Goal: Information Seeking & Learning: Find specific fact

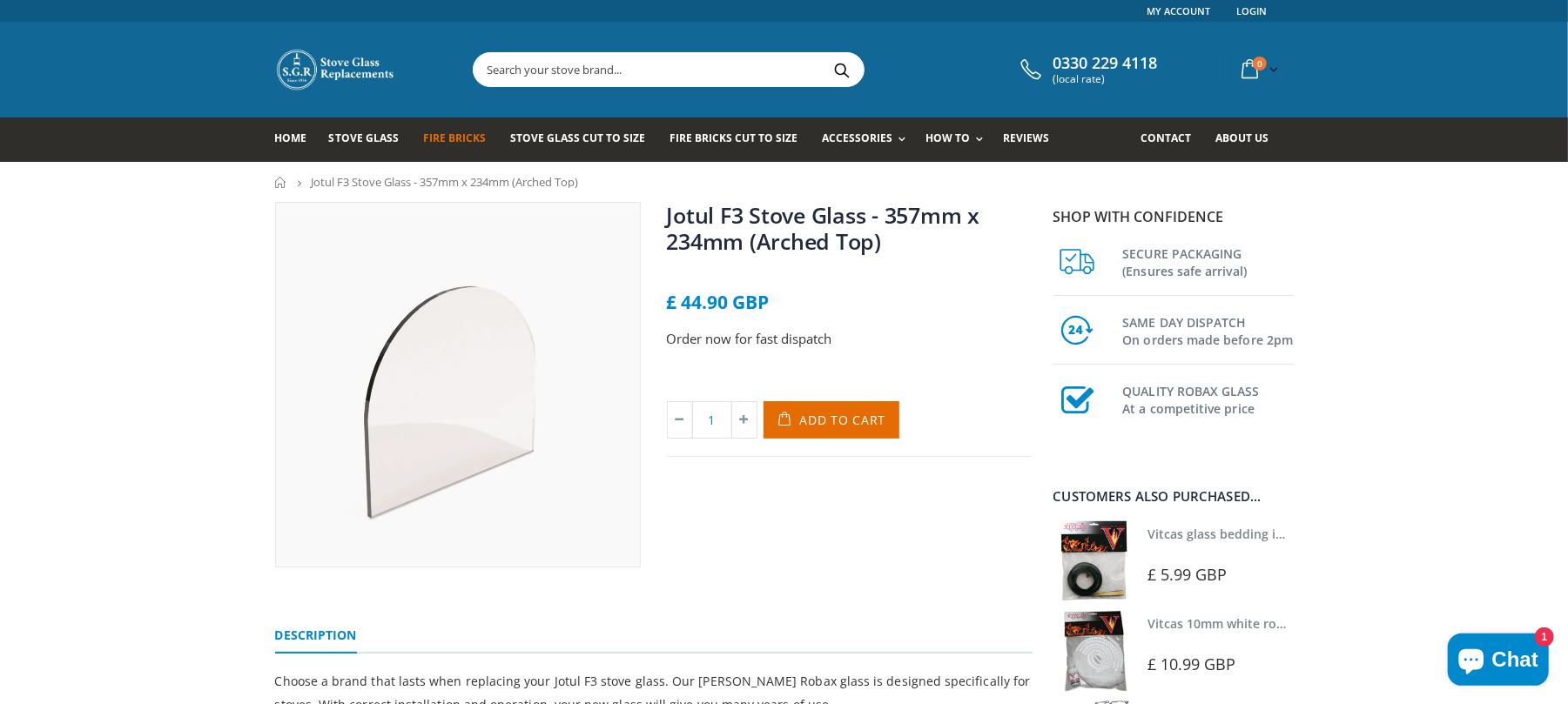
click at [449, 133] on span "Fire Bricks" at bounding box center [454, 138] width 63 height 15
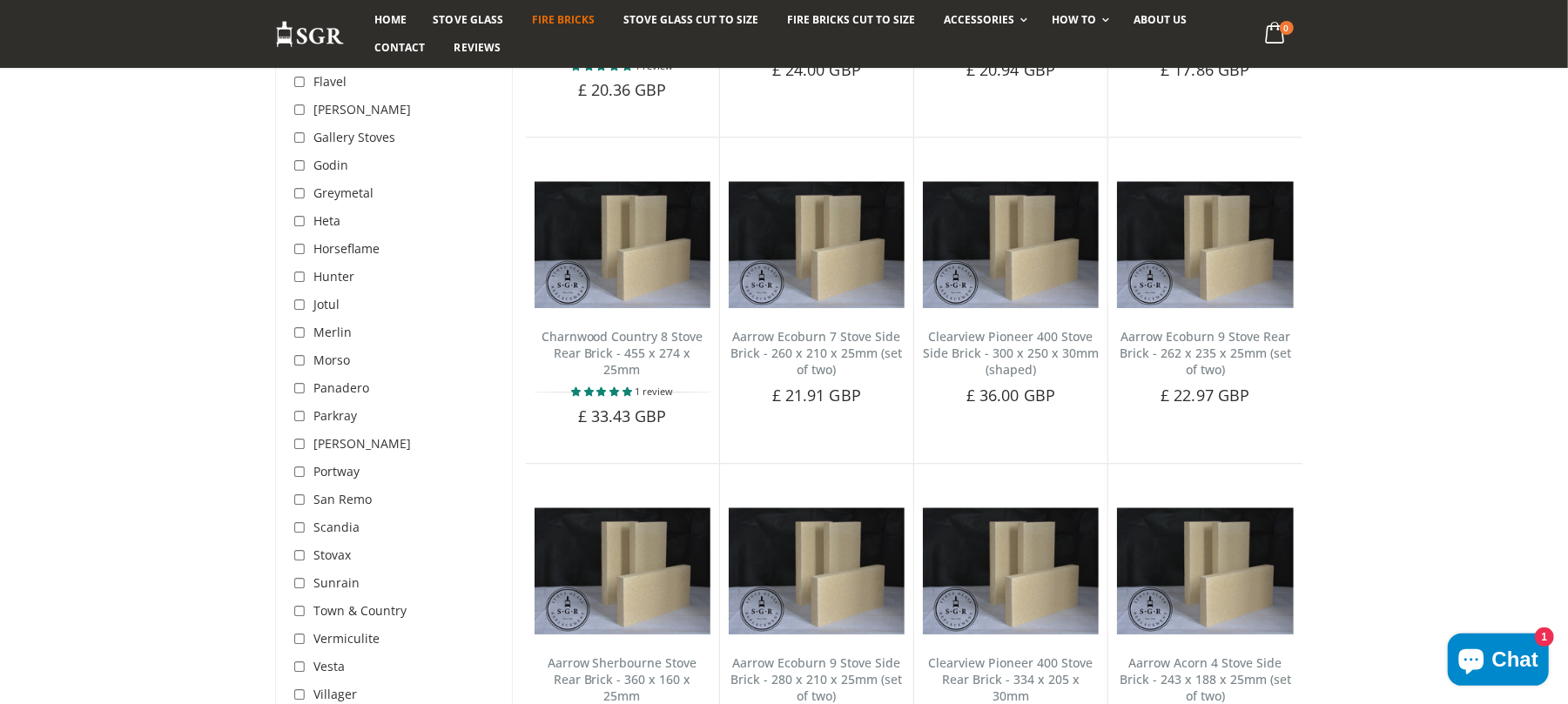
scroll to position [3132, 0]
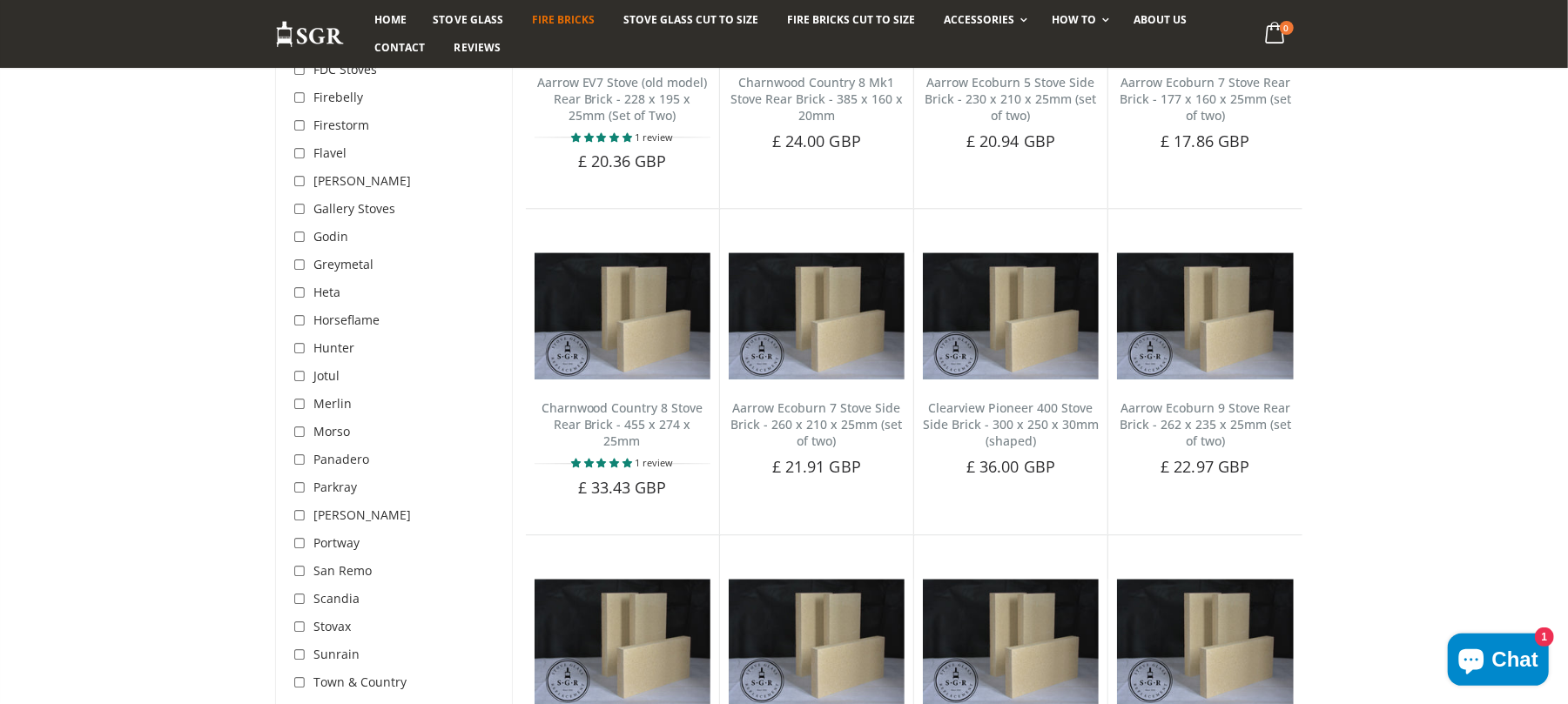
click at [305, 264] on input "checkbox" at bounding box center [301, 265] width 17 height 17
checkbox input "true"
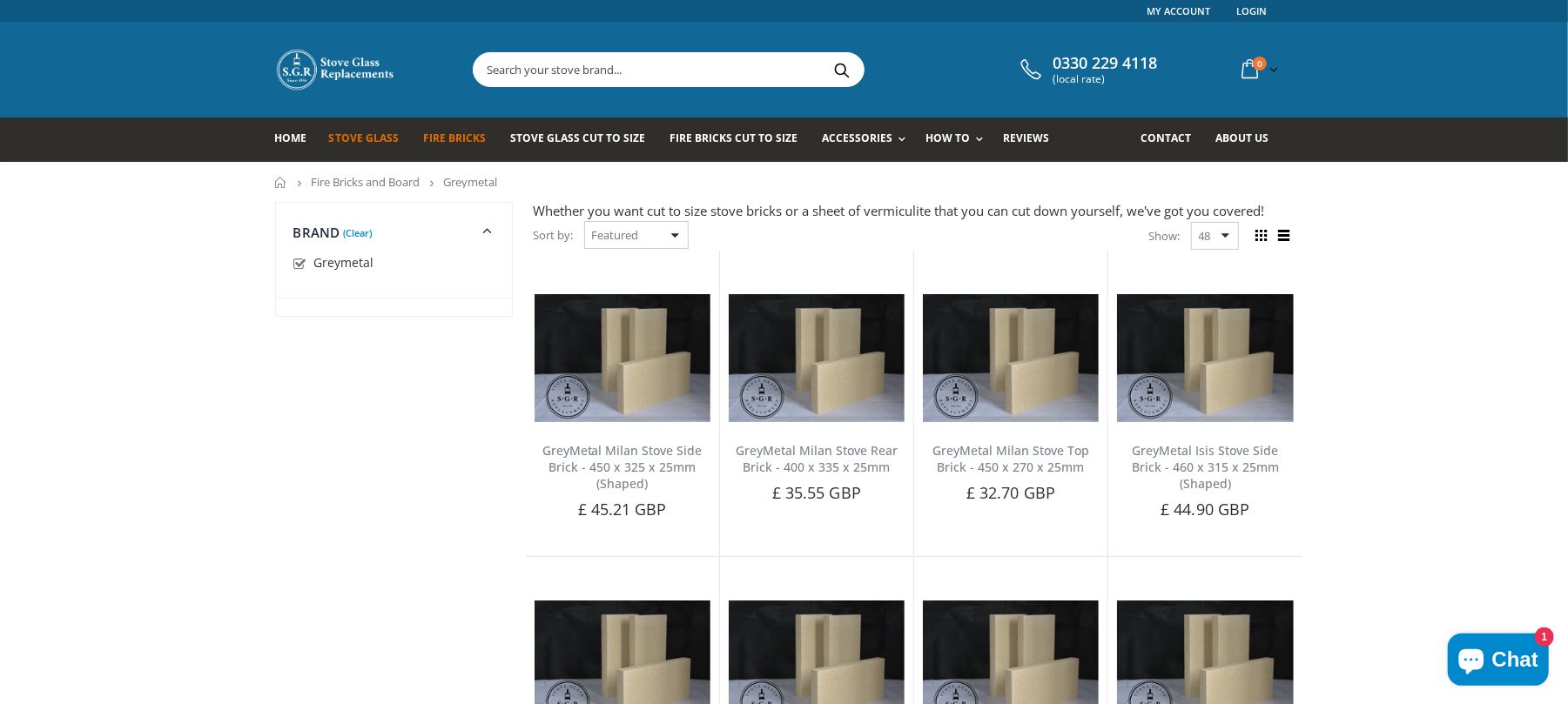
click at [331, 140] on span "Stove Glass" at bounding box center [364, 138] width 70 height 15
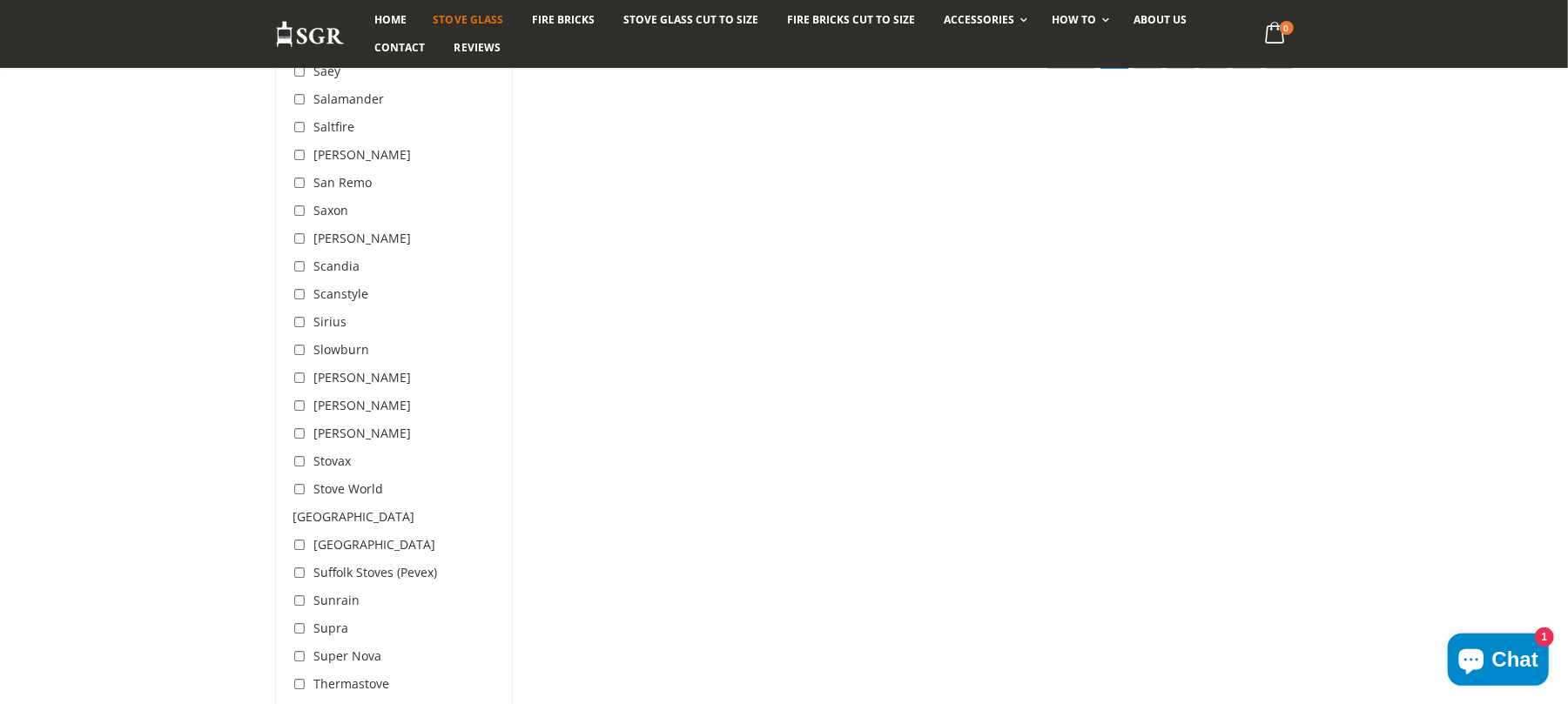
scroll to position [4872, 0]
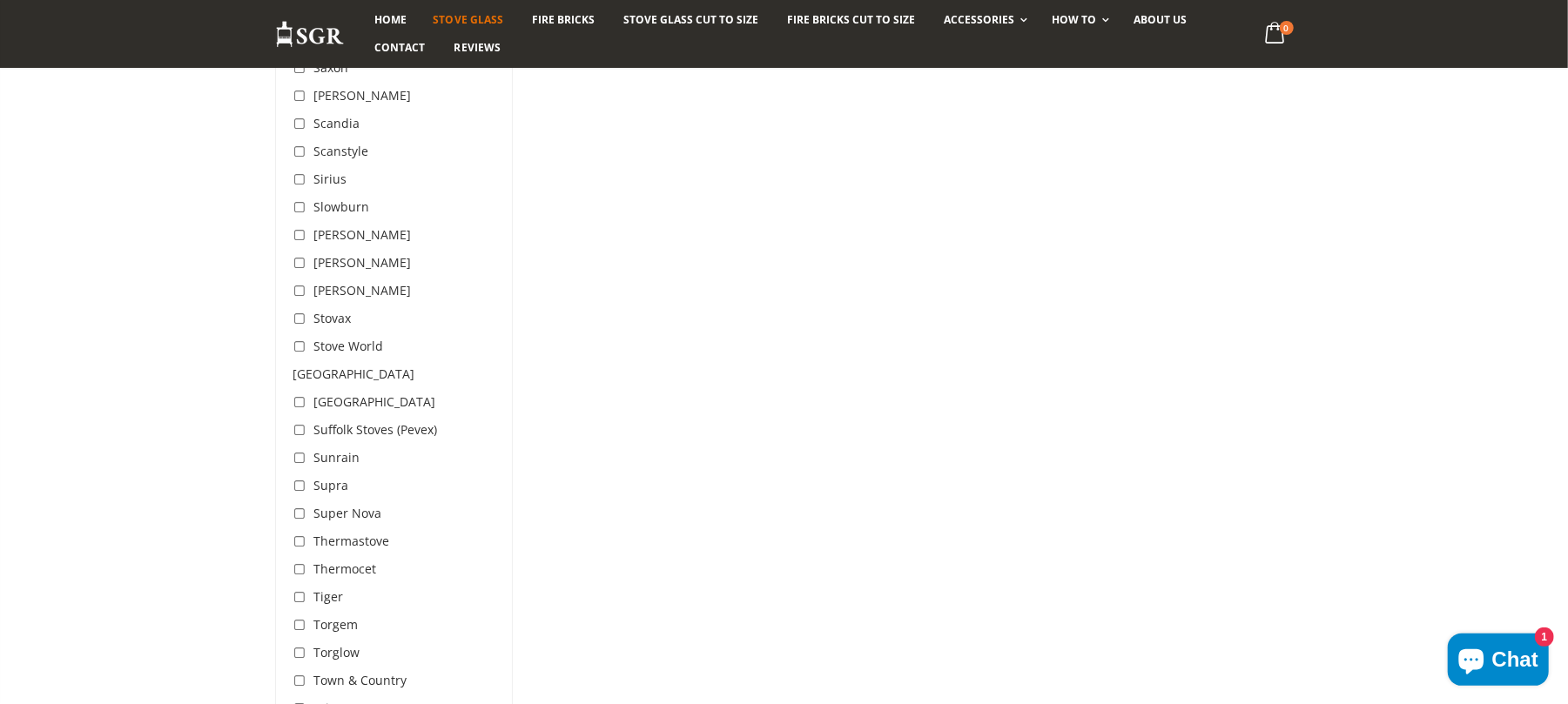
click at [301, 422] on input "checkbox" at bounding box center [301, 430] width 17 height 17
checkbox input "true"
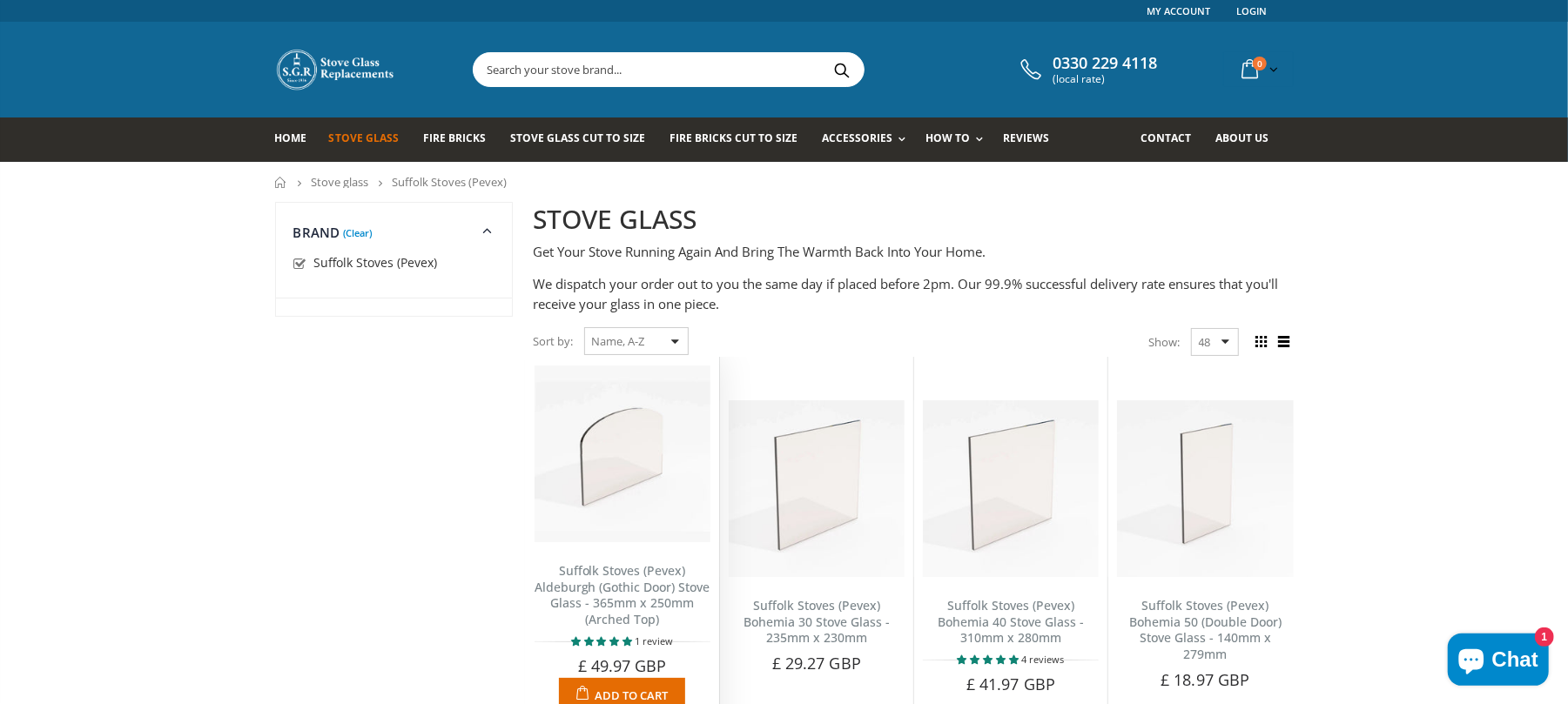
click at [635, 428] on img at bounding box center [622, 453] width 176 height 176
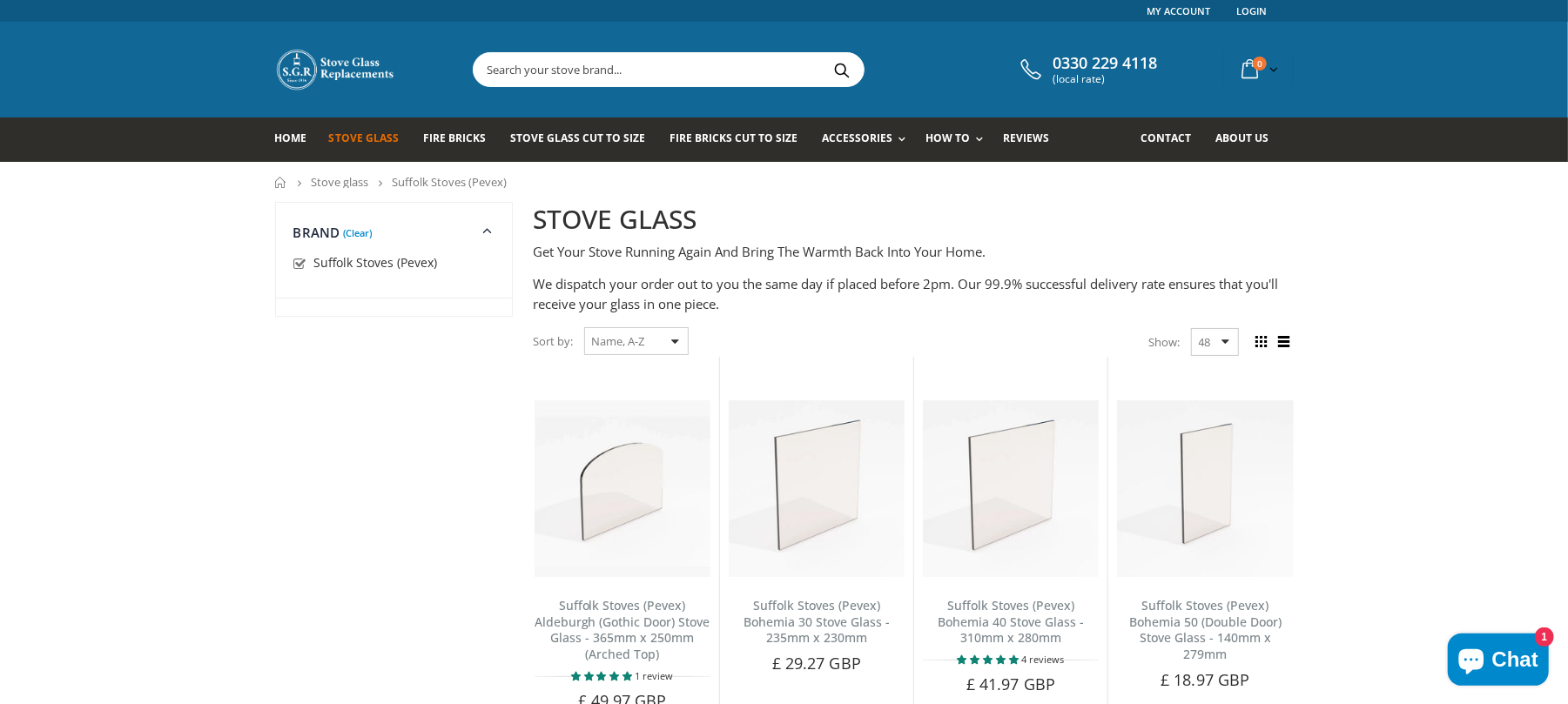
click at [673, 80] on input "text" at bounding box center [766, 69] width 585 height 33
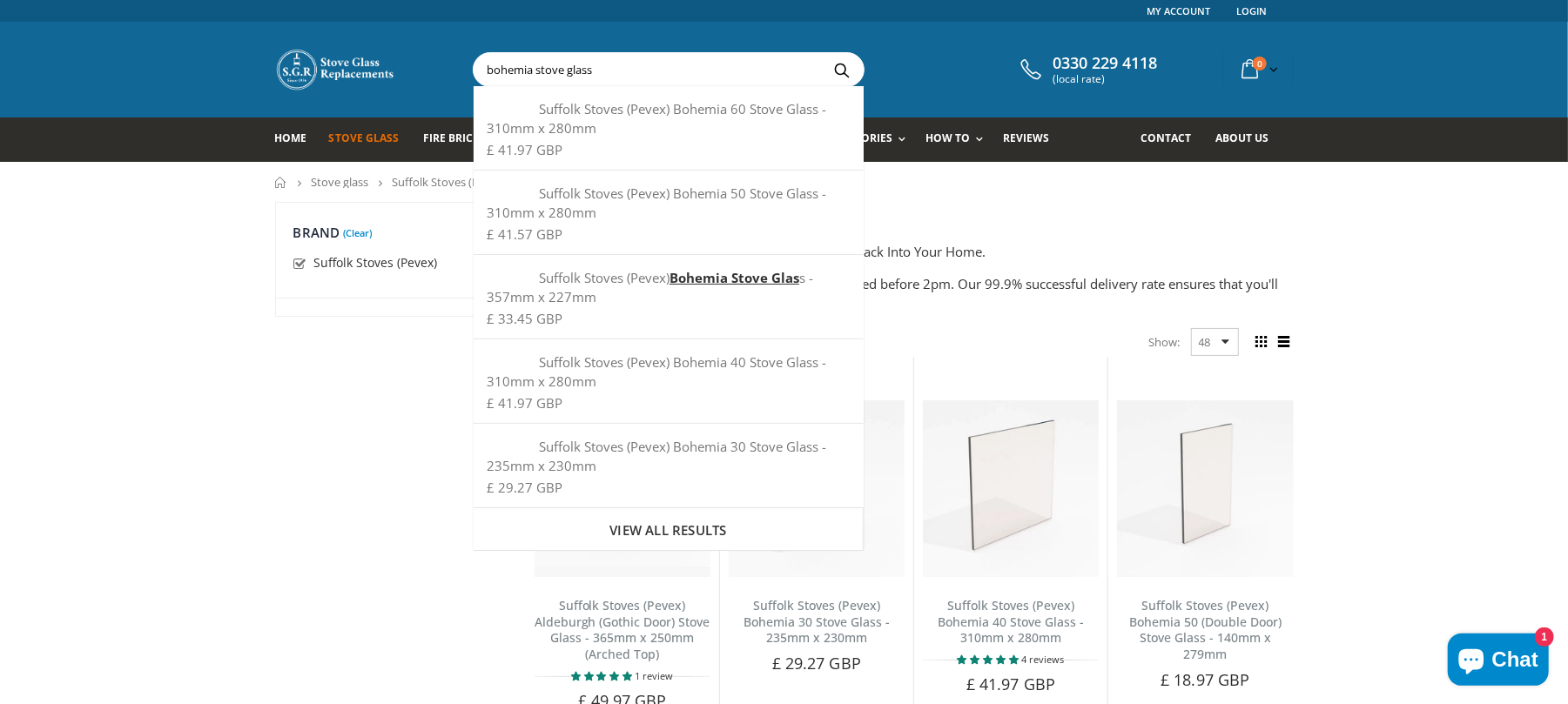
type input "bohemia stove glass"
click at [822, 53] on button "Search" at bounding box center [842, 69] width 40 height 33
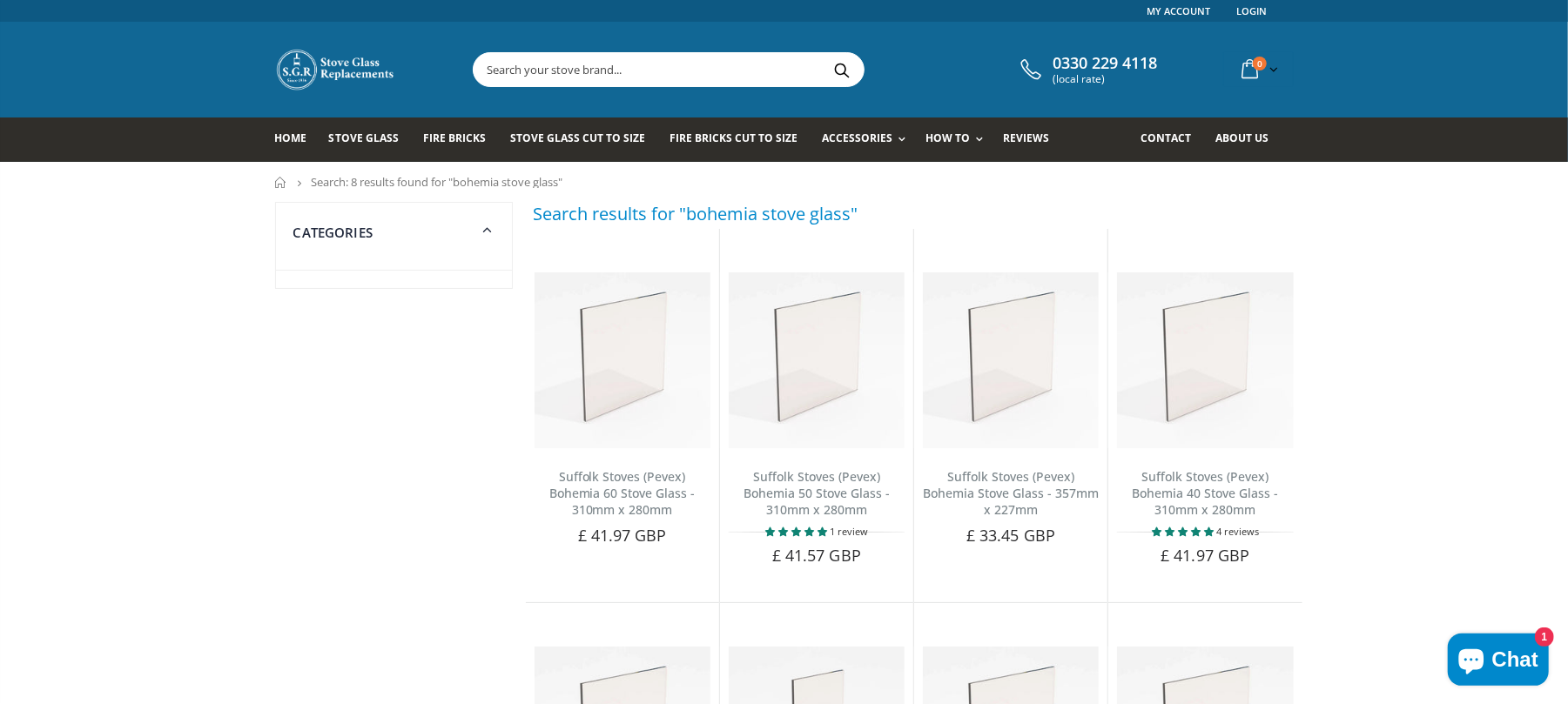
click at [625, 77] on input "text" at bounding box center [766, 69] width 585 height 33
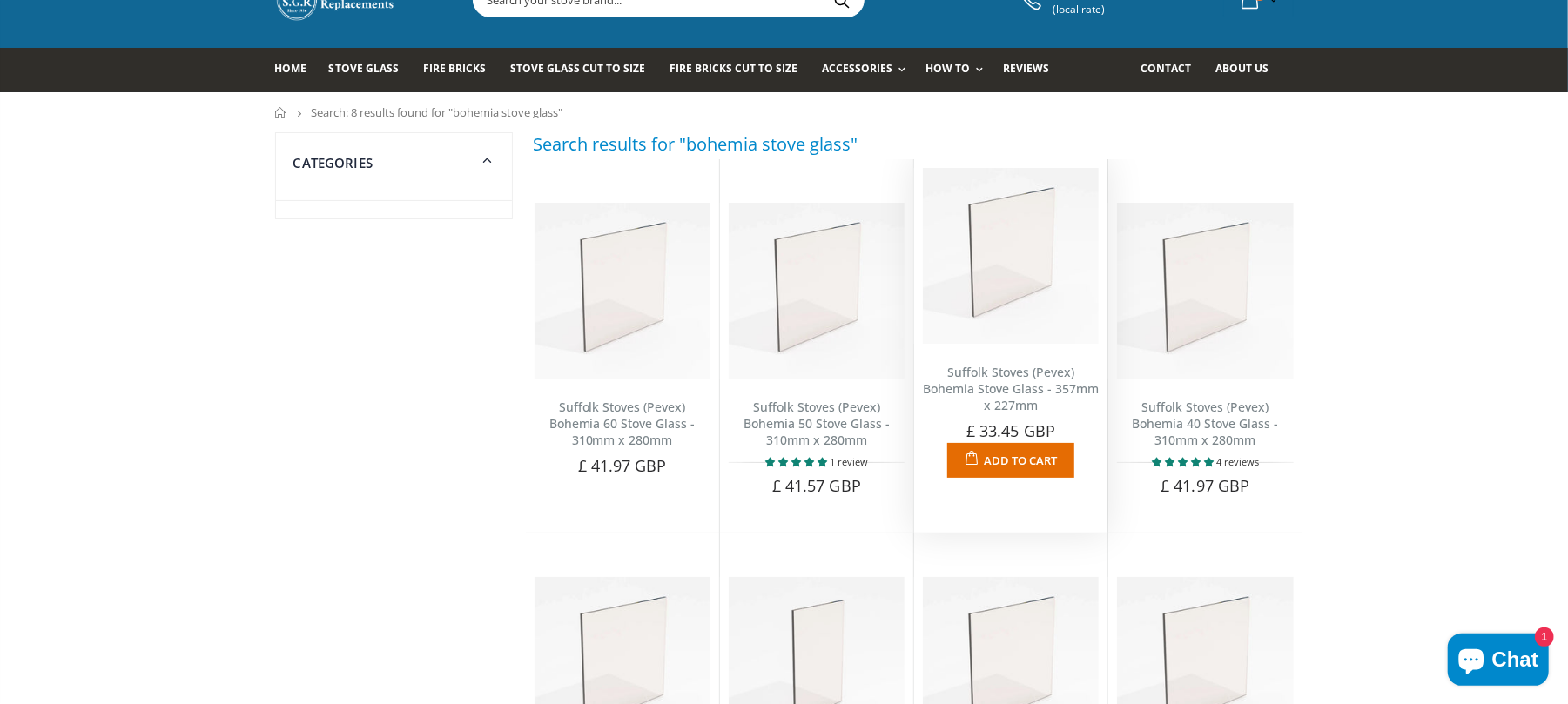
scroll to position [232, 0]
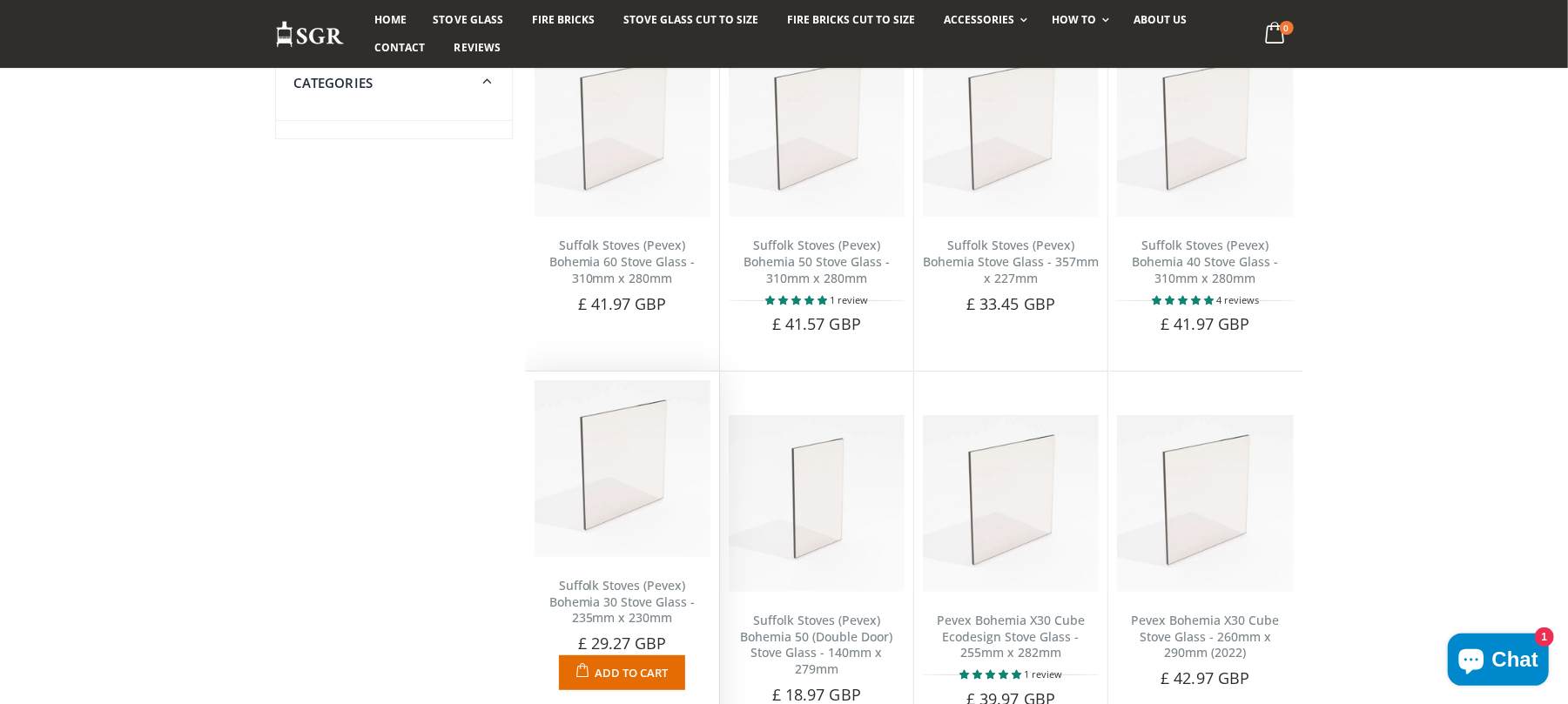
click at [641, 603] on link "Suffolk Stoves (Pevex) Bohemia 30 Stove Glass - 235mm x 230mm" at bounding box center [622, 601] width 146 height 50
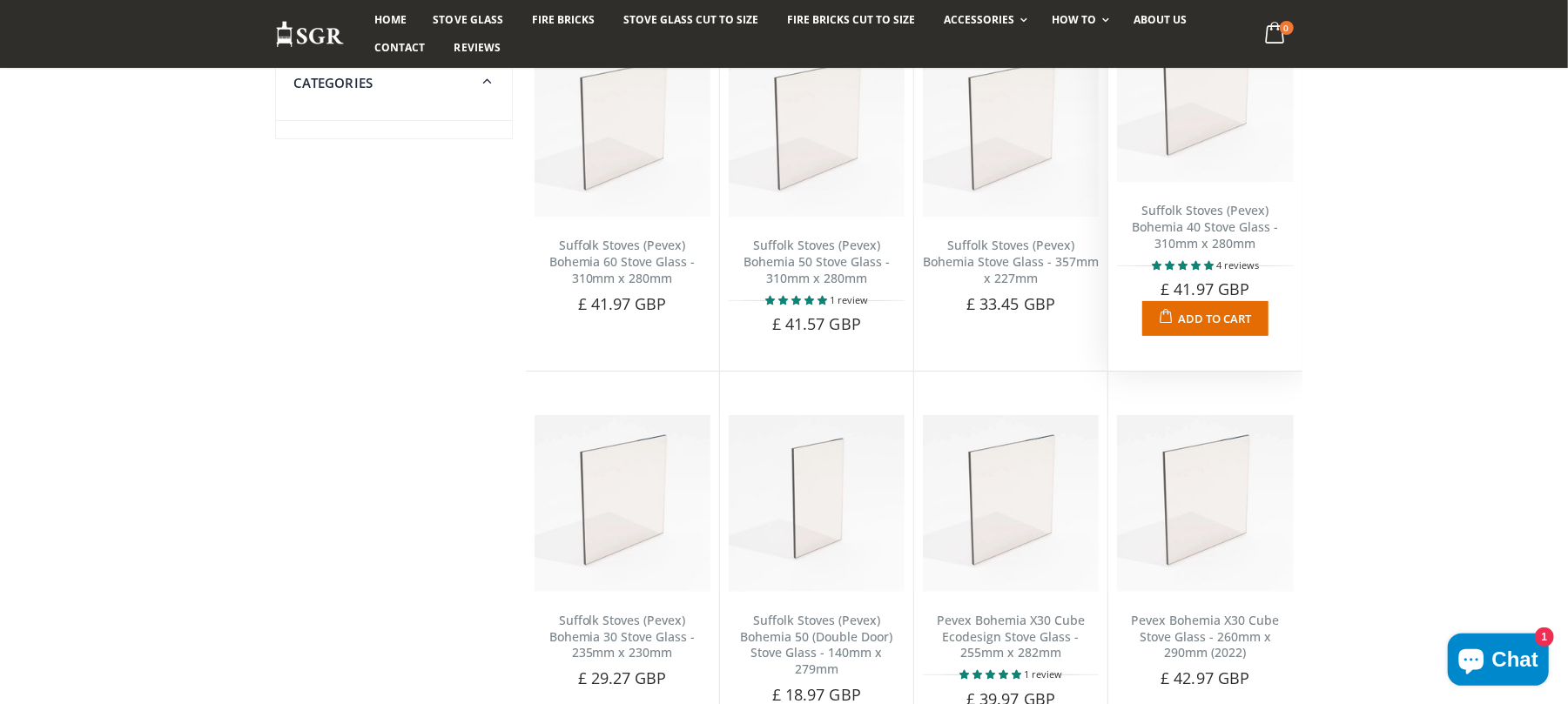
click at [1185, 242] on link "Suffolk Stoves (Pevex) Bohemia 40 Stove Glass - 310mm x 280mm" at bounding box center [1204, 226] width 146 height 50
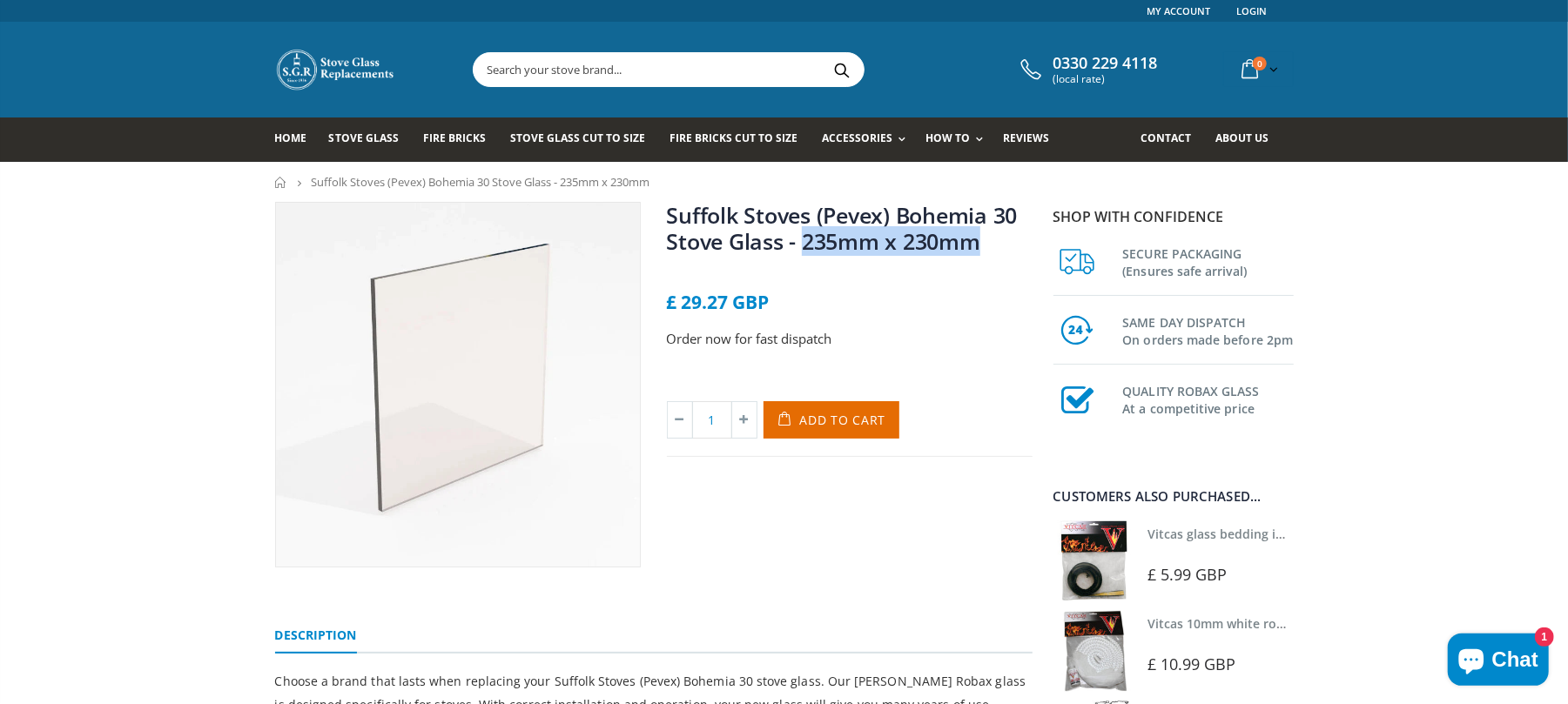
drag, startPoint x: 994, startPoint y: 246, endPoint x: 801, endPoint y: 238, distance: 193.2
click at [801, 238] on h1 "Suffolk Stoves (Pevex) Bohemia 30 Stove Glass - 235mm x 230mm" at bounding box center [849, 231] width 365 height 59
copy link "235mm x 230mm"
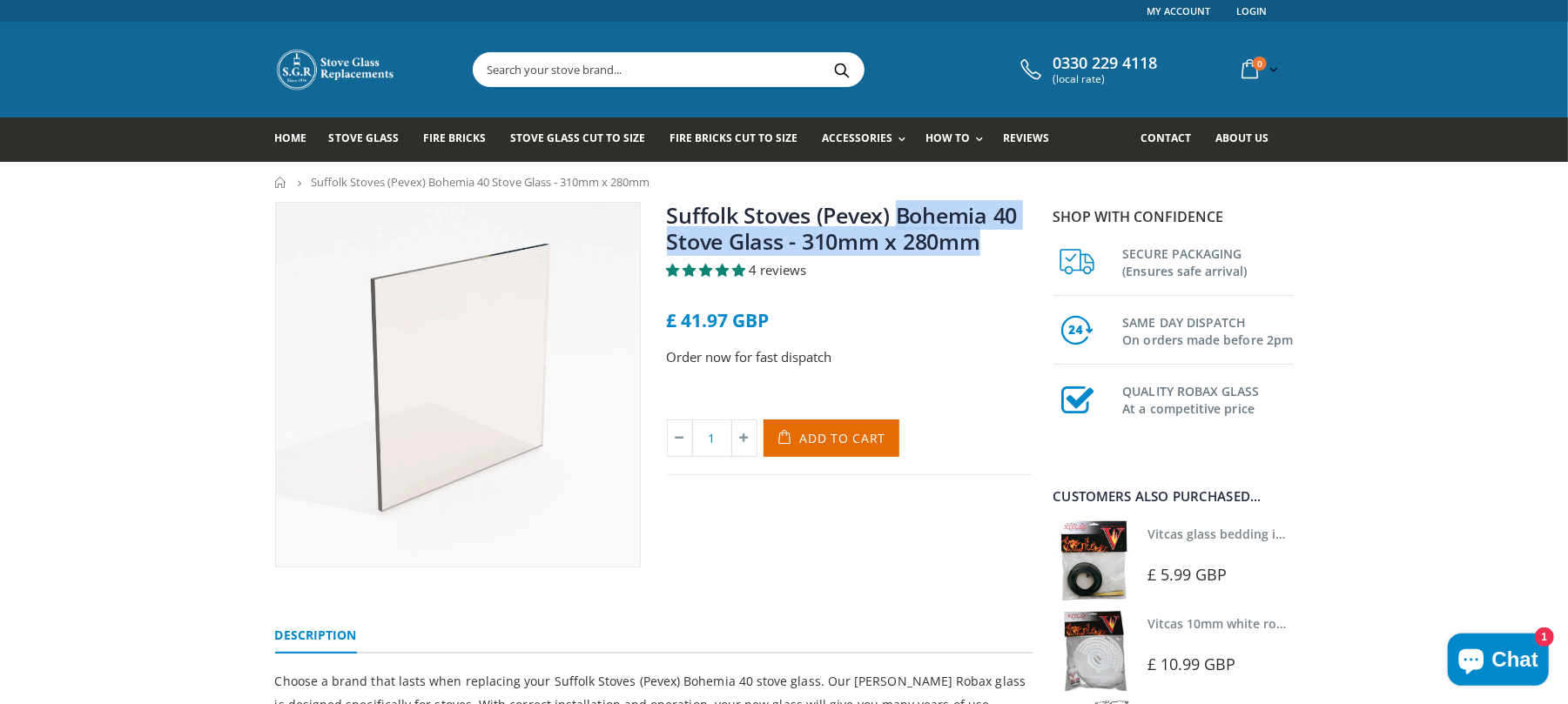
drag, startPoint x: 993, startPoint y: 245, endPoint x: 899, endPoint y: 210, distance: 100.3
click at [899, 210] on h1 "Suffolk Stoves (Pevex) Bohemia 40 Stove Glass - 310mm x 280mm" at bounding box center [849, 231] width 365 height 59
copy link "Bohemia 40 Stove Glass - 310mm x 280mm"
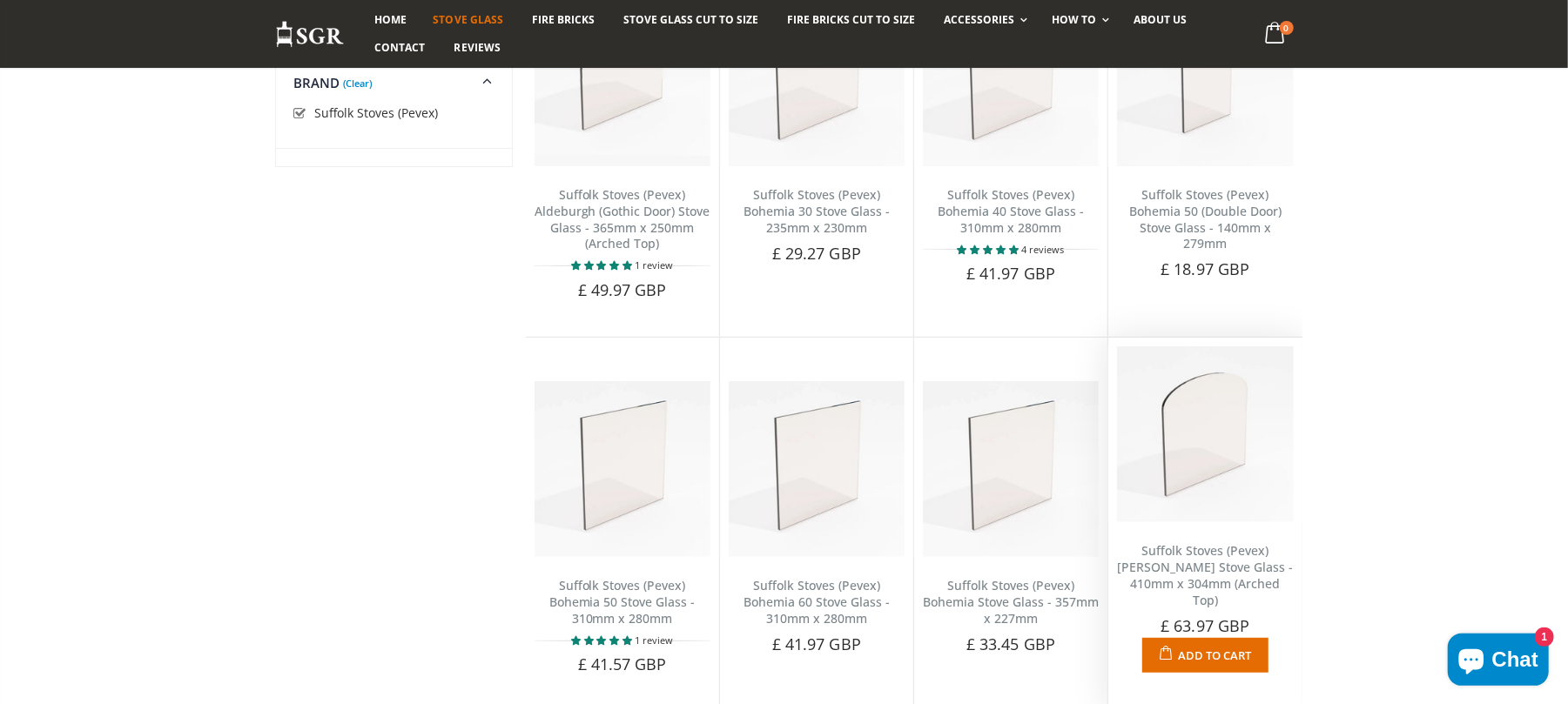
scroll to position [580, 0]
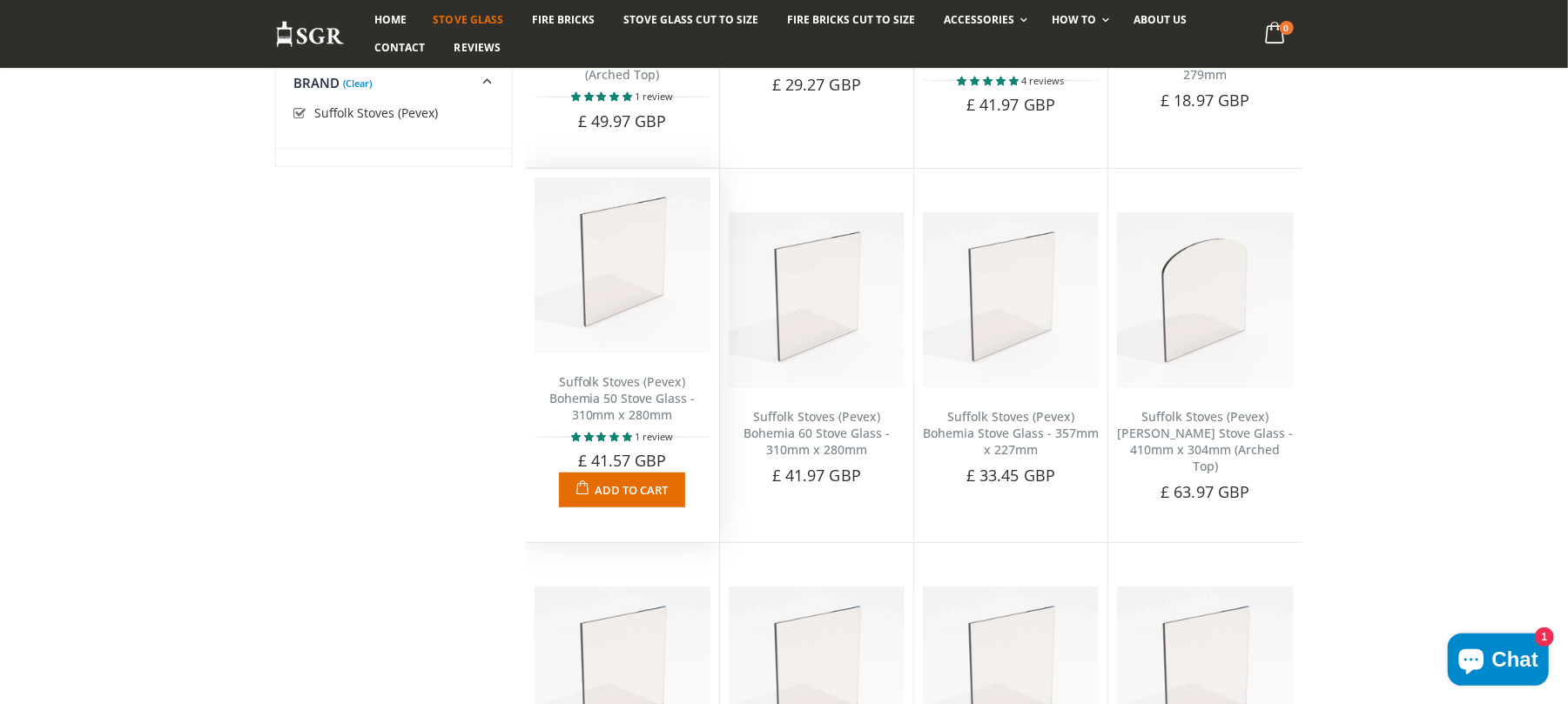
click at [623, 408] on link "Suffolk Stoves (Pevex) Bohemia 50 Stove Glass - 310mm x 280mm" at bounding box center [622, 398] width 146 height 50
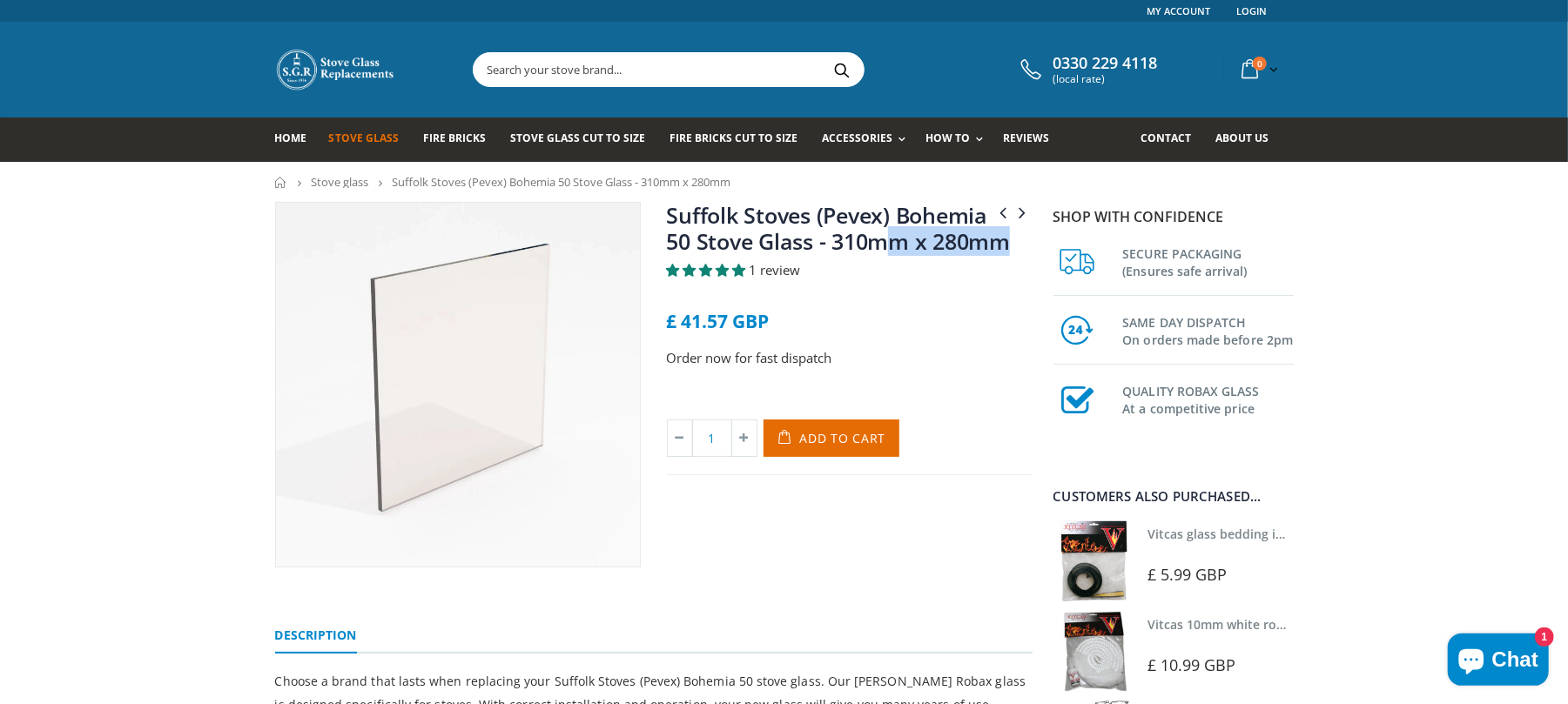
drag, startPoint x: 1011, startPoint y: 242, endPoint x: 892, endPoint y: 230, distance: 119.6
click at [892, 230] on h1 "Suffolk Stoves (Pevex) Bohemia 50 Stove Glass - 310mm x 280mm" at bounding box center [849, 231] width 365 height 59
click at [898, 185] on ul "Home Stove glass Suffolk Stoves (Pevex) Bohemia 50 Stove Glass - 310mm x 280mm" at bounding box center [784, 183] width 1018 height 13
drag, startPoint x: 1018, startPoint y: 244, endPoint x: 899, endPoint y: 211, distance: 123.5
click at [899, 211] on h1 "Suffolk Stoves (Pevex) Bohemia 50 Stove Glass - 310mm x 280mm" at bounding box center [849, 231] width 365 height 59
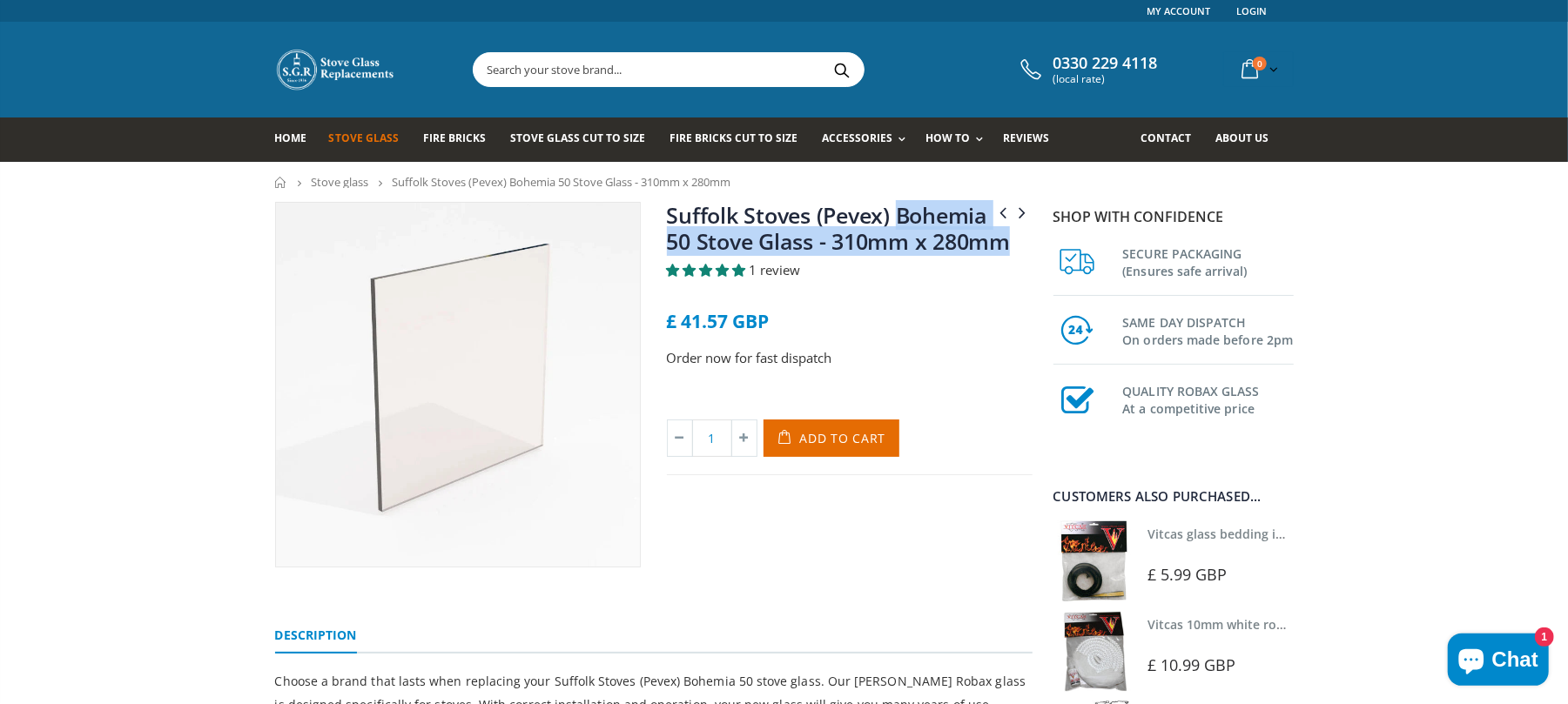
copy link "Bohemia 50 Stove Glass - 310mm x 280mm"
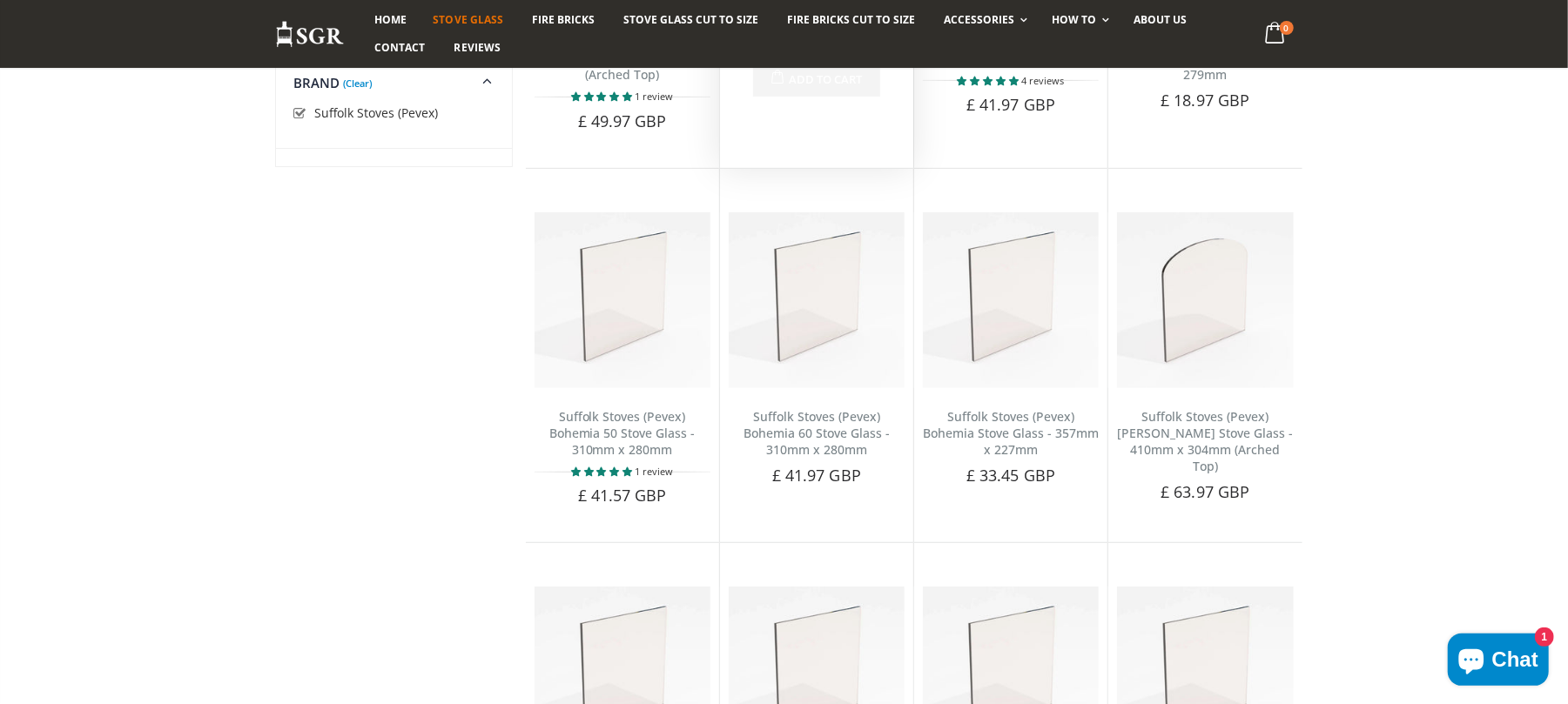
scroll to position [348, 0]
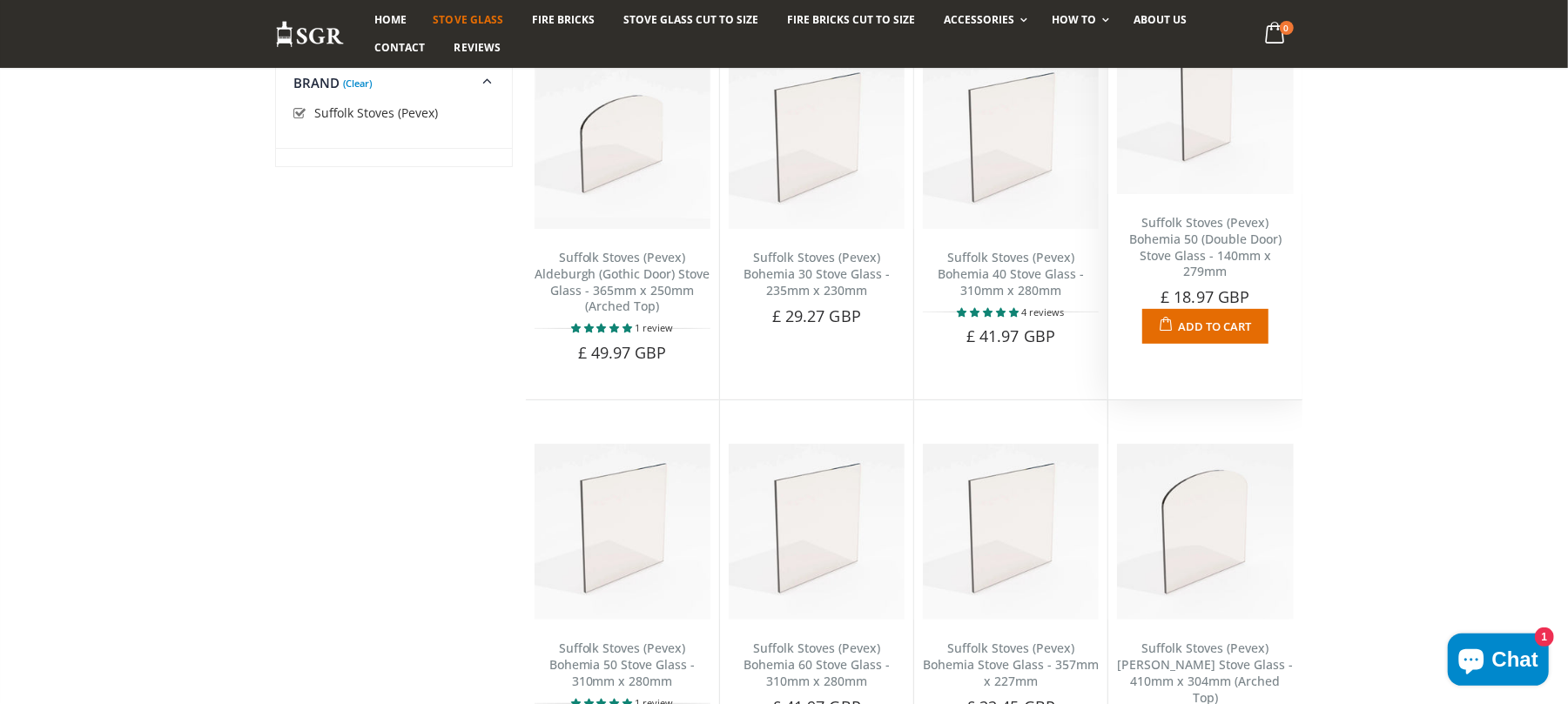
click at [1191, 261] on link "Suffolk Stoves (Pevex) Bohemia 50 (Double Door) Stove Glass - 140mm x 279mm" at bounding box center [1205, 247] width 153 height 66
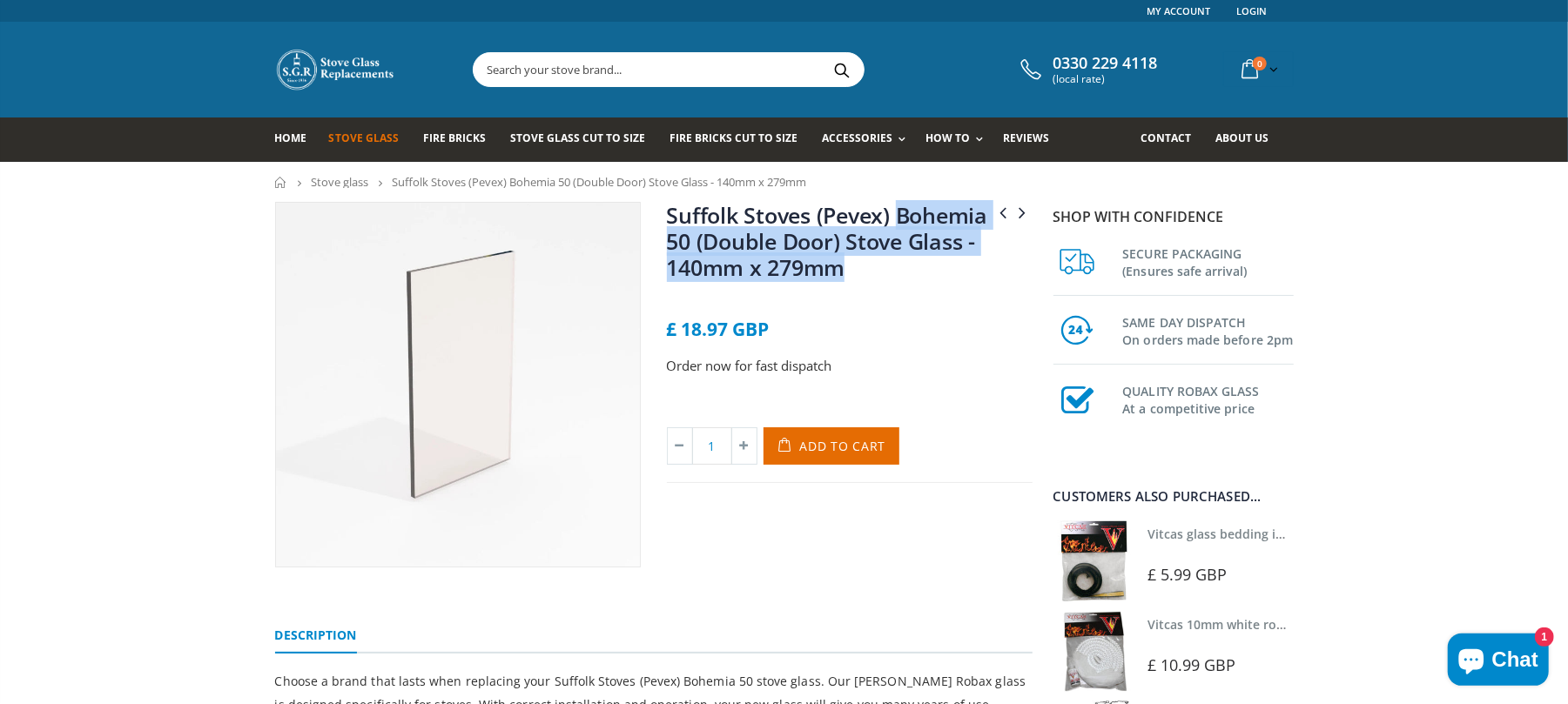
drag, startPoint x: 913, startPoint y: 273, endPoint x: 899, endPoint y: 214, distance: 60.6
click at [899, 214] on h1 "Suffolk Stoves (Pevex) Bohemia 50 (Double Door) Stove Glass - 140mm x 279mm" at bounding box center [849, 244] width 365 height 86
copy link "Bohemia 50 (Double Door) Stove Glass - 140mm x 279mm"
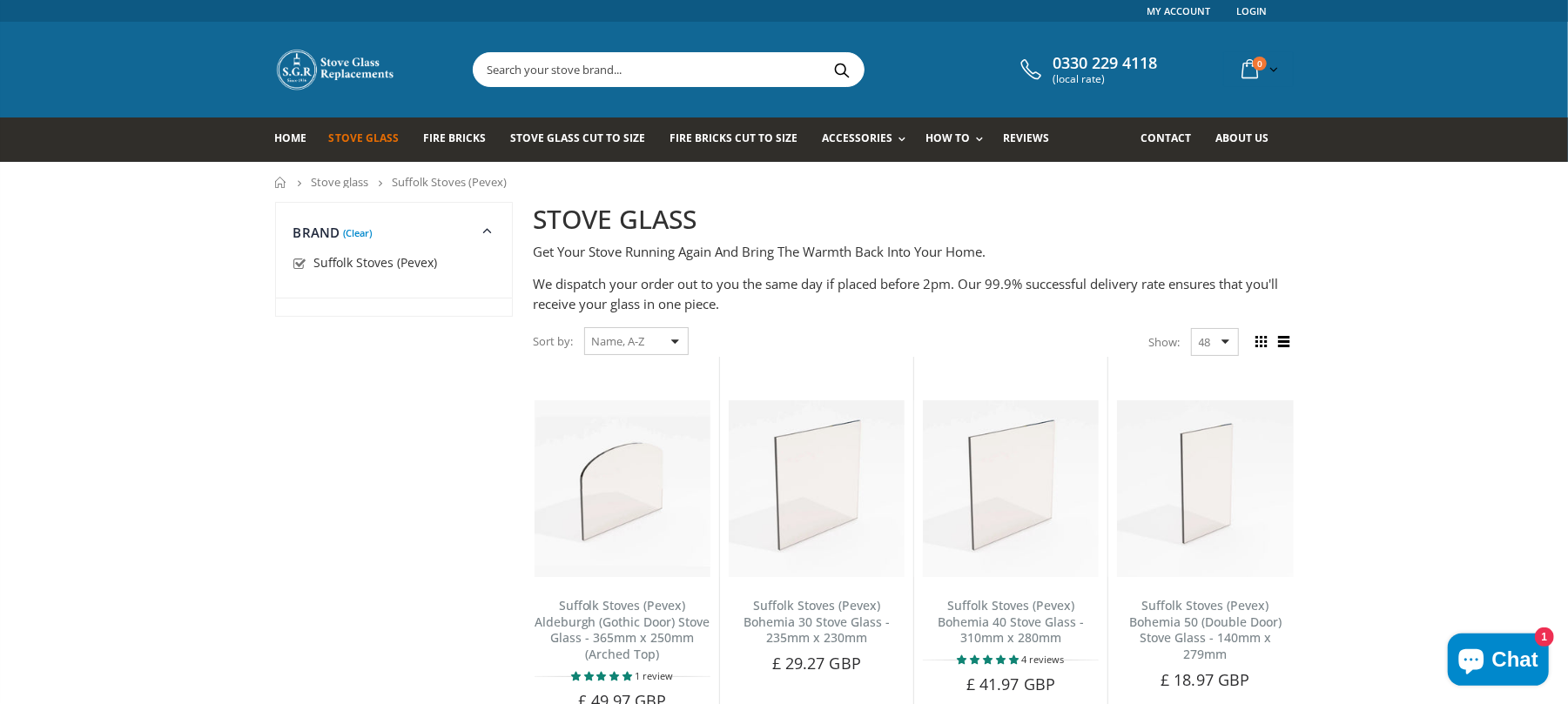
click at [735, 68] on input "text" at bounding box center [766, 69] width 585 height 33
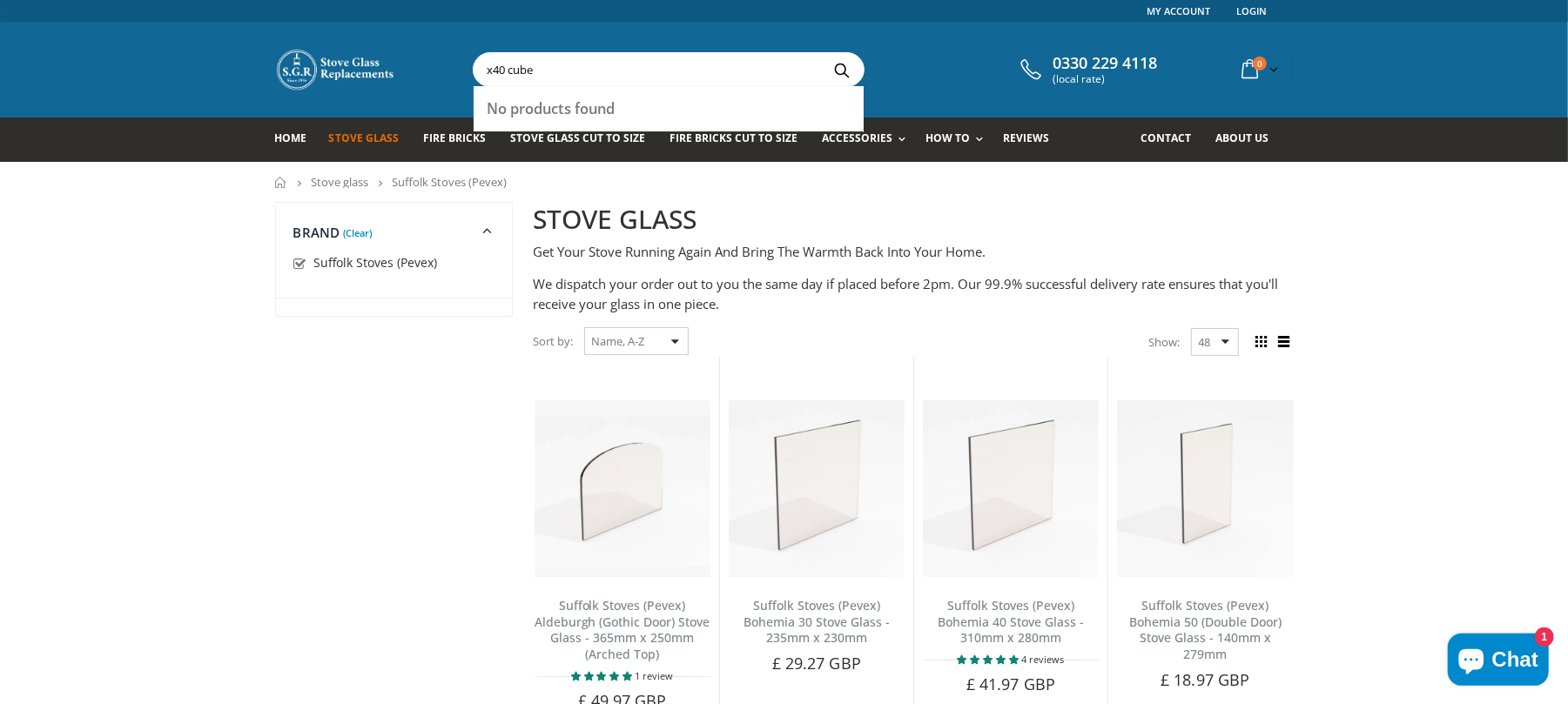
type input "x40 cube"
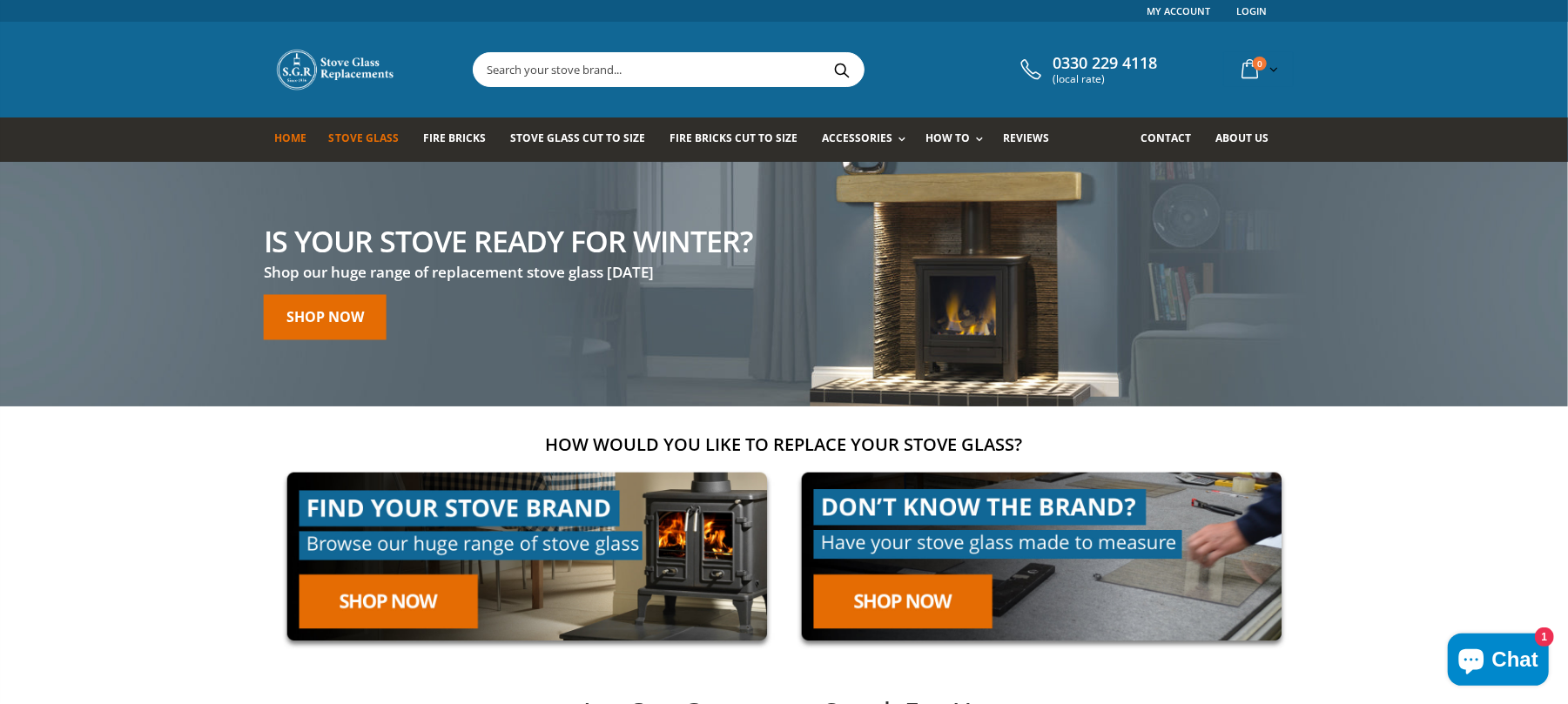
click at [386, 148] on link "Stove Glass" at bounding box center [370, 139] width 83 height 44
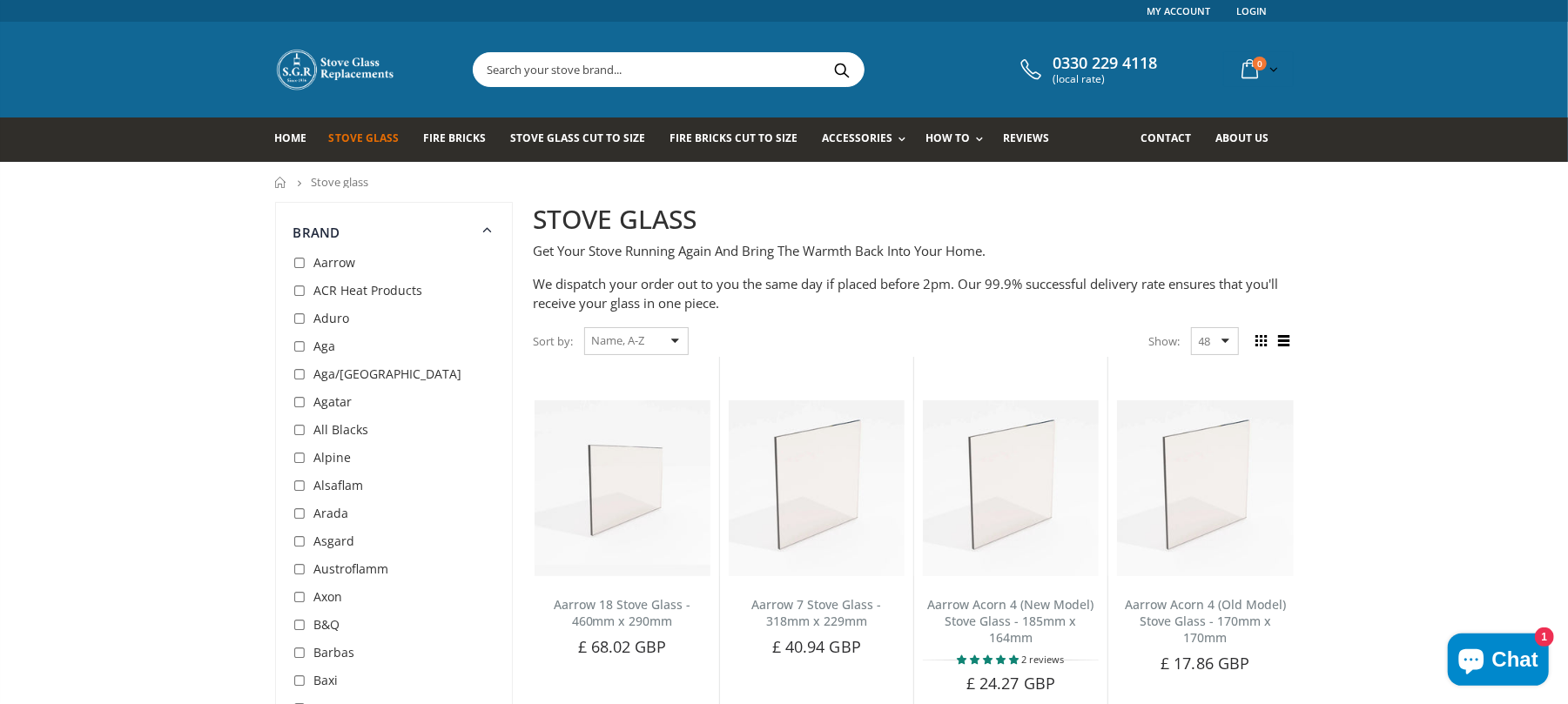
click at [765, 76] on input "text" at bounding box center [766, 69] width 585 height 33
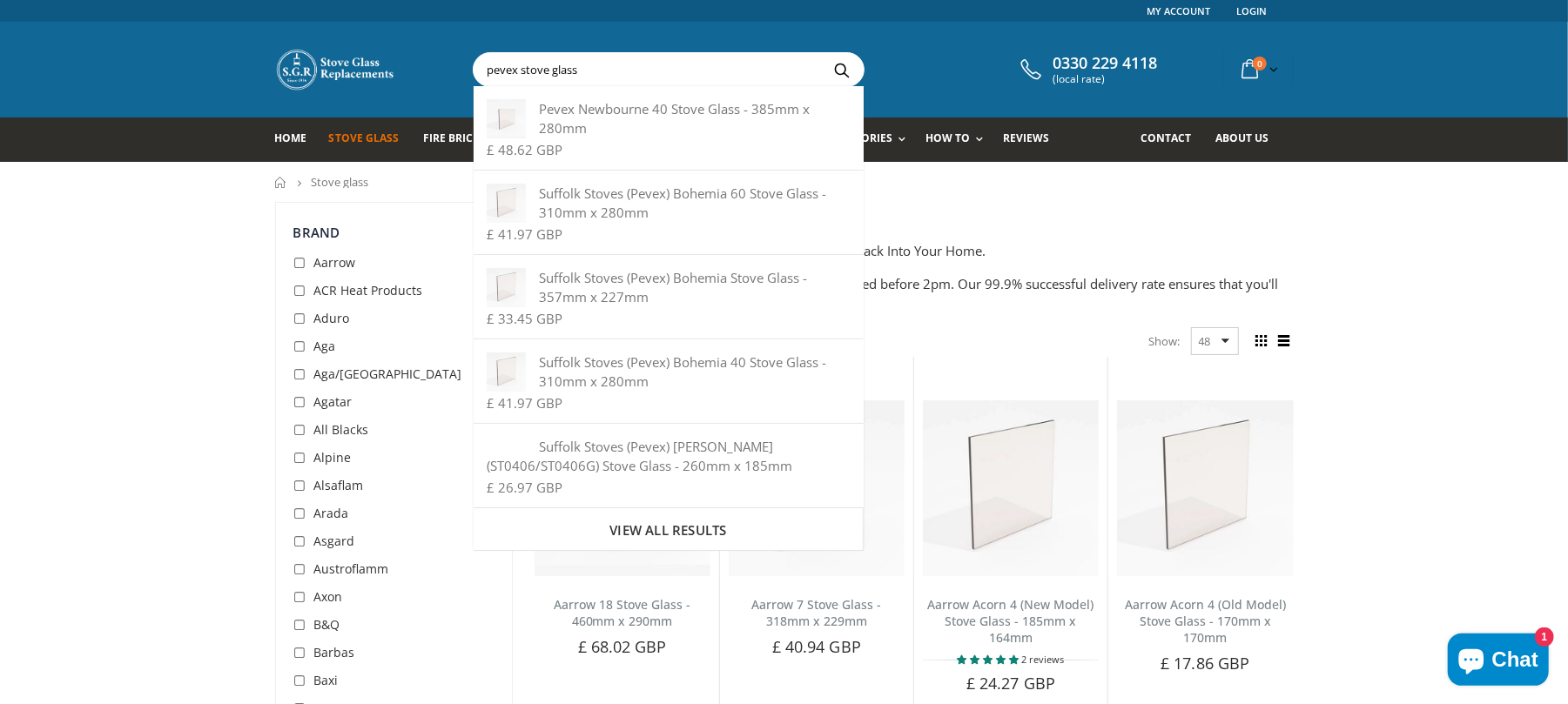
type input "pevex stove glass"
click at [822, 53] on button "Search" at bounding box center [842, 69] width 40 height 33
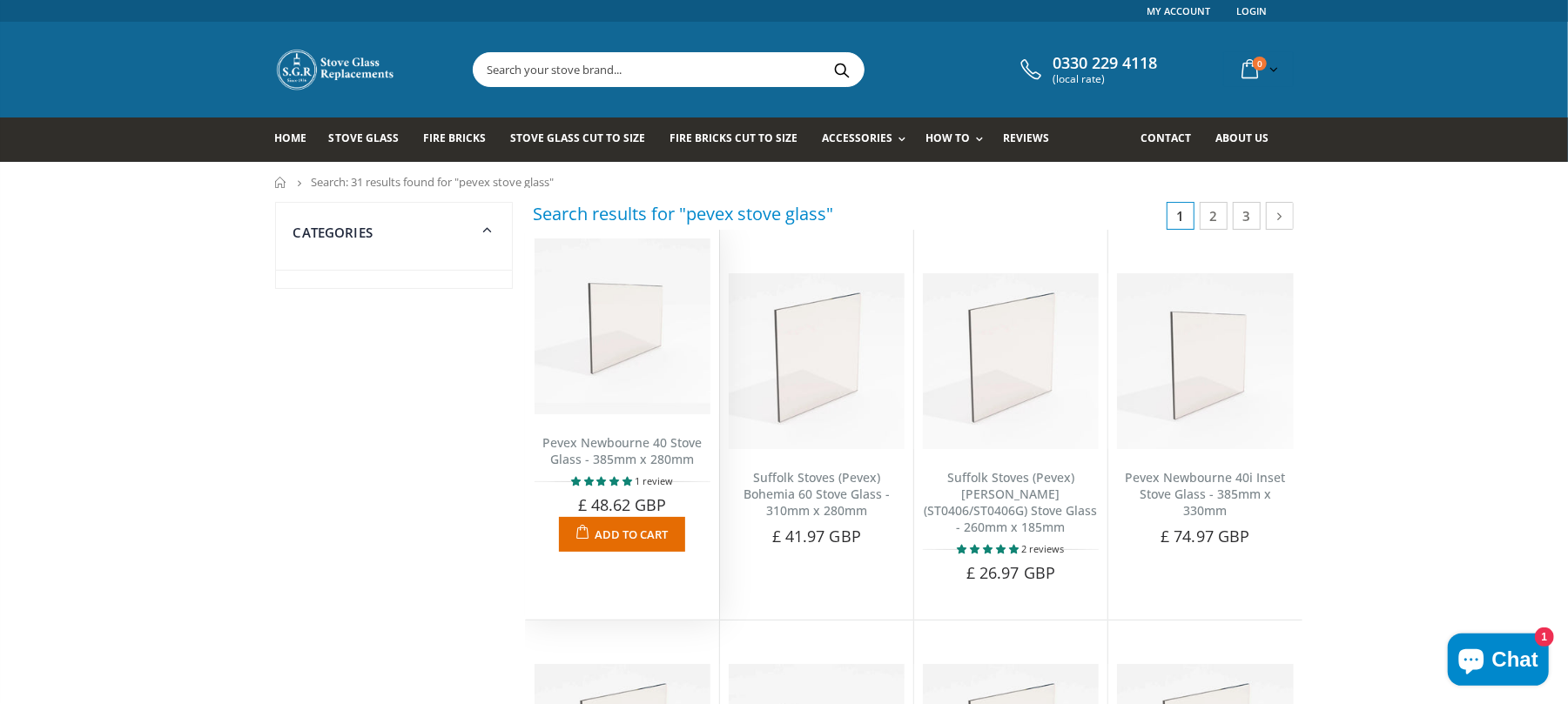
click at [627, 463] on link "Pevex Newbourne 40 Stove Glass - 385mm x 280mm" at bounding box center [622, 450] width 159 height 33
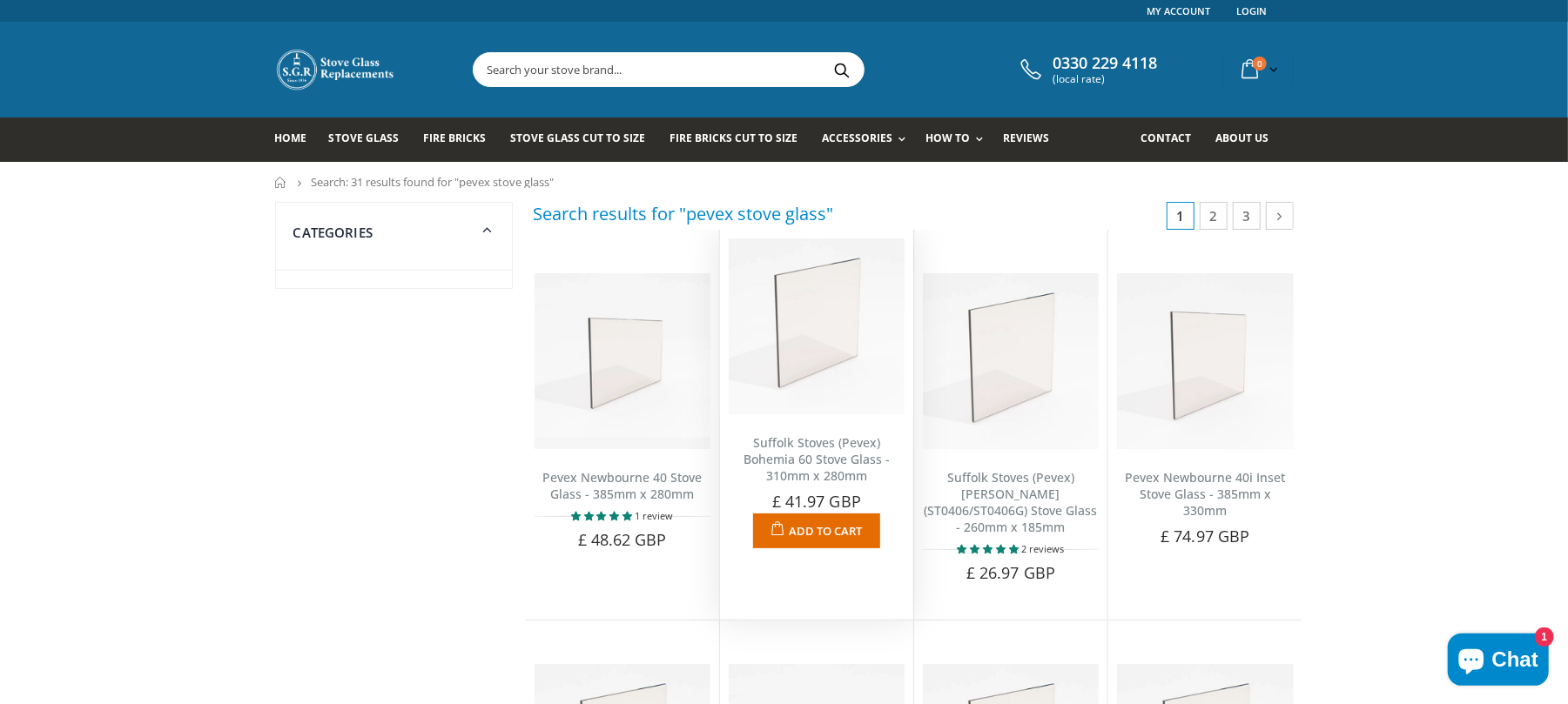
click at [832, 447] on link "Suffolk Stoves (Pevex) Bohemia 60 Stove Glass - 310mm x 280mm" at bounding box center [816, 458] width 146 height 50
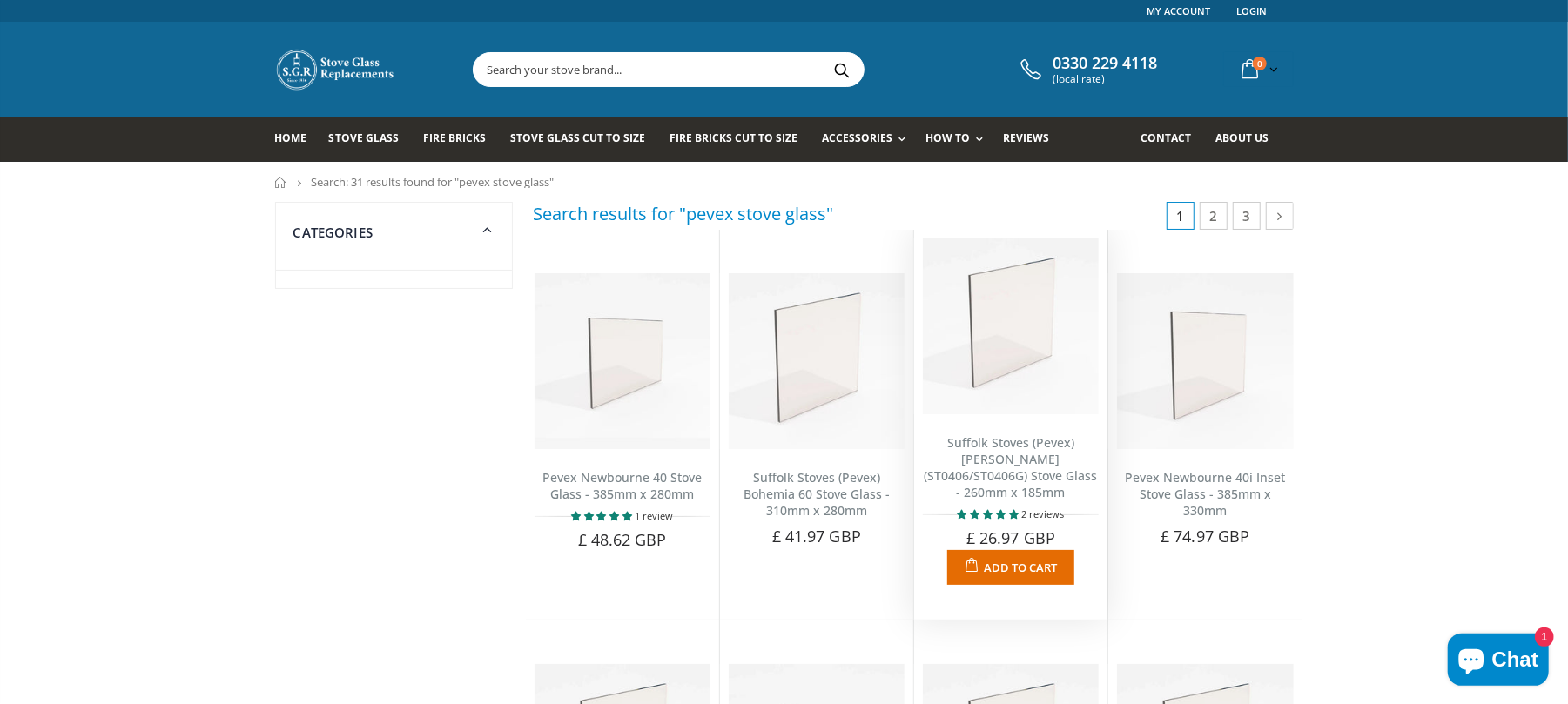
click at [1013, 478] on link "Suffolk Stoves (Pevex) [PERSON_NAME] (ST0406/ST0406G) Stove Glass - 260mm x 185…" at bounding box center [1011, 467] width 173 height 66
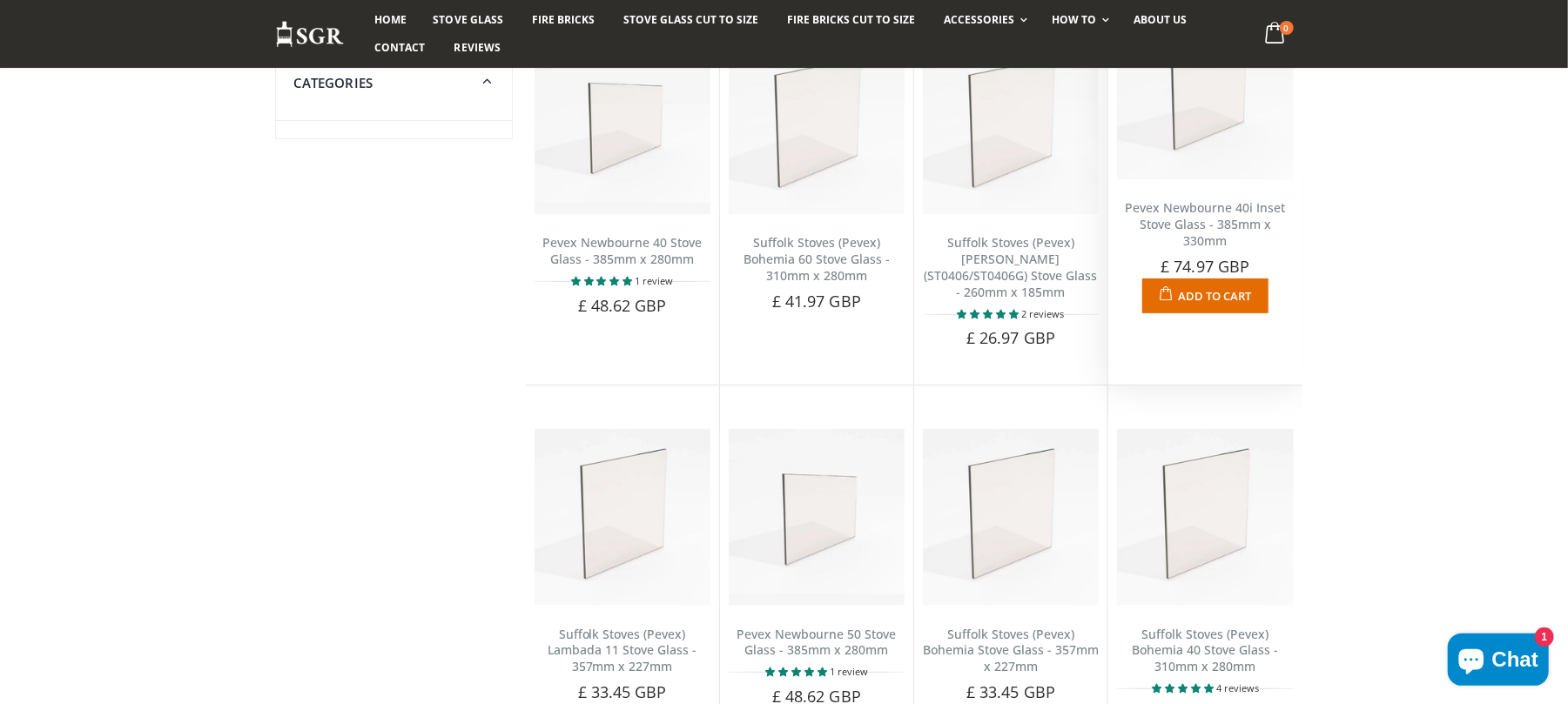
scroll to position [348, 0]
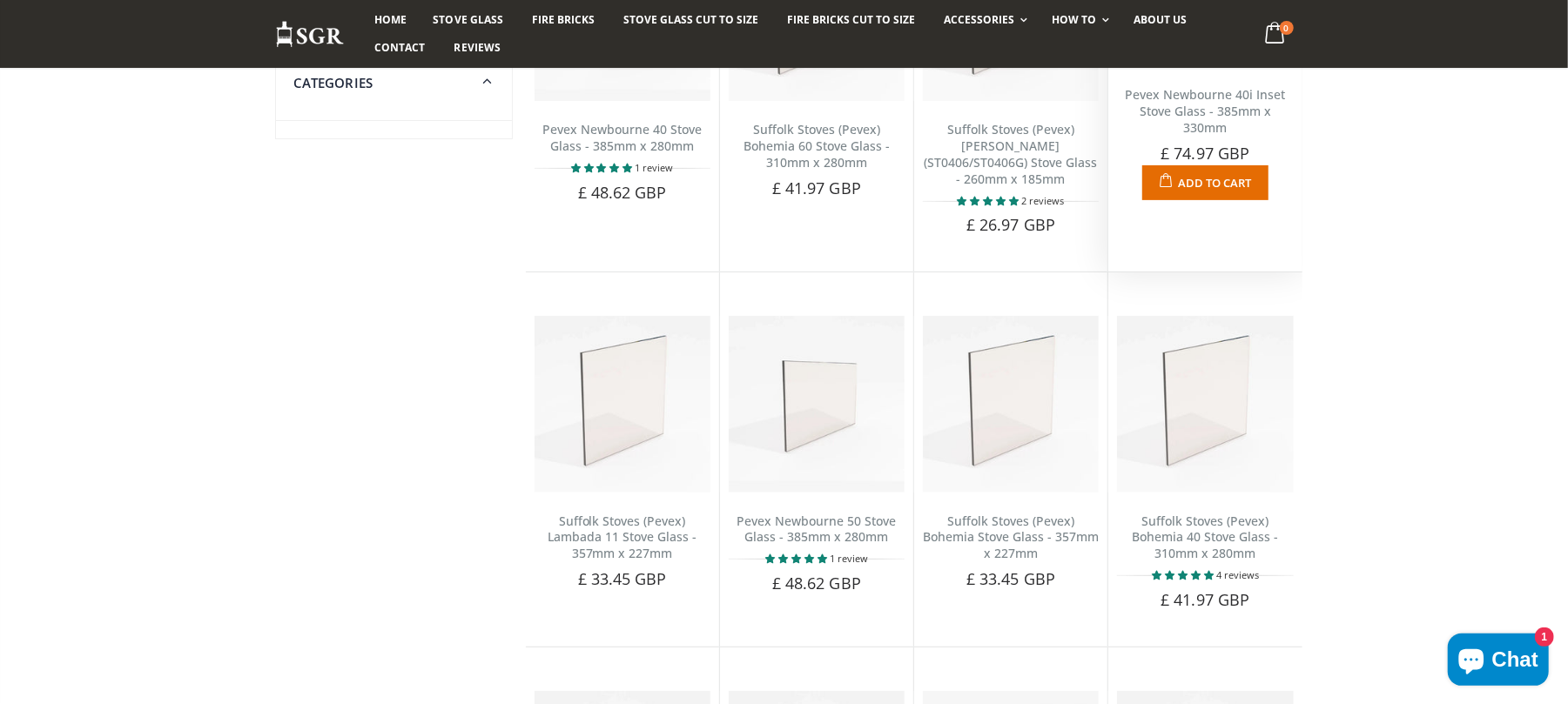
click at [1206, 104] on link "Pevex Newbourne 40i Inset Stove Glass - 385mm x 330mm" at bounding box center [1204, 111] width 160 height 50
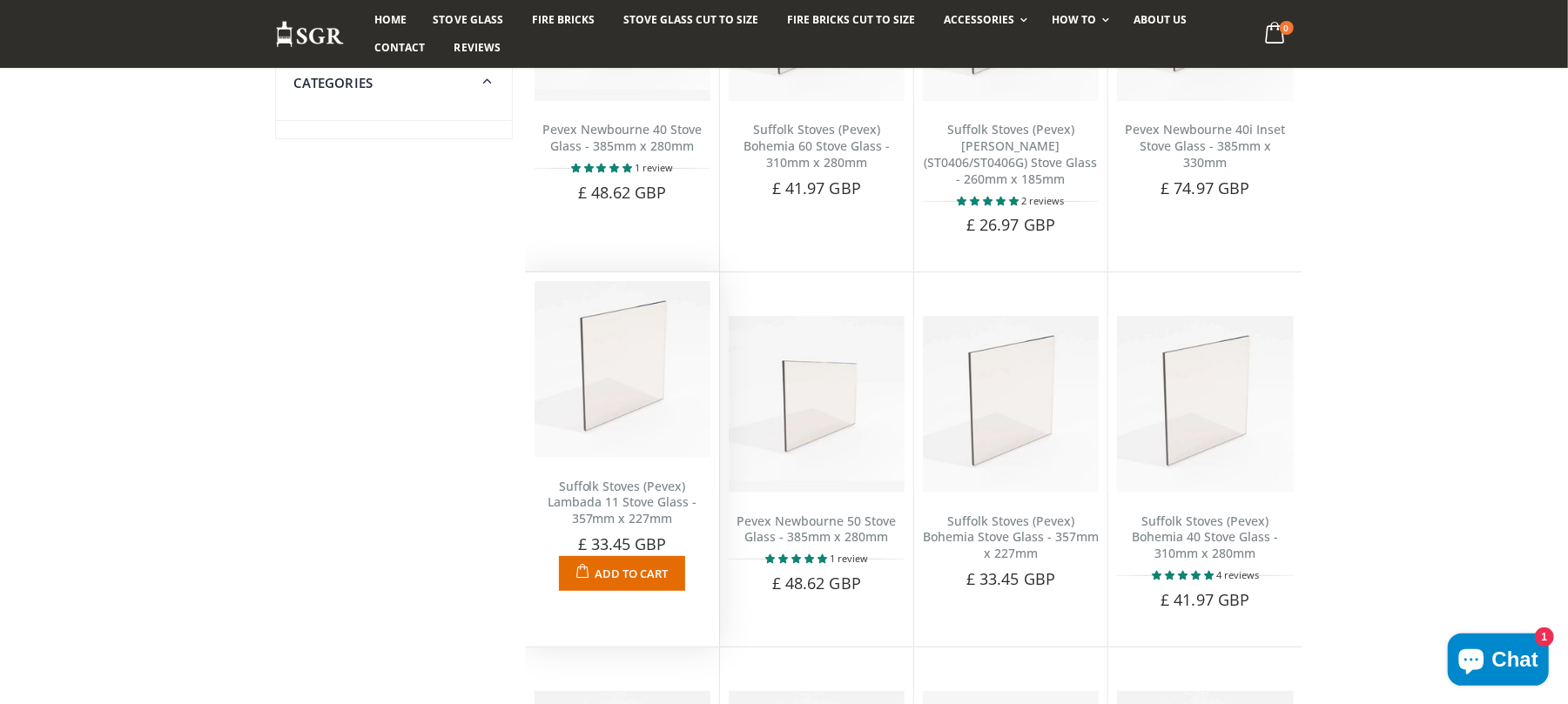
click at [651, 505] on link "Suffolk Stoves (Pevex) Lambada 11 Stove Glass - 357mm x 227mm" at bounding box center [622, 502] width 149 height 50
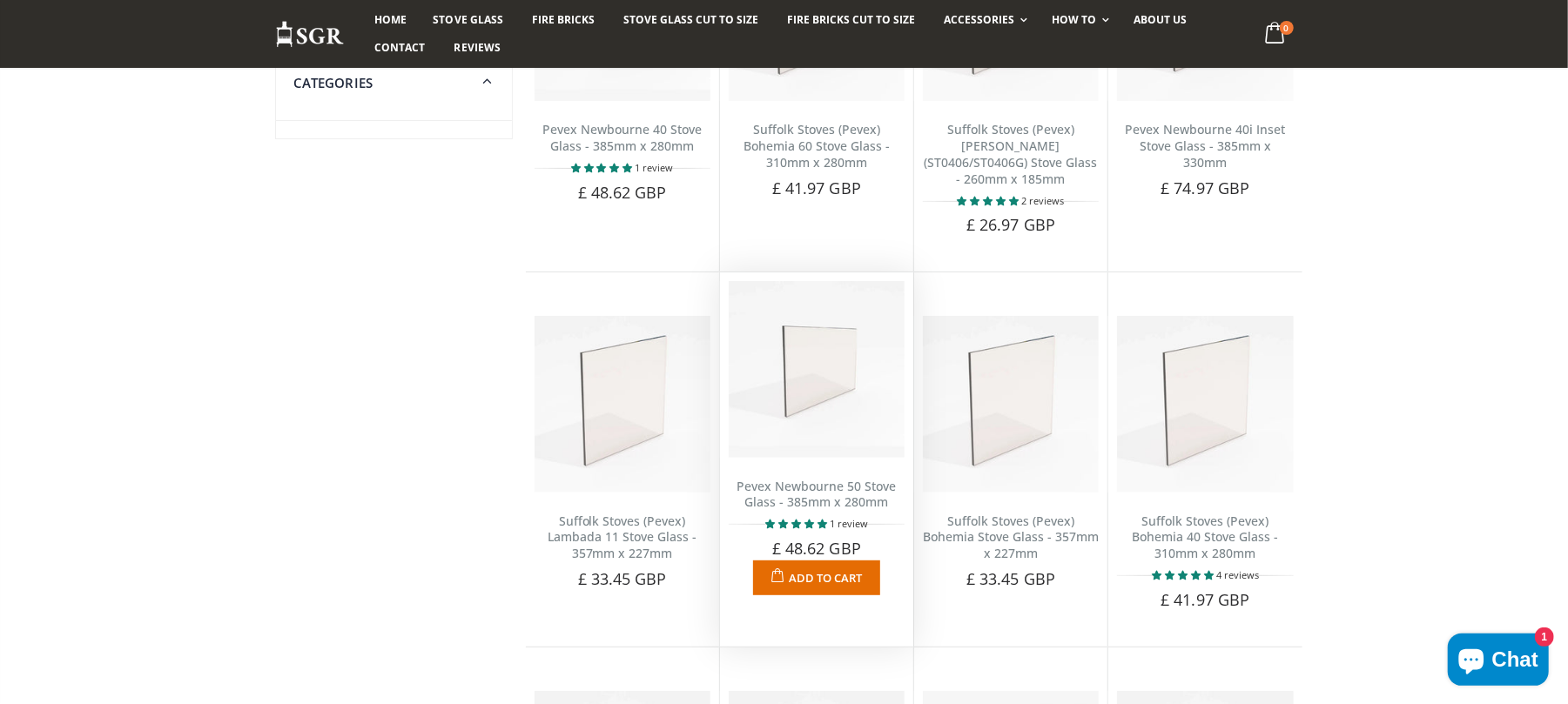
click at [843, 486] on link "Pevex Newbourne 50 Stove Glass - 385mm x 280mm" at bounding box center [816, 493] width 159 height 33
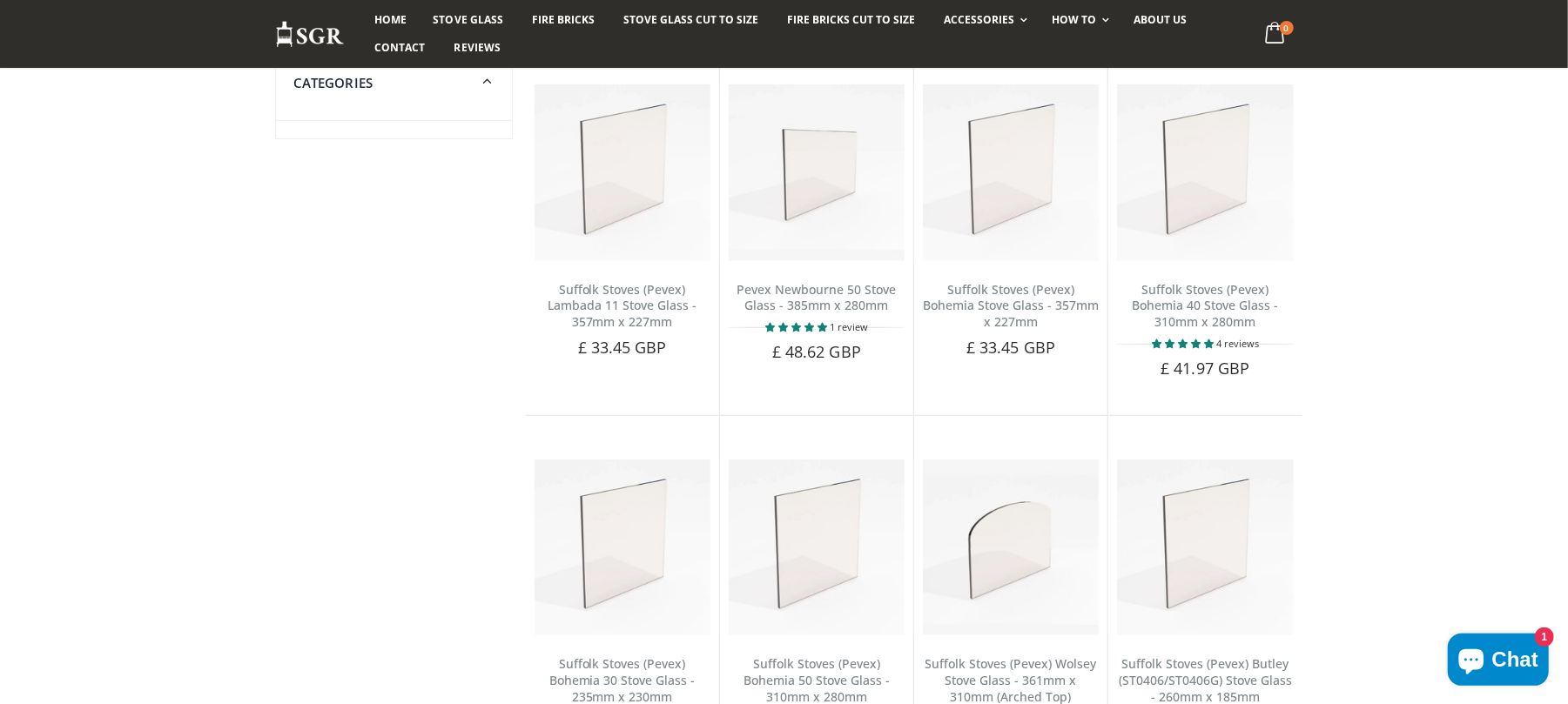
scroll to position [696, 0]
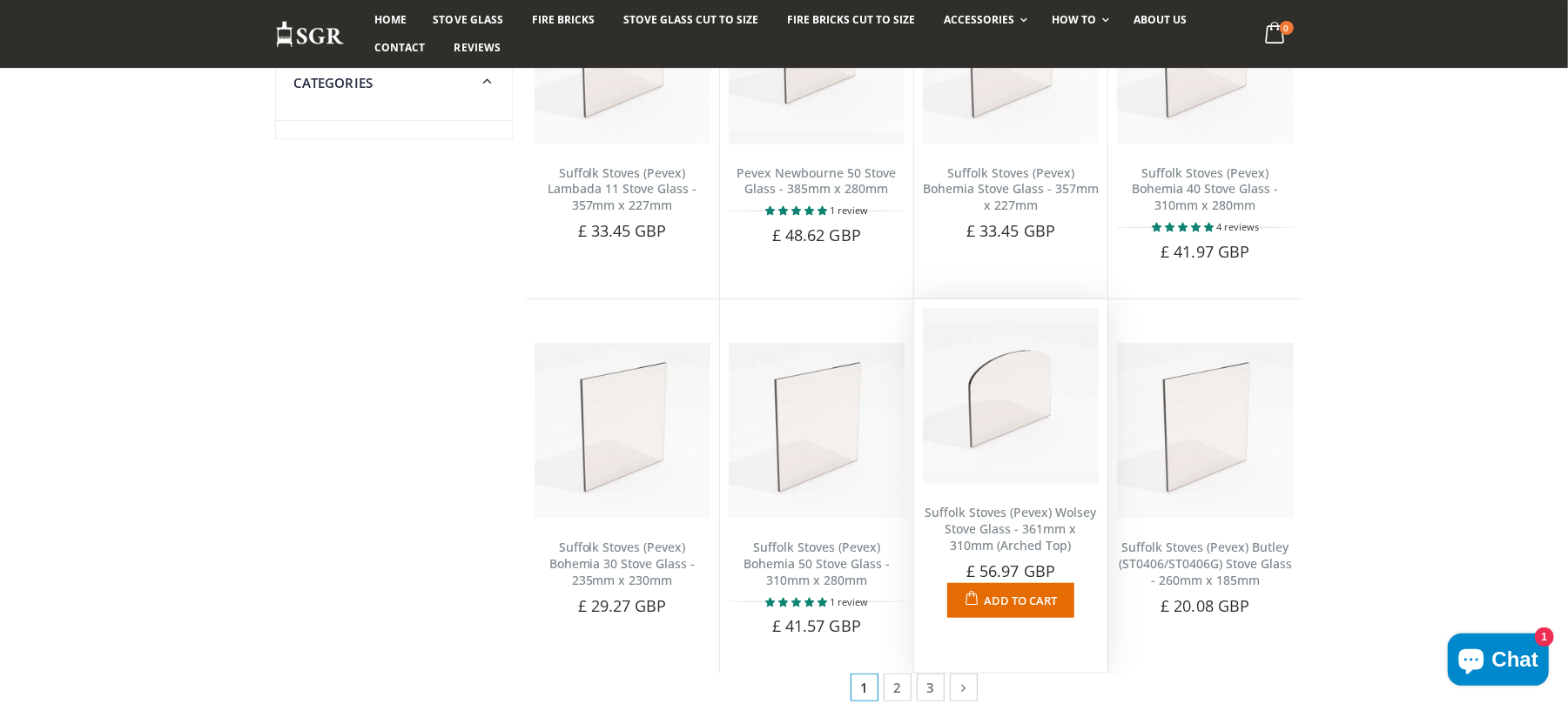
click at [1032, 512] on link "Suffolk Stoves (Pevex) Wolsey Stove Glass - 361mm x 310mm (Arched Top)" at bounding box center [1011, 528] width 171 height 50
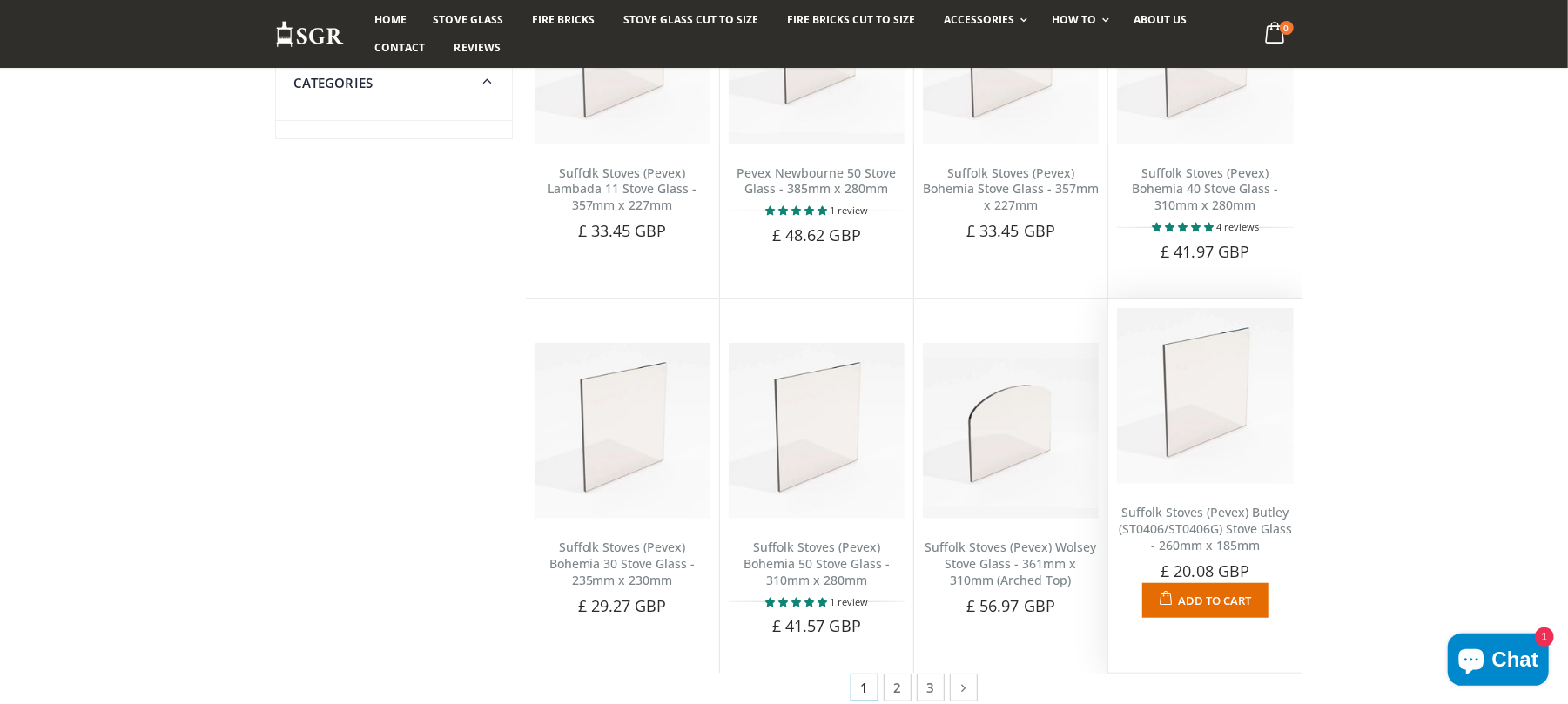
click at [1230, 509] on link "Suffolk Stoves (Pevex) Butley (ST0406/ST0406G) Stove Glass - 260mm x 185mm" at bounding box center [1205, 528] width 173 height 50
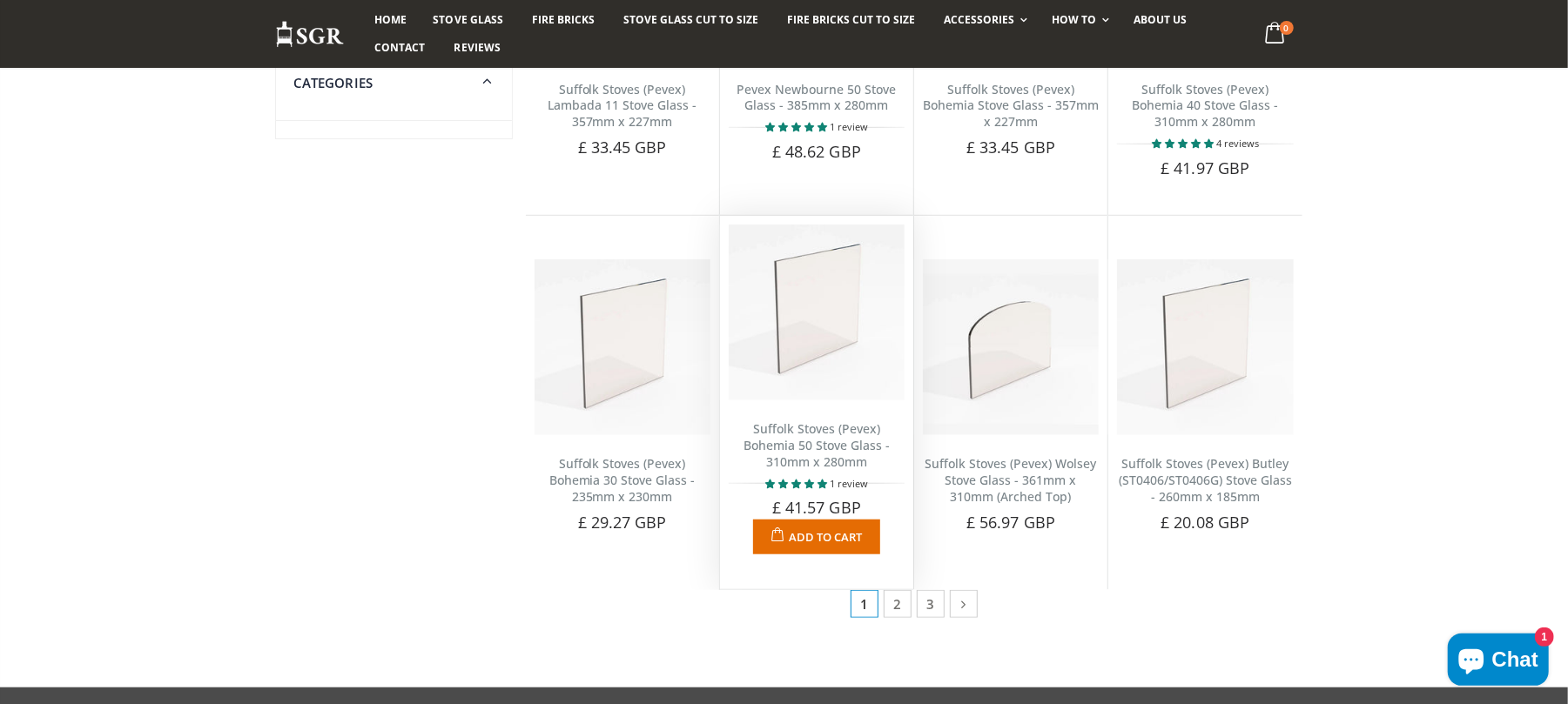
scroll to position [811, 0]
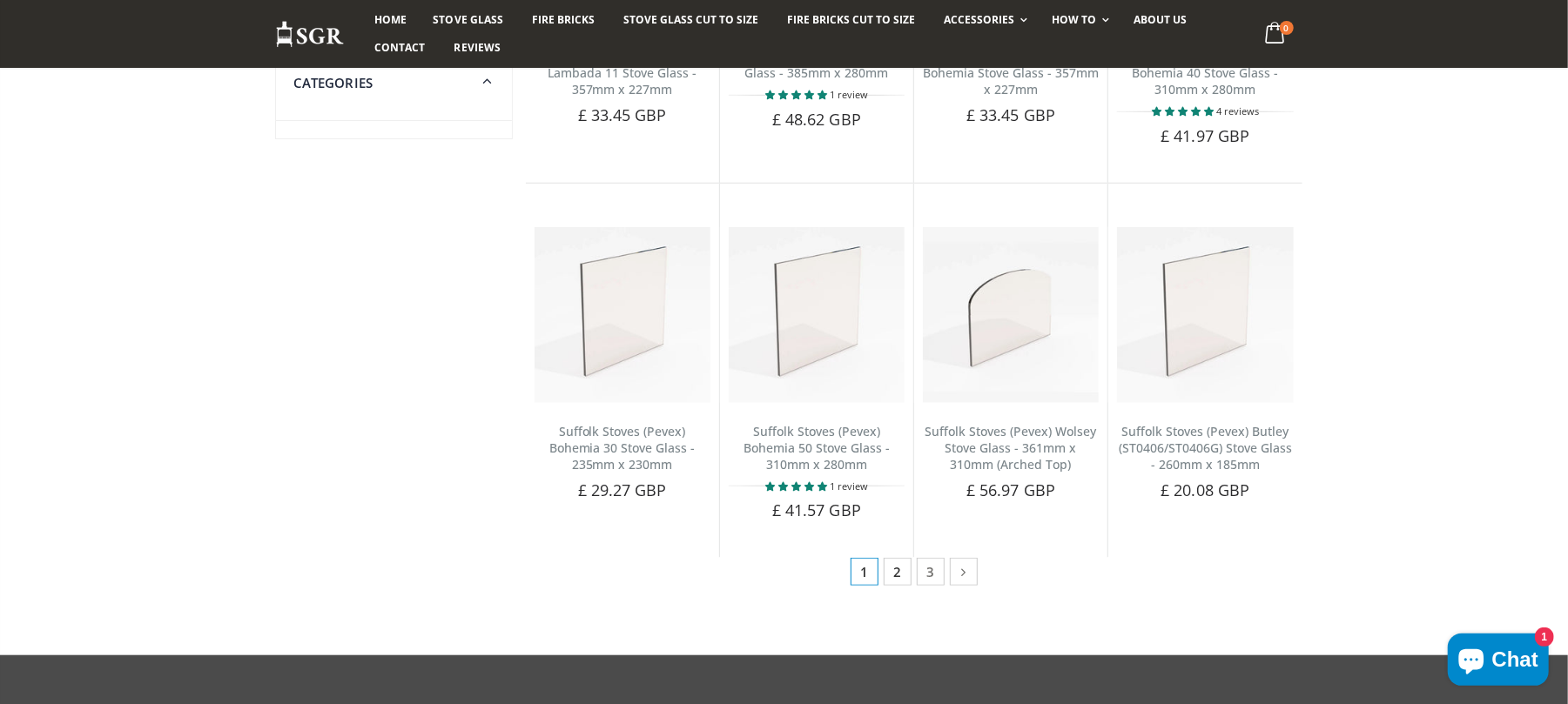
click at [892, 560] on link "2" at bounding box center [897, 571] width 28 height 28
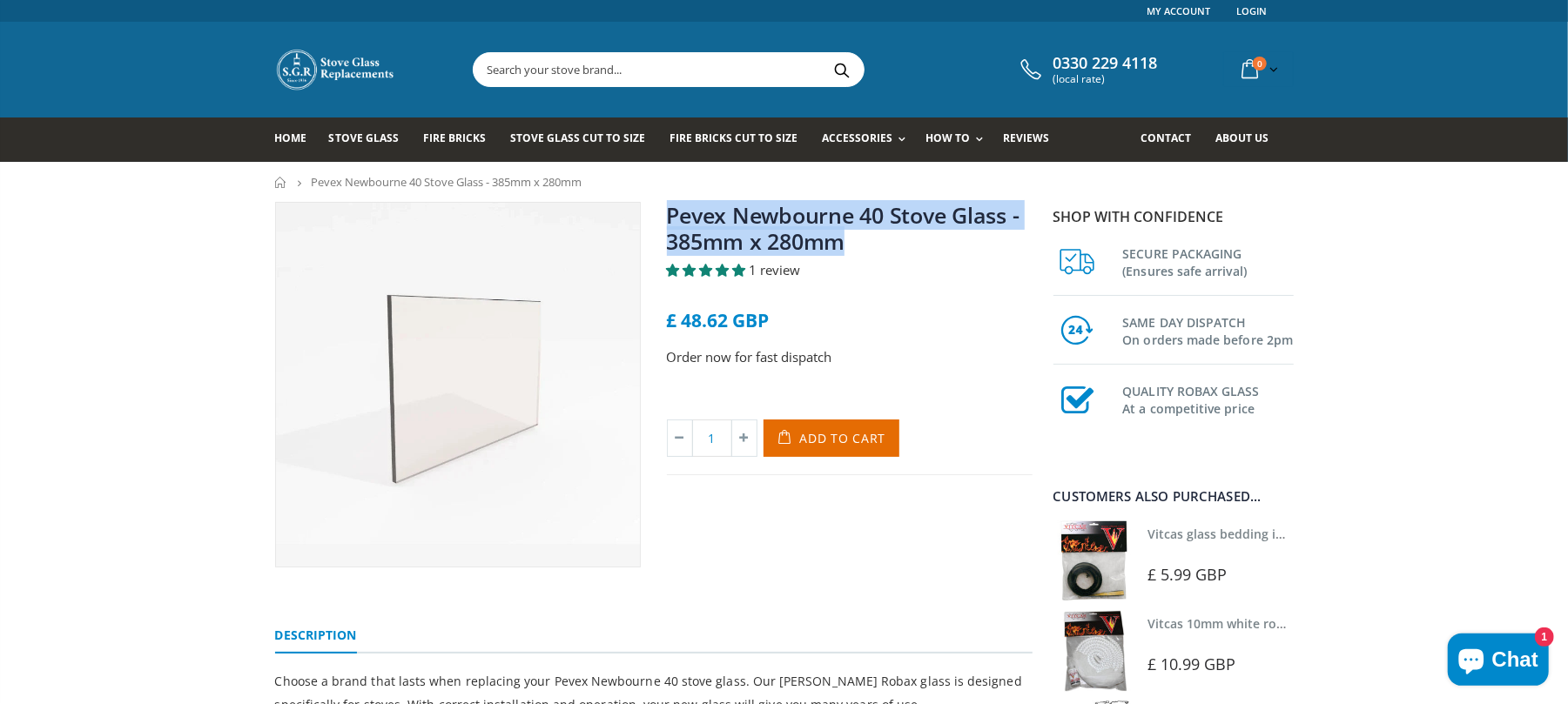
drag, startPoint x: 892, startPoint y: 242, endPoint x: 669, endPoint y: 219, distance: 224.2
click at [669, 219] on h1 "Pevex Newbourne 40 Stove Glass - 385mm x 280mm" at bounding box center [849, 231] width 365 height 59
copy link "Pevex Newbourne 40 Stove Glass - 385mm x 280mm"
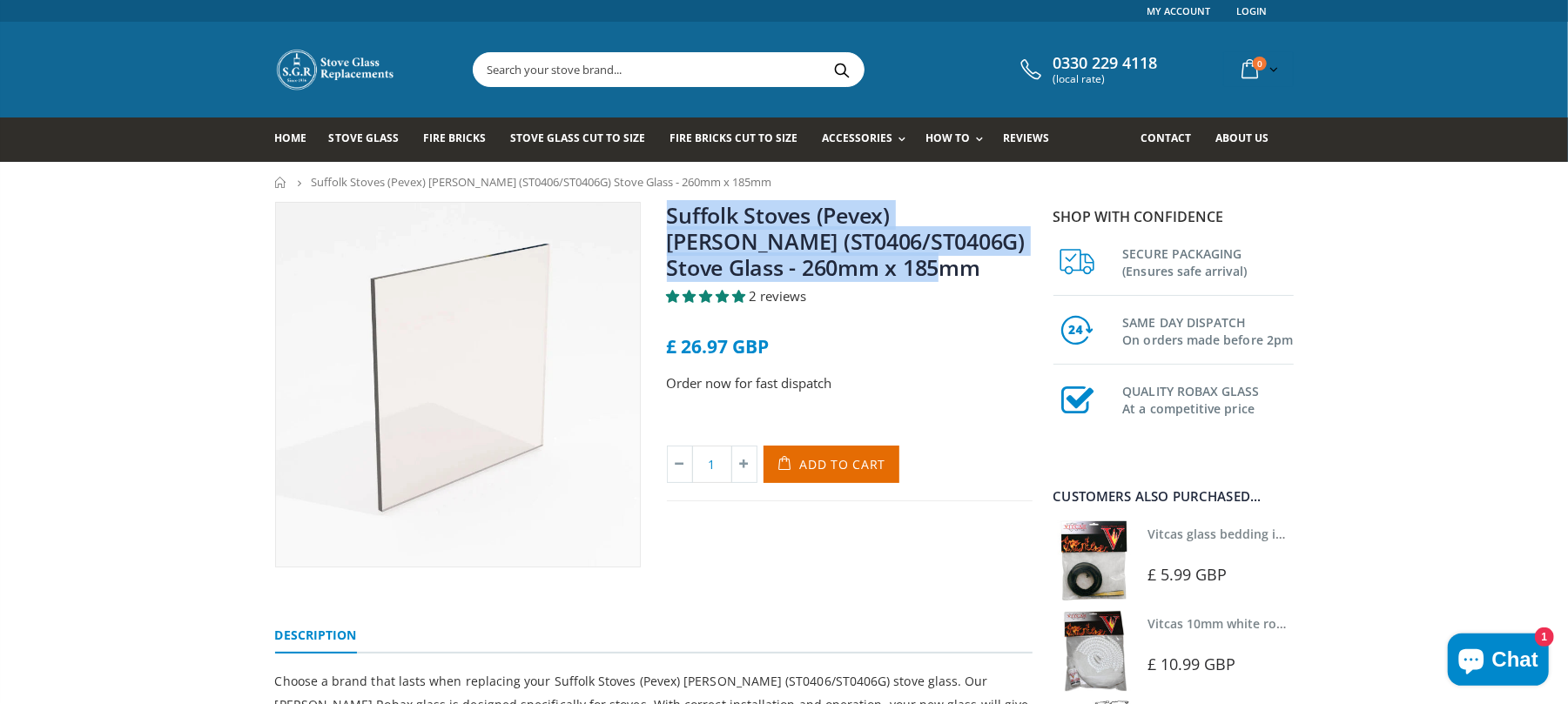
drag, startPoint x: 888, startPoint y: 280, endPoint x: 655, endPoint y: 213, distance: 242.4
click at [655, 213] on div "Suffolk Stoves (Pevex) Butley Lark (ST0406/ST0406G) Stove Glass - 260mm x 185mm…" at bounding box center [849, 384] width 392 height 365
copy link "Suffolk Stoves (Pevex) Butley Lark (ST0406/ST0406G) Stove Glass - 260mm x 185mm"
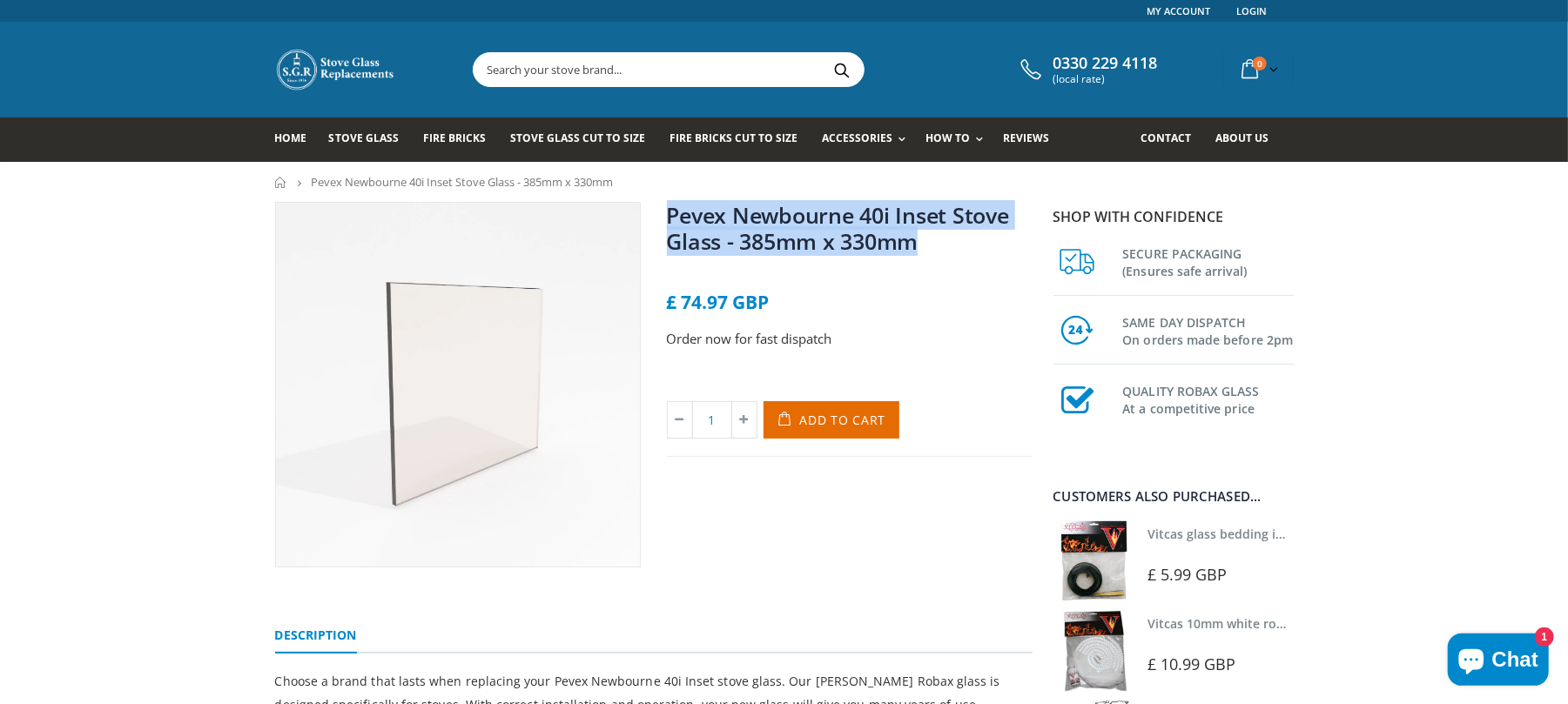
drag, startPoint x: 0, startPoint y: 0, endPoint x: 665, endPoint y: 216, distance: 699.2
click at [665, 216] on div "Pevex Newbourne 40i Inset Stove Glass - 385mm x 330mm No reviews £ 74.97 GBP Or…" at bounding box center [849, 384] width 392 height 365
copy link "Pevex Newbourne 40i Inset Stove Glass - 385mm x 330mm"
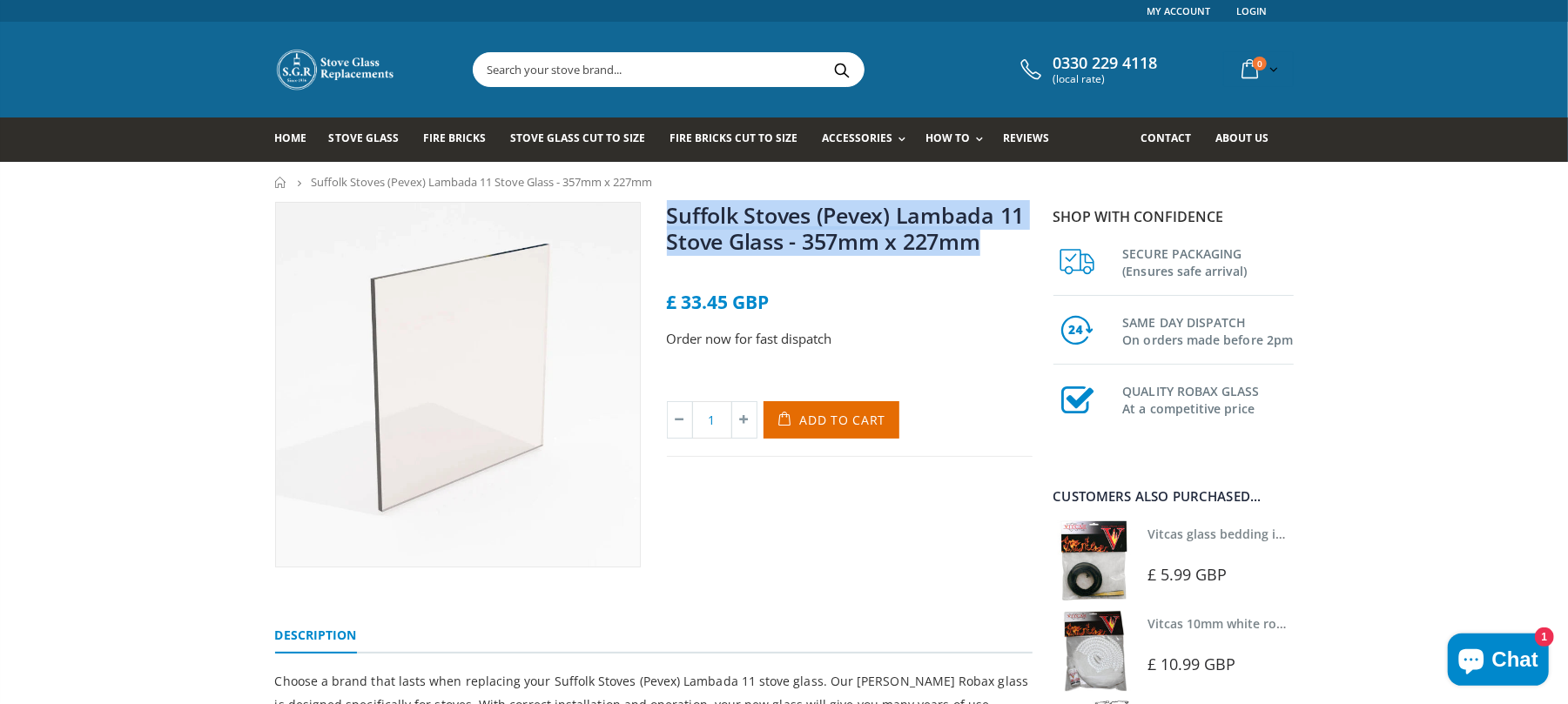
drag, startPoint x: 996, startPoint y: 250, endPoint x: 662, endPoint y: 216, distance: 335.7
click at [662, 216] on div "Suffolk Stoves (Pevex) Lambada 11 Stove Glass - 357mm x 227mm No reviews £ 33.4…" at bounding box center [849, 384] width 392 height 365
copy link "Suffolk Stoves (Pevex) Lambada 11 Stove Glass - 357mm x 227mm"
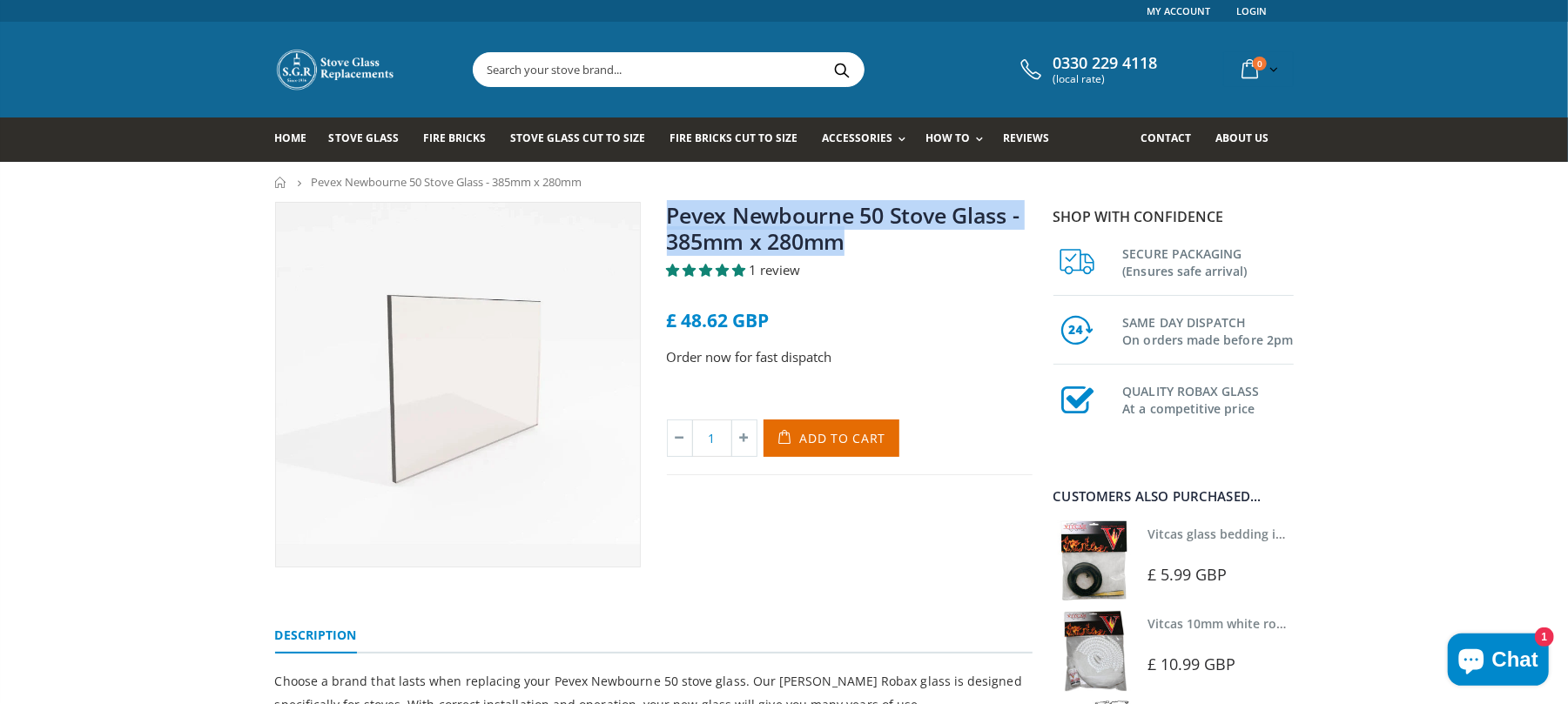
click at [667, 224] on h1 "Pevex Newbourne 50 Stove Glass - 385mm x 280mm" at bounding box center [849, 231] width 365 height 59
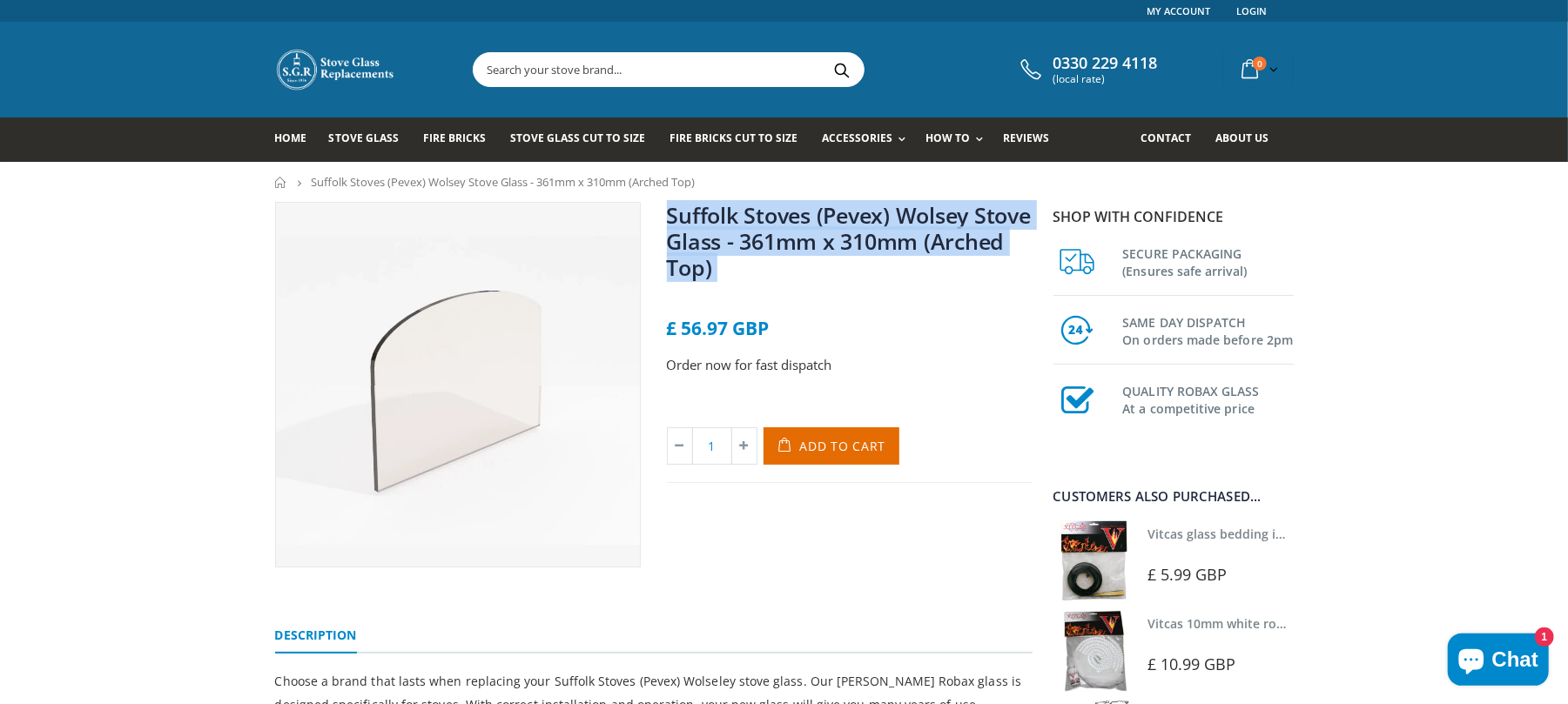
drag, startPoint x: 808, startPoint y: 290, endPoint x: 663, endPoint y: 214, distance: 163.7
click at [661, 214] on div "Suffolk Stoves (Pevex) Wolsey Stove Glass - 361mm x 310mm (Arched Top) No revie…" at bounding box center [849, 384] width 392 height 365
copy div "Suffolk Stoves (Pevex) Wolsey Stove Glass - 361mm x 310mm (Arched Top) No revie…"
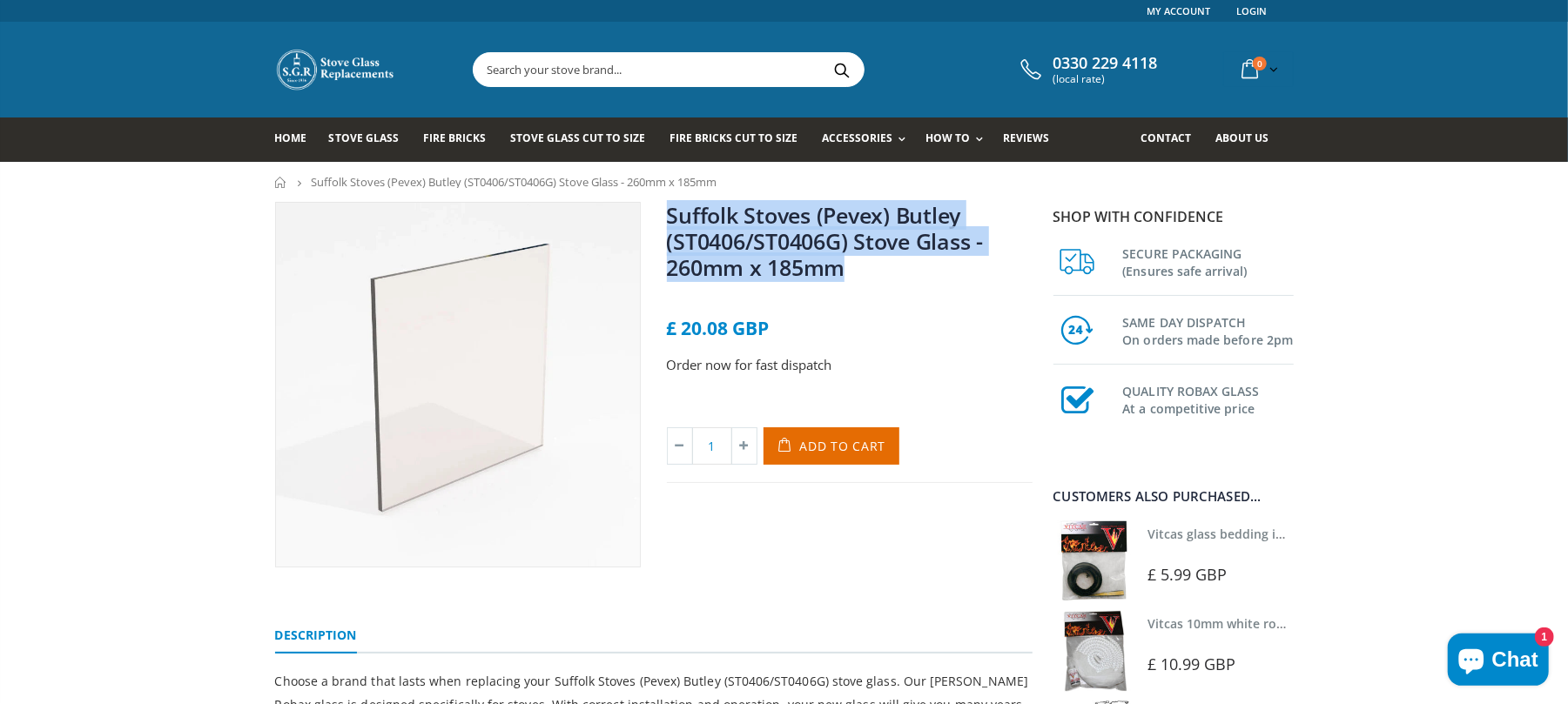
drag, startPoint x: 910, startPoint y: 276, endPoint x: 663, endPoint y: 219, distance: 253.5
click at [663, 219] on div "Suffolk Stoves (Pevex) Butley (ST0406/ST0406G) Stove Glass - 260mm x 185mm No r…" at bounding box center [849, 384] width 392 height 365
copy link "Suffolk Stoves (Pevex) Butley (ST0406/ST0406G) Stove Glass - 260mm x 185mm"
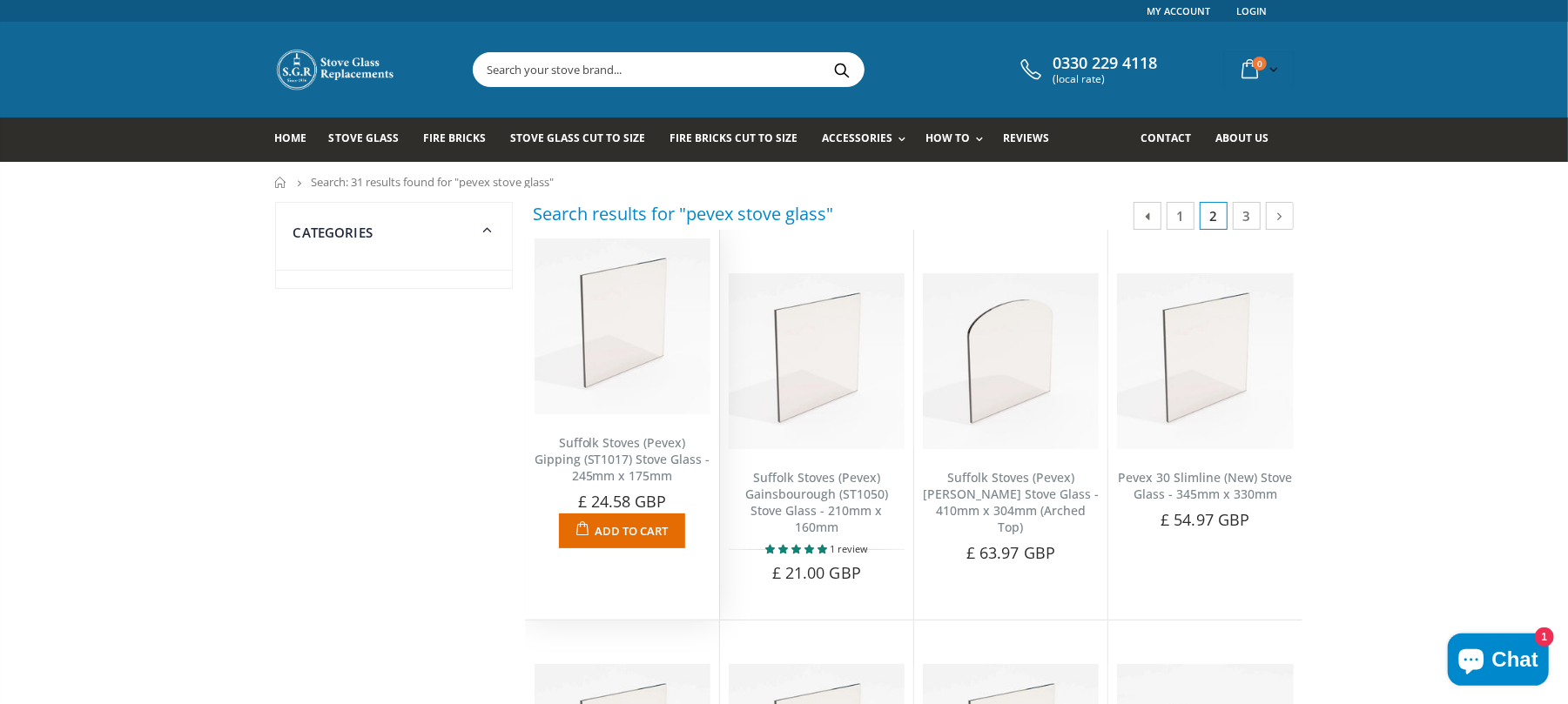
click at [627, 470] on link "Suffolk Stoves (Pevex) Gipping (ST1017) Stove Glass - 245mm x 175mm" at bounding box center [622, 458] width 176 height 50
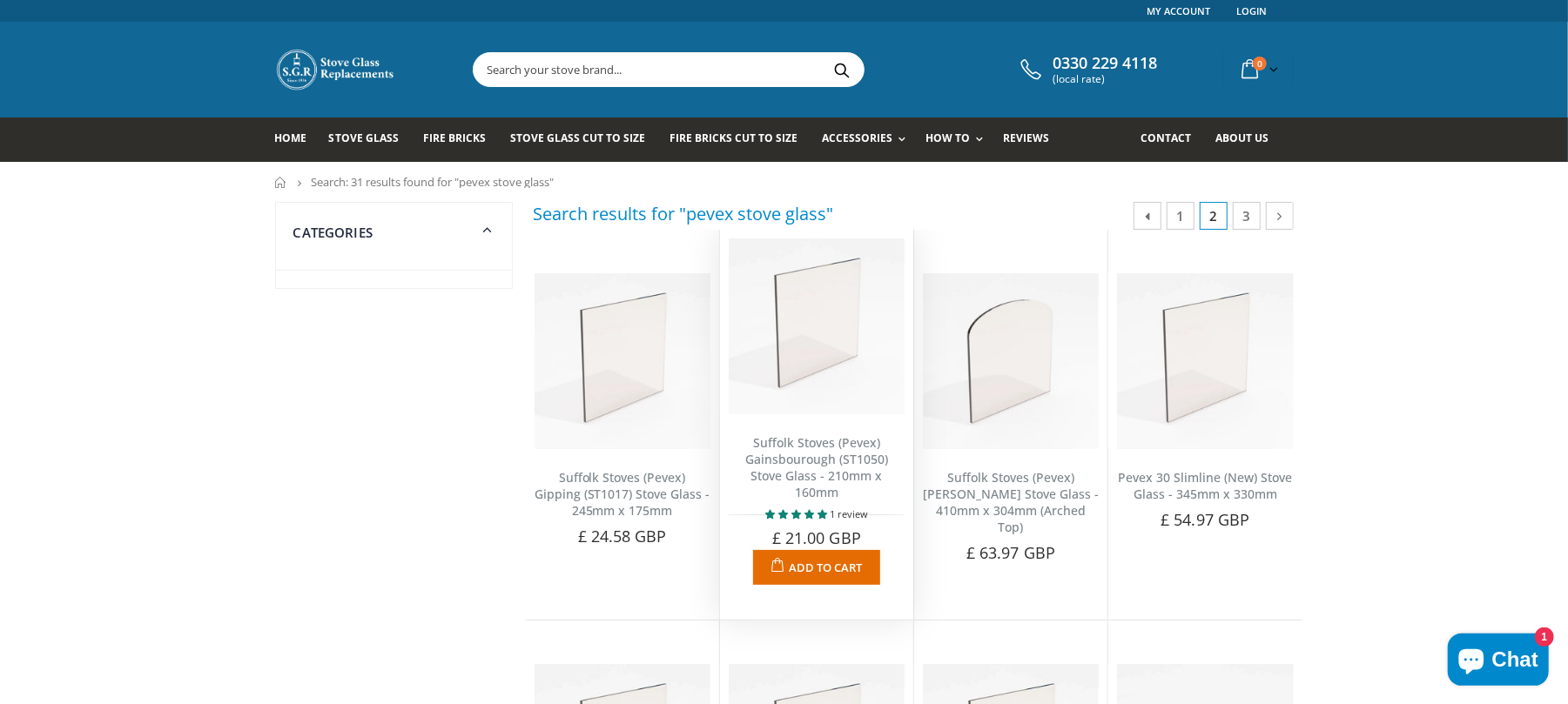
click at [844, 457] on link "Suffolk Stoves (Pevex) Gainsbourough (ST1050) Stove Glass - 210mm x 160mm" at bounding box center [816, 467] width 143 height 66
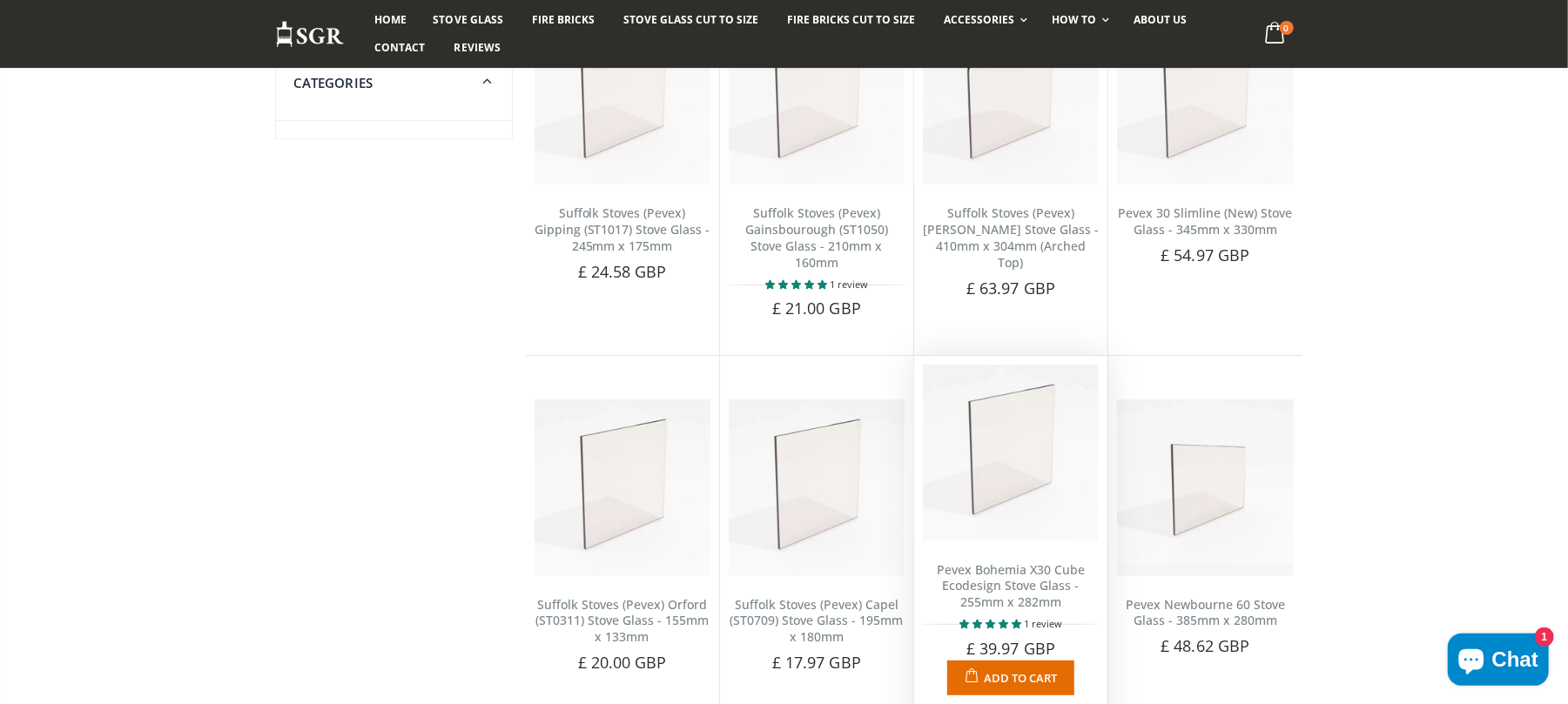
scroll to position [232, 0]
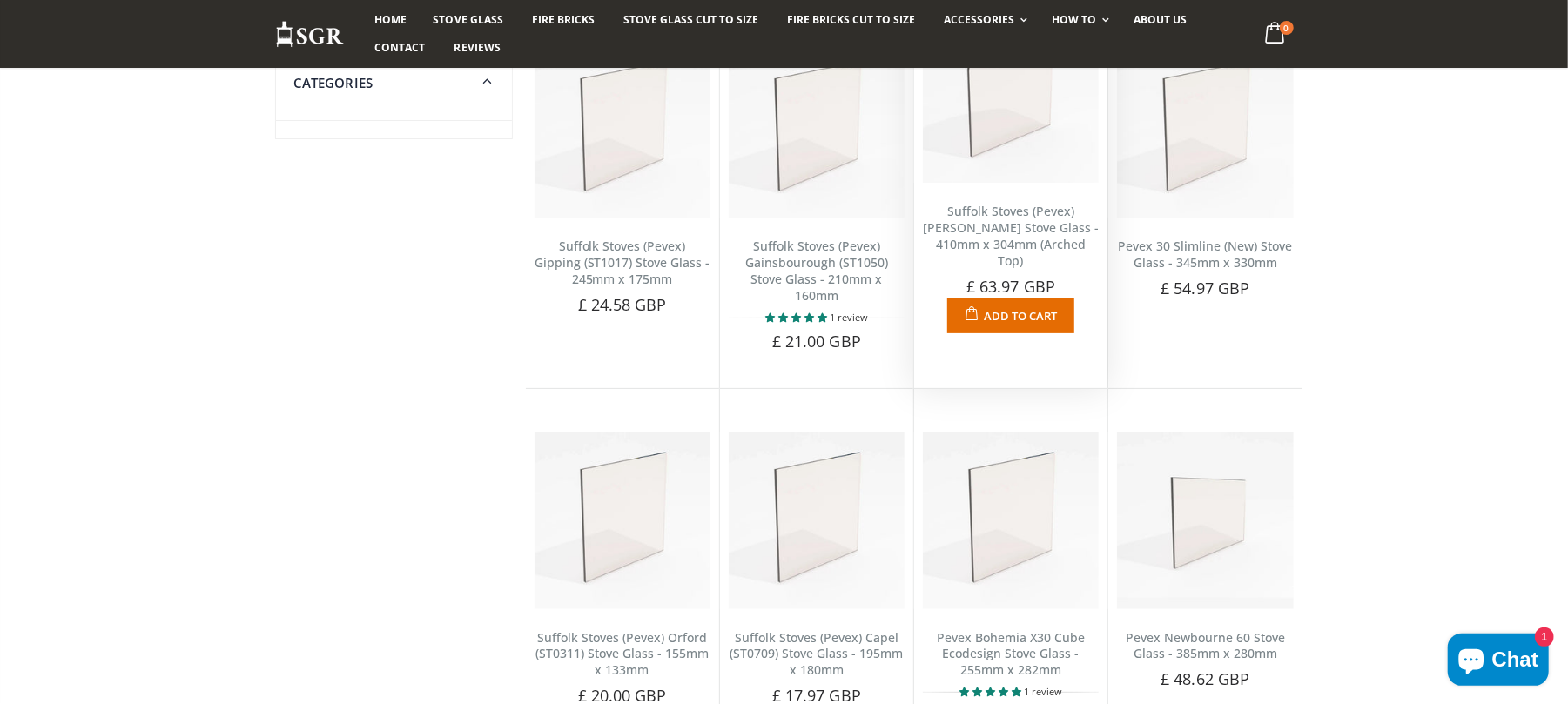
click at [1020, 238] on link "Suffolk Stoves (Pevex) Brackenbury Stove Glass - 410mm x 304mm (Arched Top)" at bounding box center [1010, 235] width 176 height 66
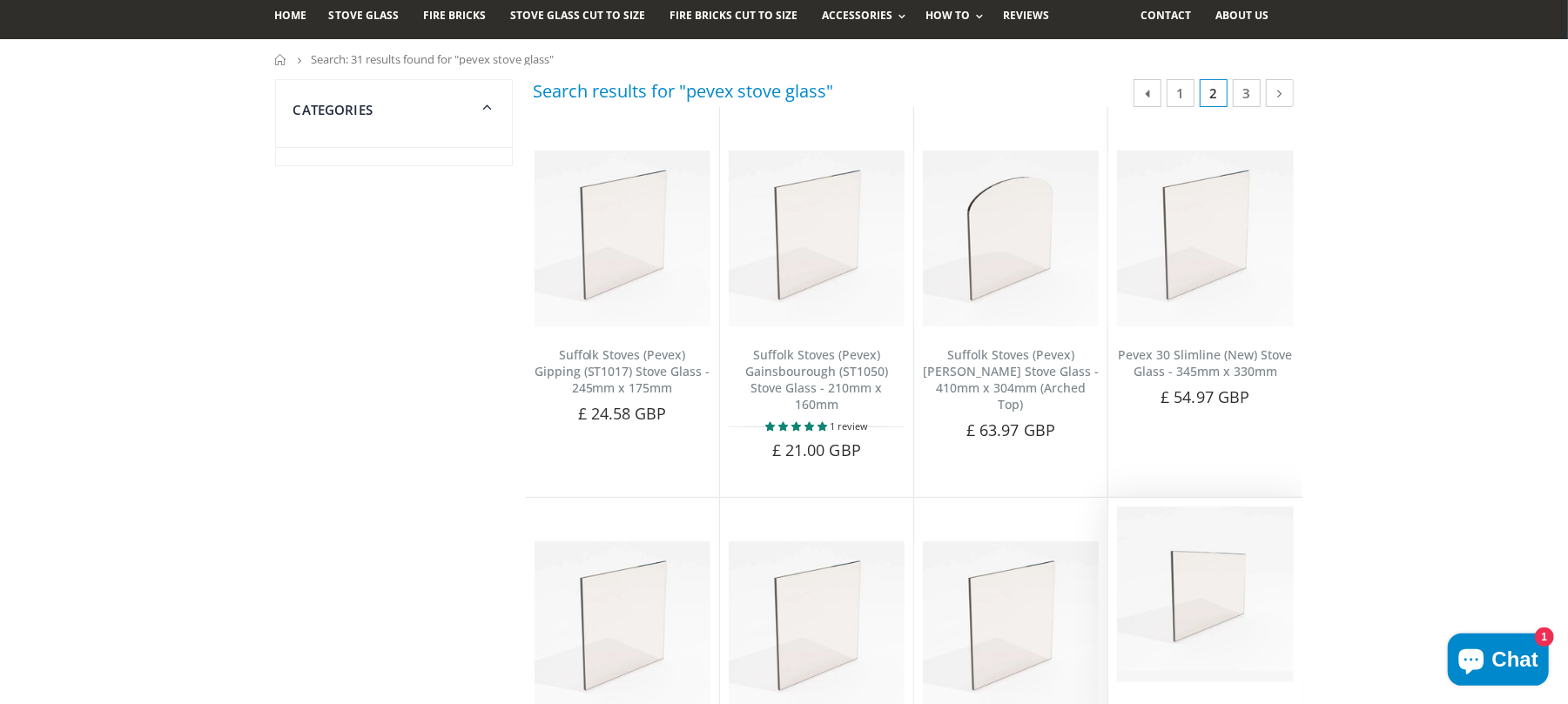
scroll to position [116, 0]
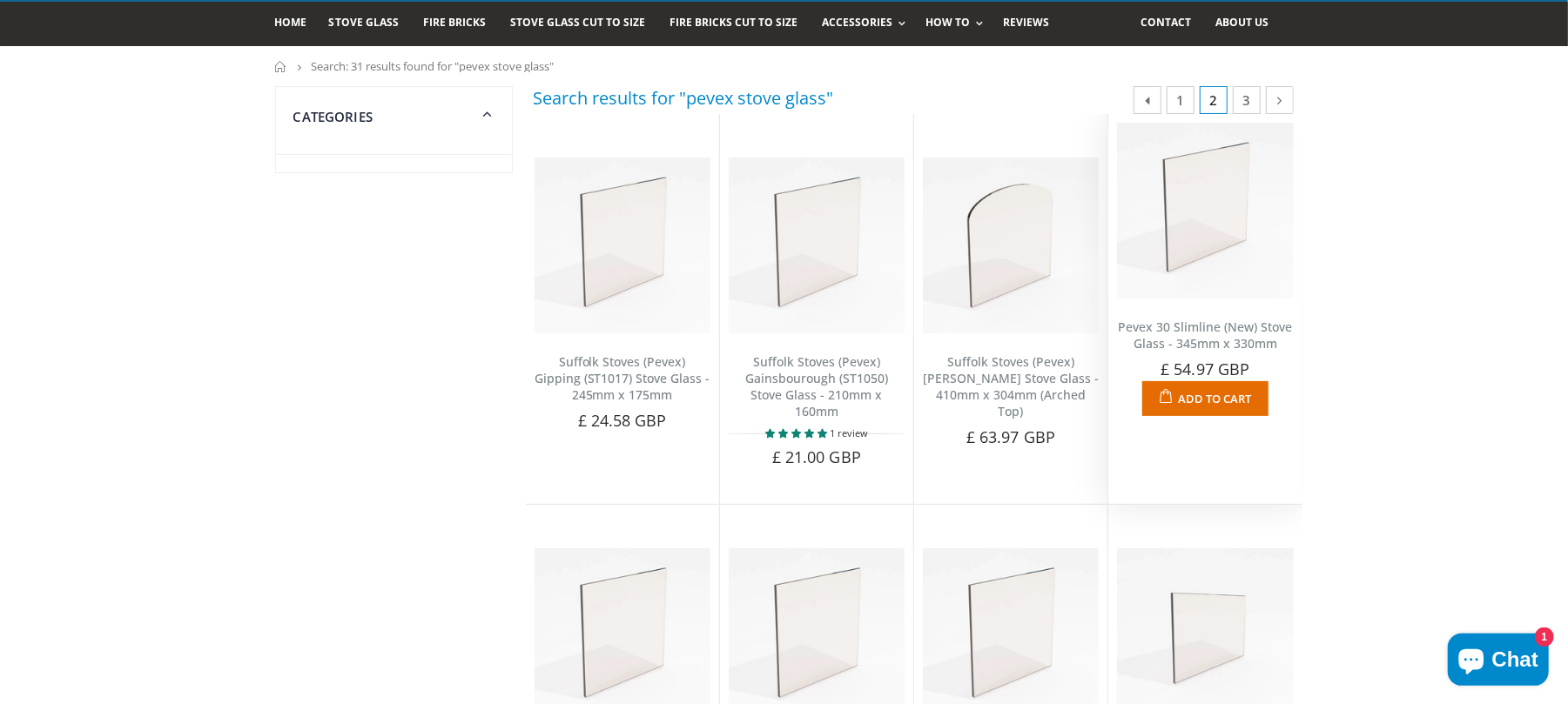
click at [1174, 345] on link "Pevex 30 Slimline (New) Stove Glass - 345mm x 330mm" at bounding box center [1204, 334] width 174 height 33
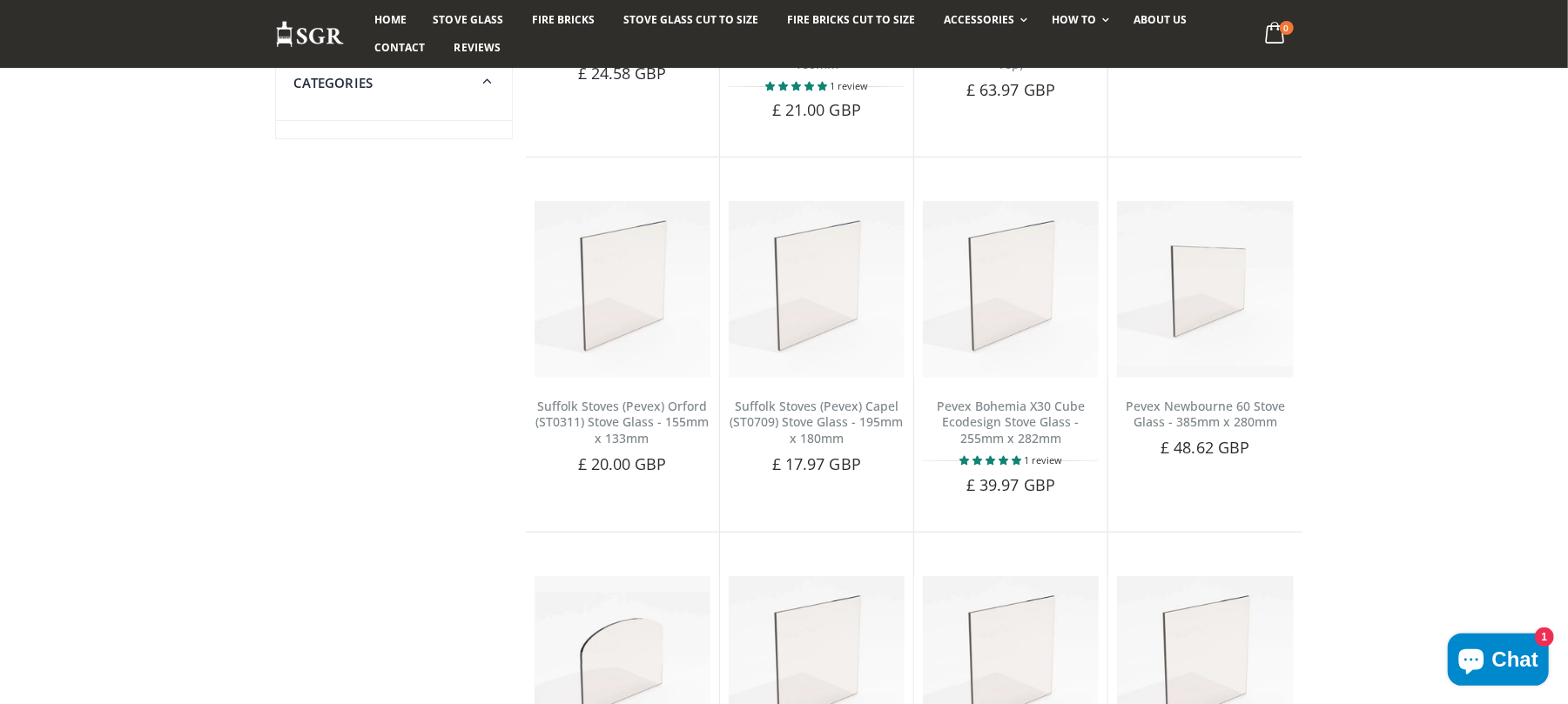
scroll to position [464, 0]
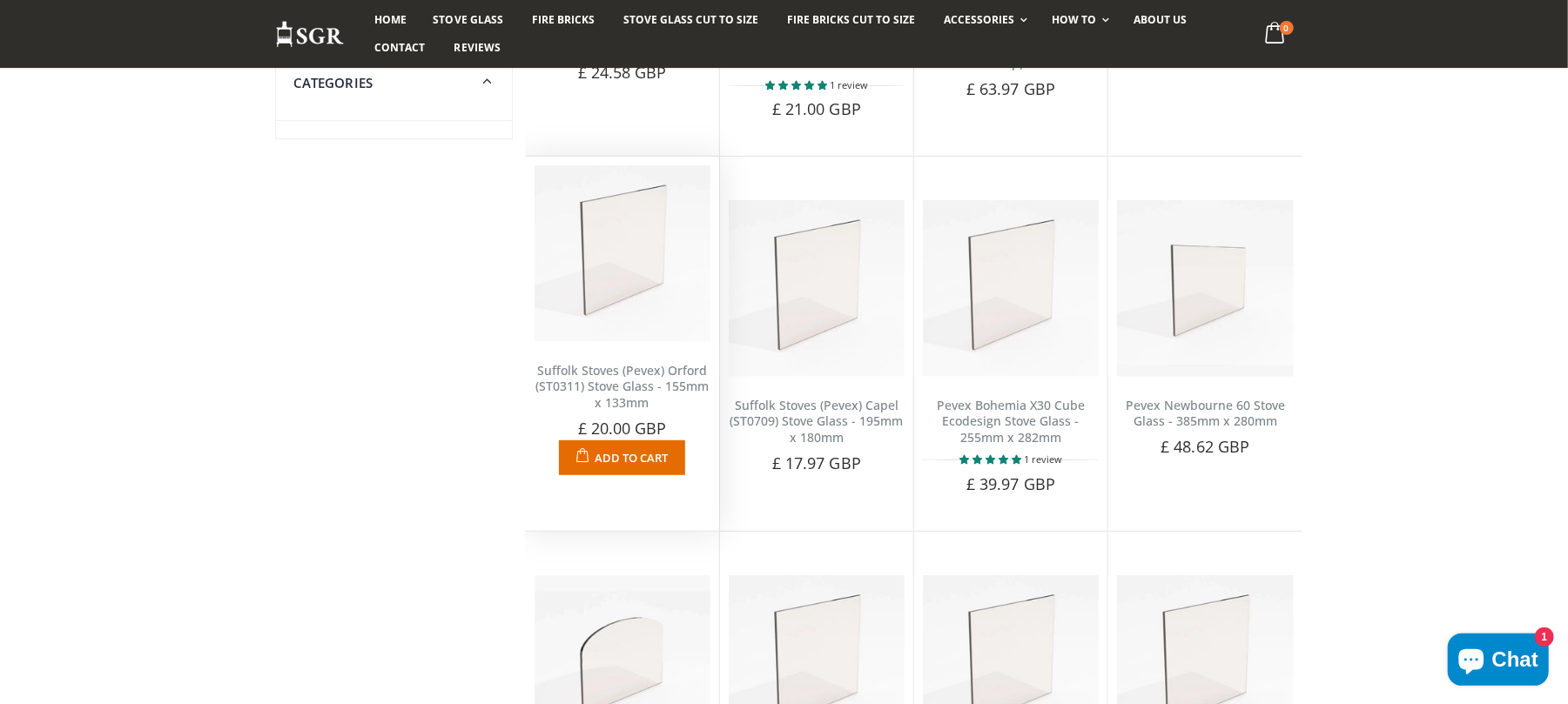
click at [622, 380] on link "Suffolk Stoves (Pevex) Orford (ST0311) Stove Glass - 155mm x 133mm" at bounding box center [622, 387] width 173 height 50
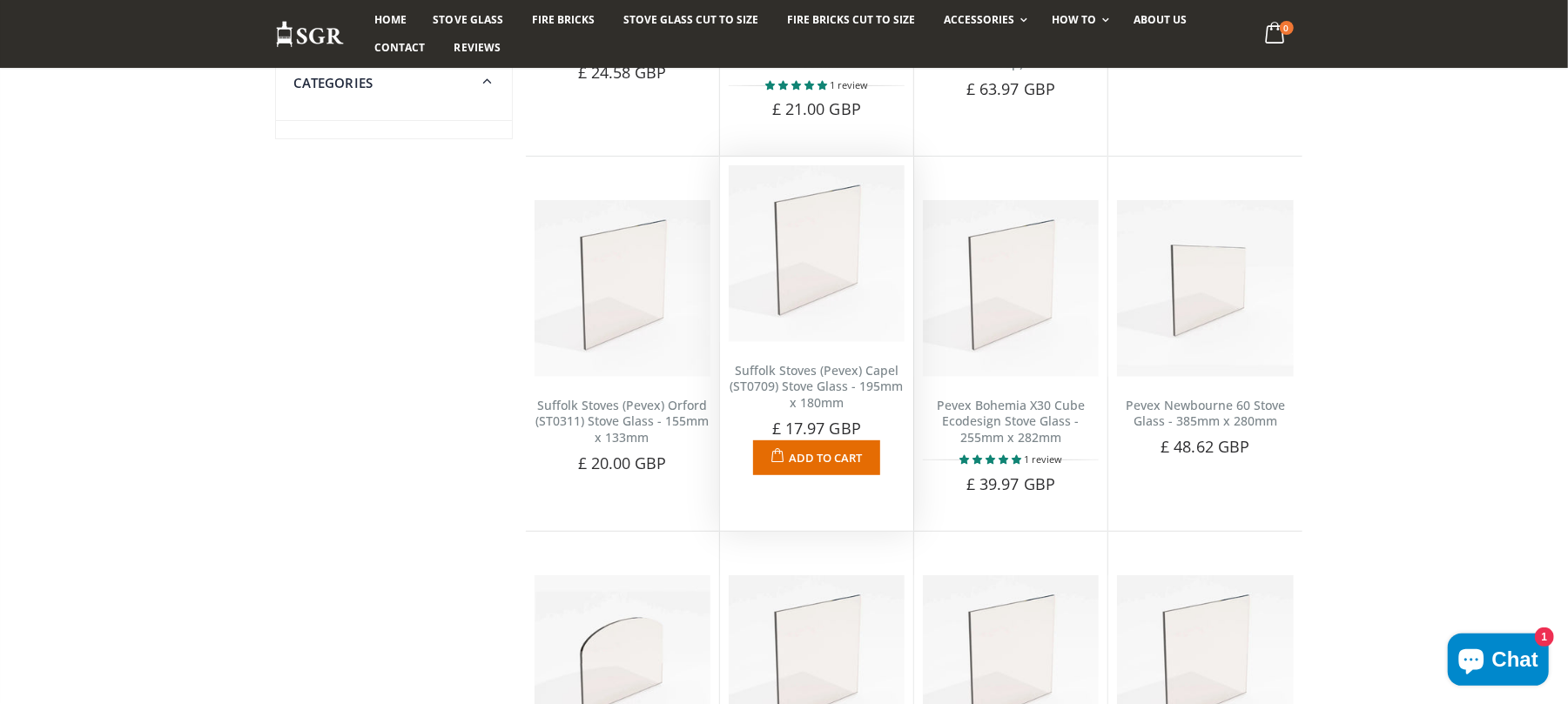
click at [835, 380] on link "Suffolk Stoves (Pevex) Capel (ST0709) Stove Glass - 195mm x 180mm" at bounding box center [816, 387] width 173 height 50
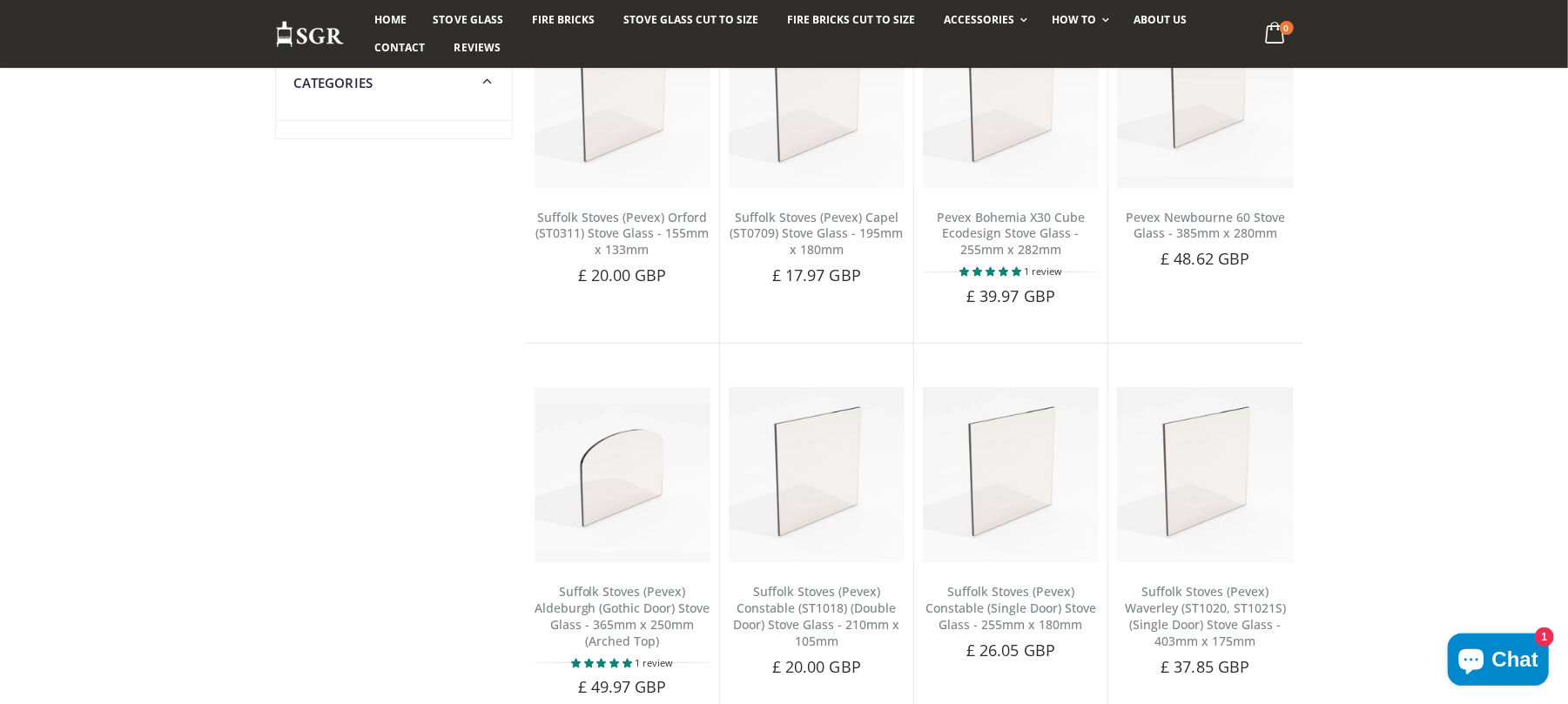
scroll to position [580, 0]
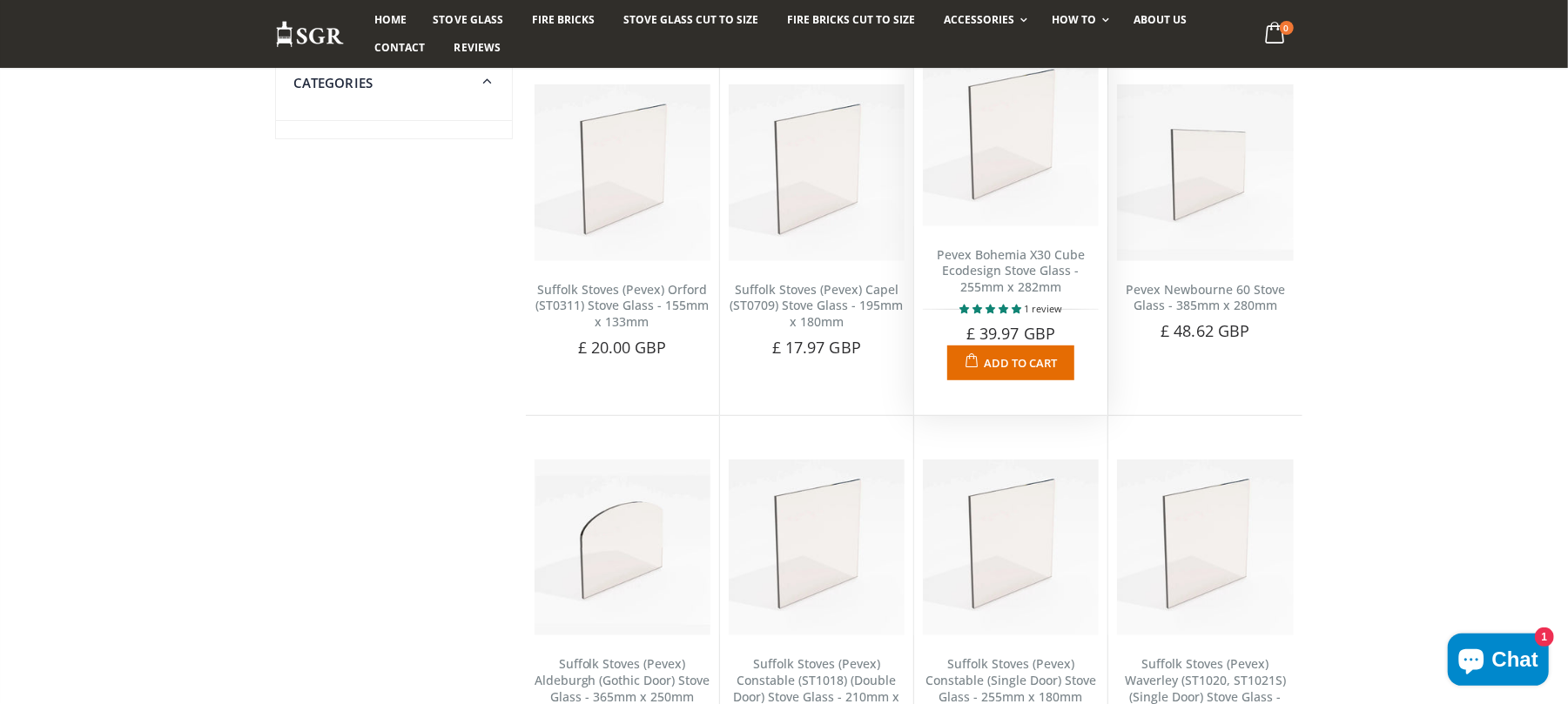
click at [999, 281] on link "Pevex Bohemia X30 Cube Ecodesign Stove Glass - 255mm x 282mm" at bounding box center [1010, 271] width 148 height 50
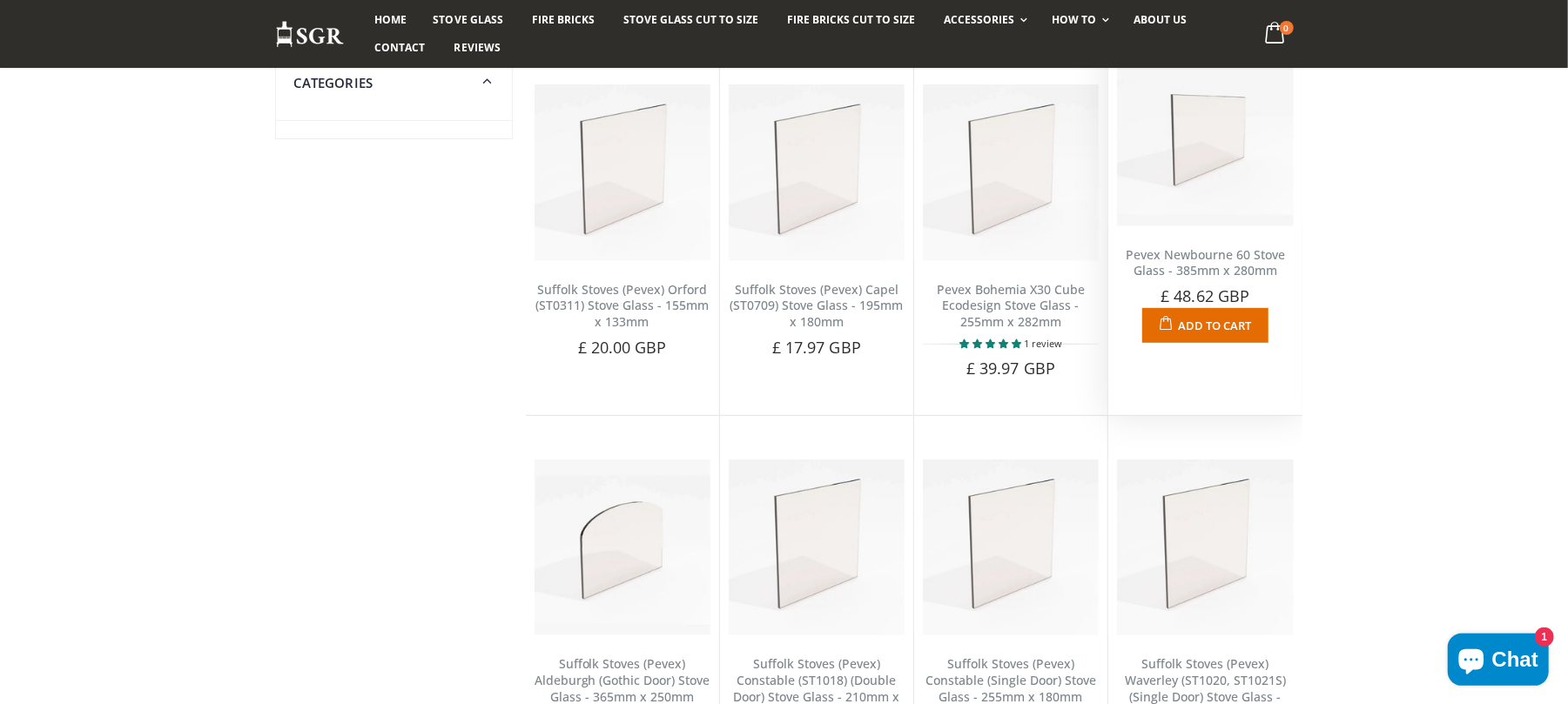
click at [1244, 276] on link "Pevex Newbourne 60 Stove Glass - 385mm x 280mm" at bounding box center [1204, 263] width 159 height 33
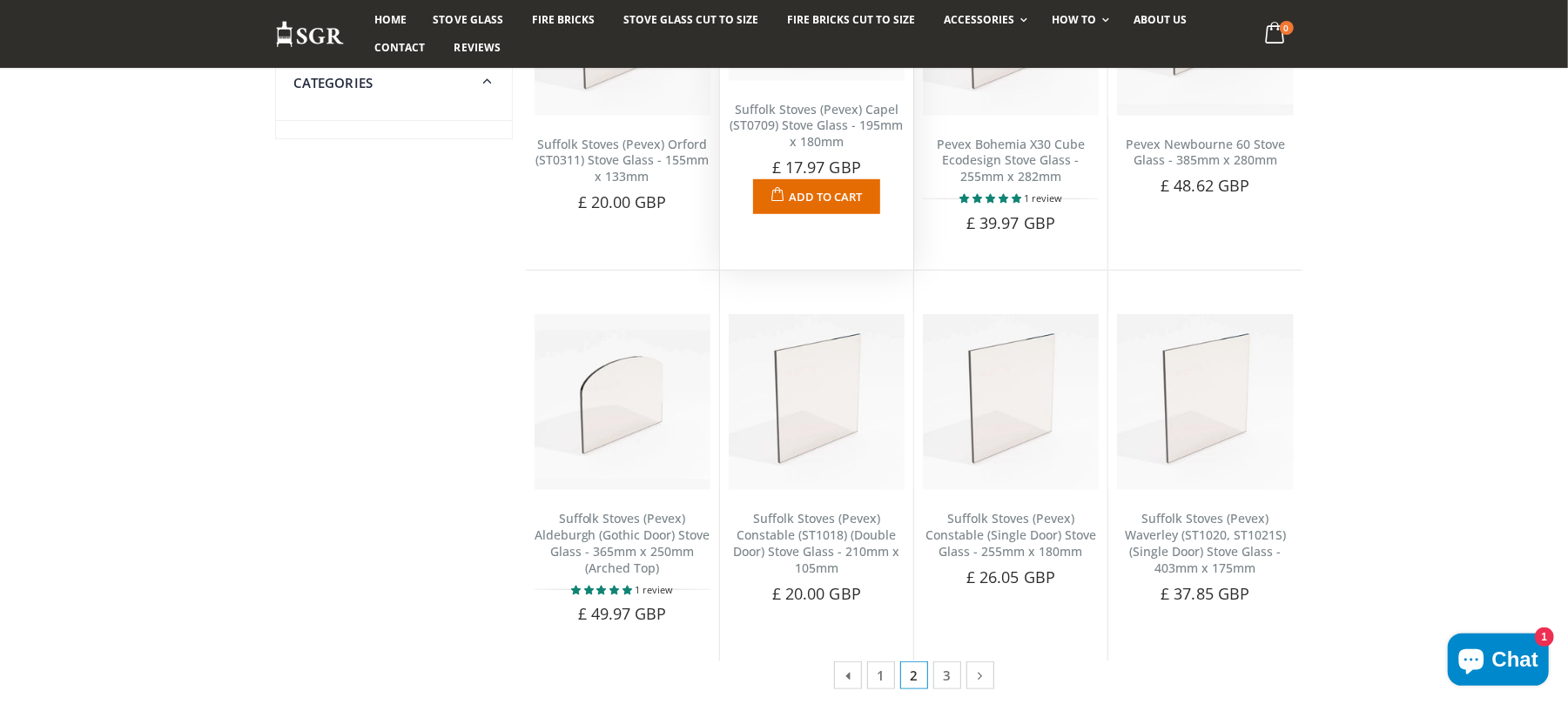
scroll to position [927, 0]
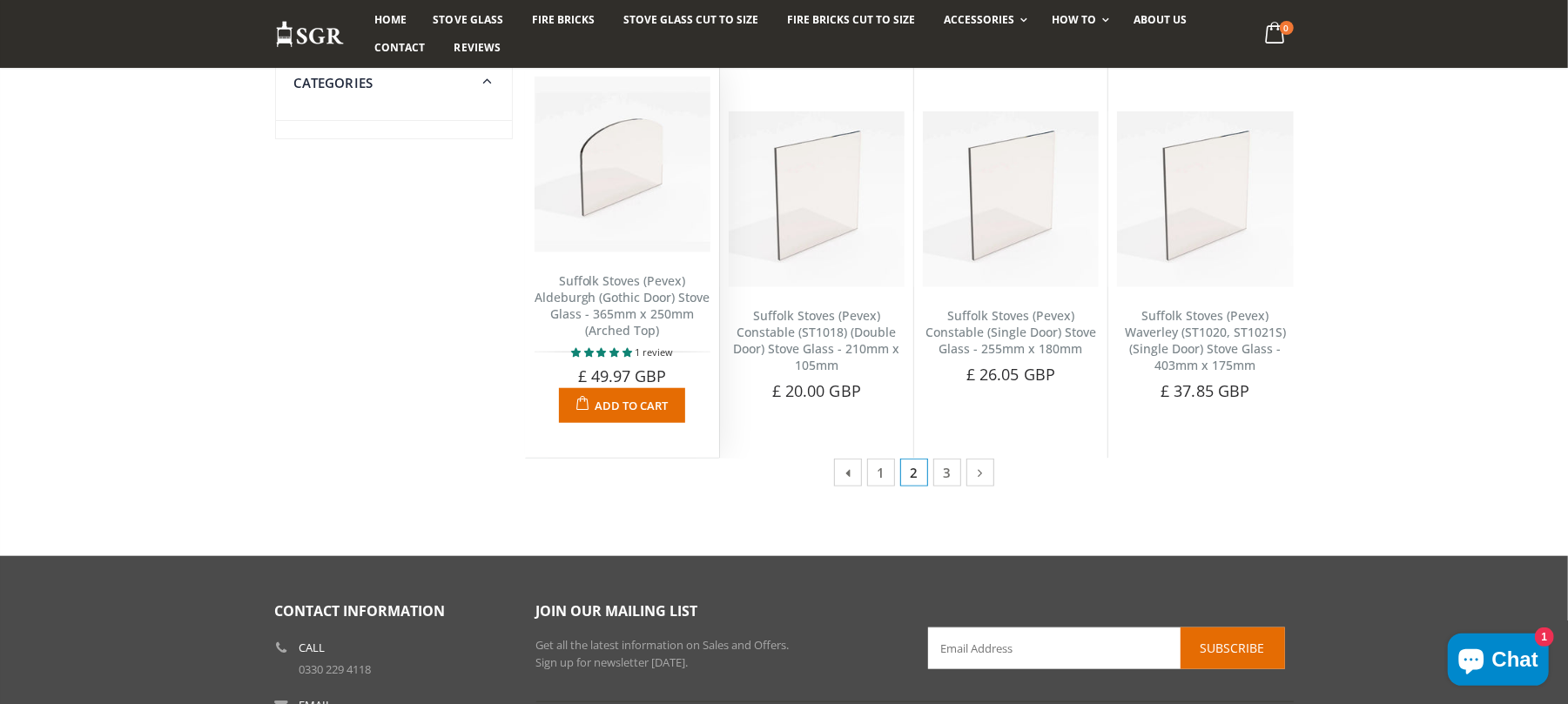
click at [620, 293] on link "Suffolk Stoves (Pevex) Aldeburgh (Gothic Door) Stove Glass - 365mm x 250mm (Arc…" at bounding box center [622, 305] width 176 height 66
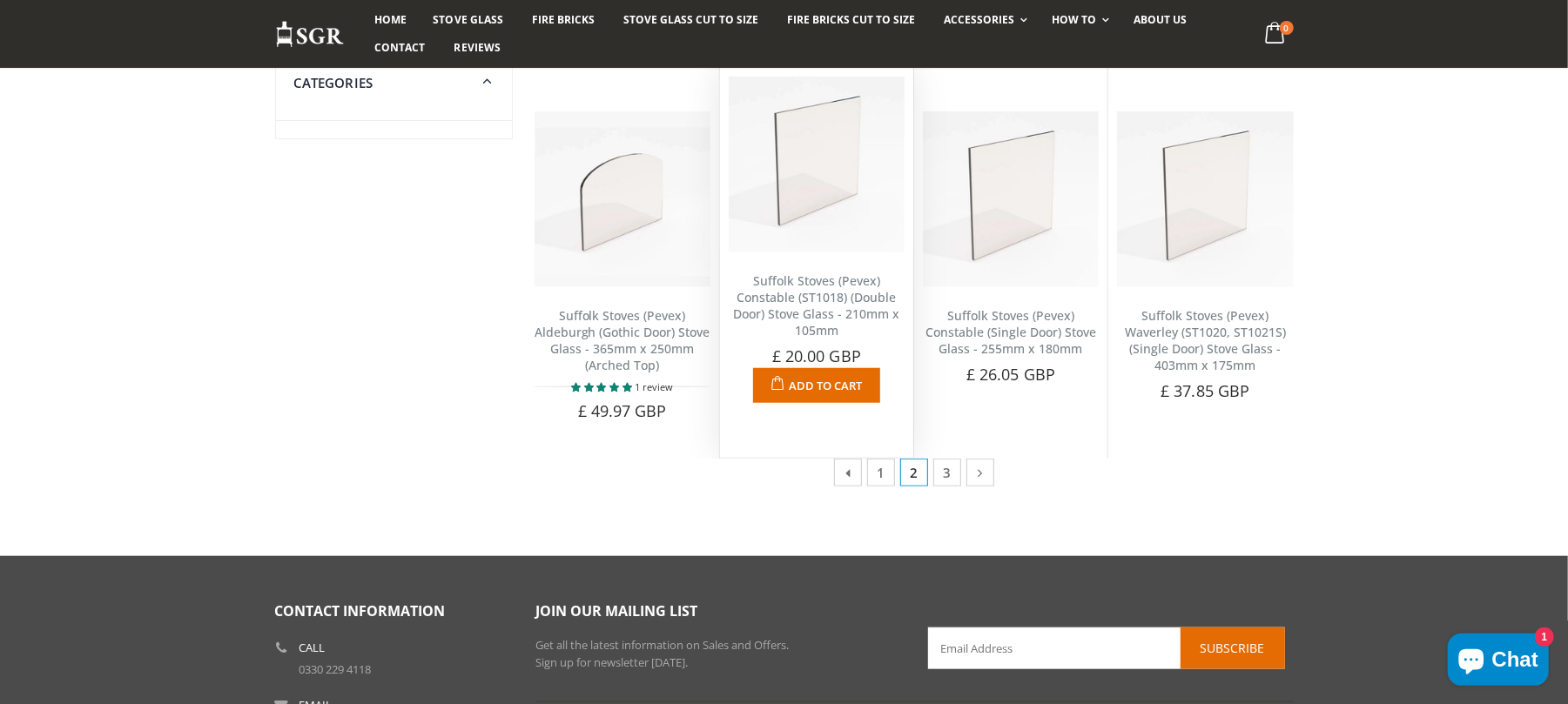
click at [825, 311] on link "Suffolk Stoves (Pevex) Constable (ST1018) (Double Door) Stove Glass - 210mm x 1…" at bounding box center [816, 305] width 167 height 66
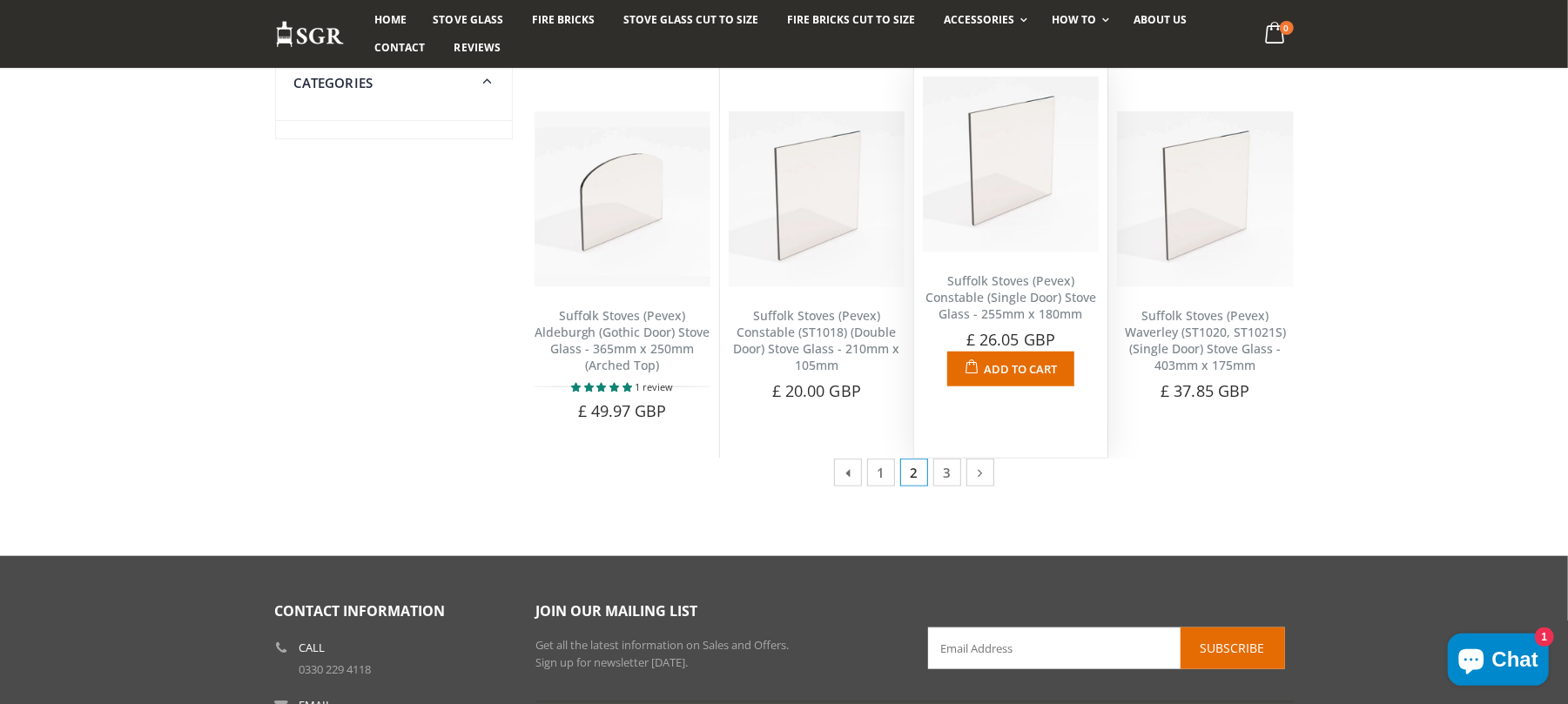
click at [1029, 317] on link "Suffolk Stoves (Pevex) Constable (Single Door) Stove Glass - 255mm x 180mm" at bounding box center [1010, 296] width 170 height 50
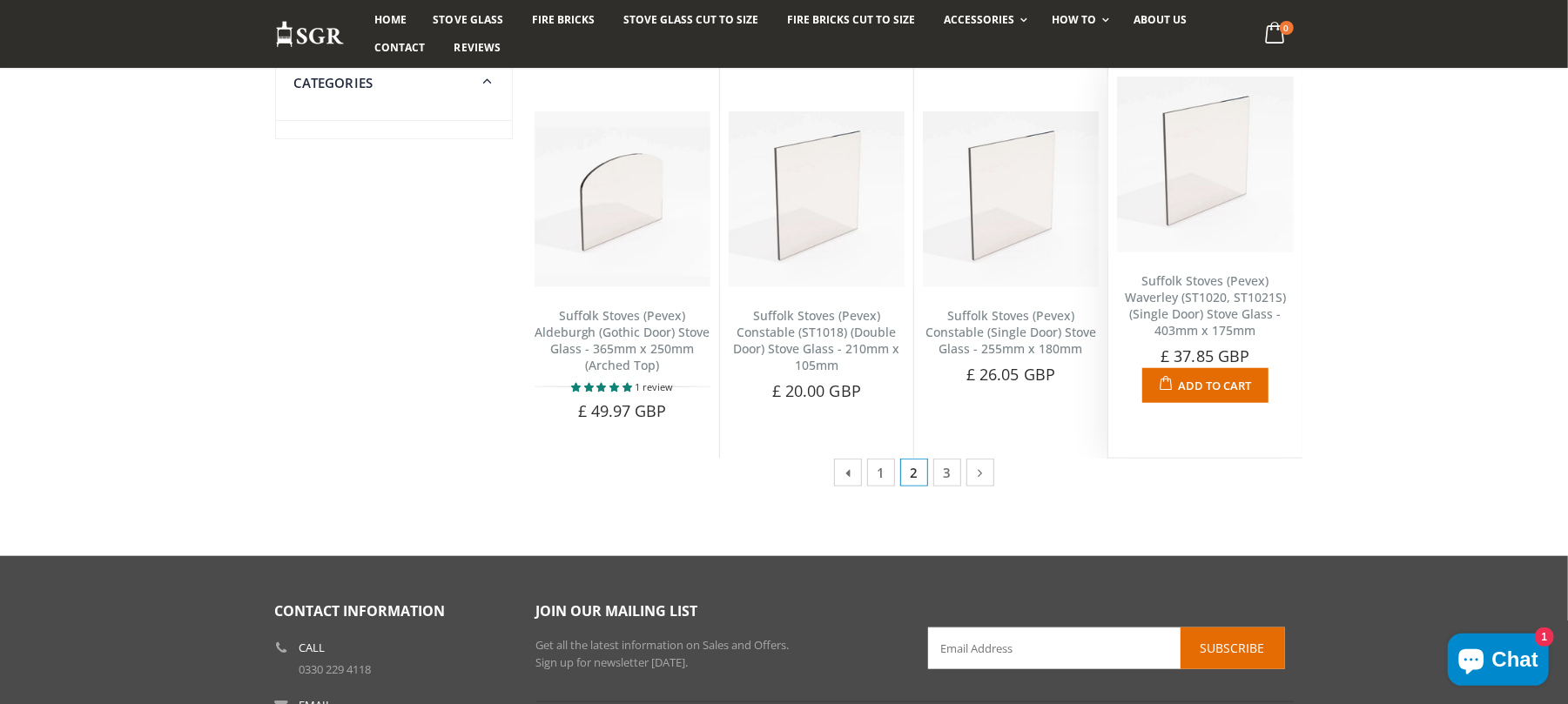
click at [1198, 314] on link "Suffolk Stoves (Pevex) Waverley (ST1020, ST1021S) (Single Door) Stove Glass - 4…" at bounding box center [1204, 305] width 161 height 66
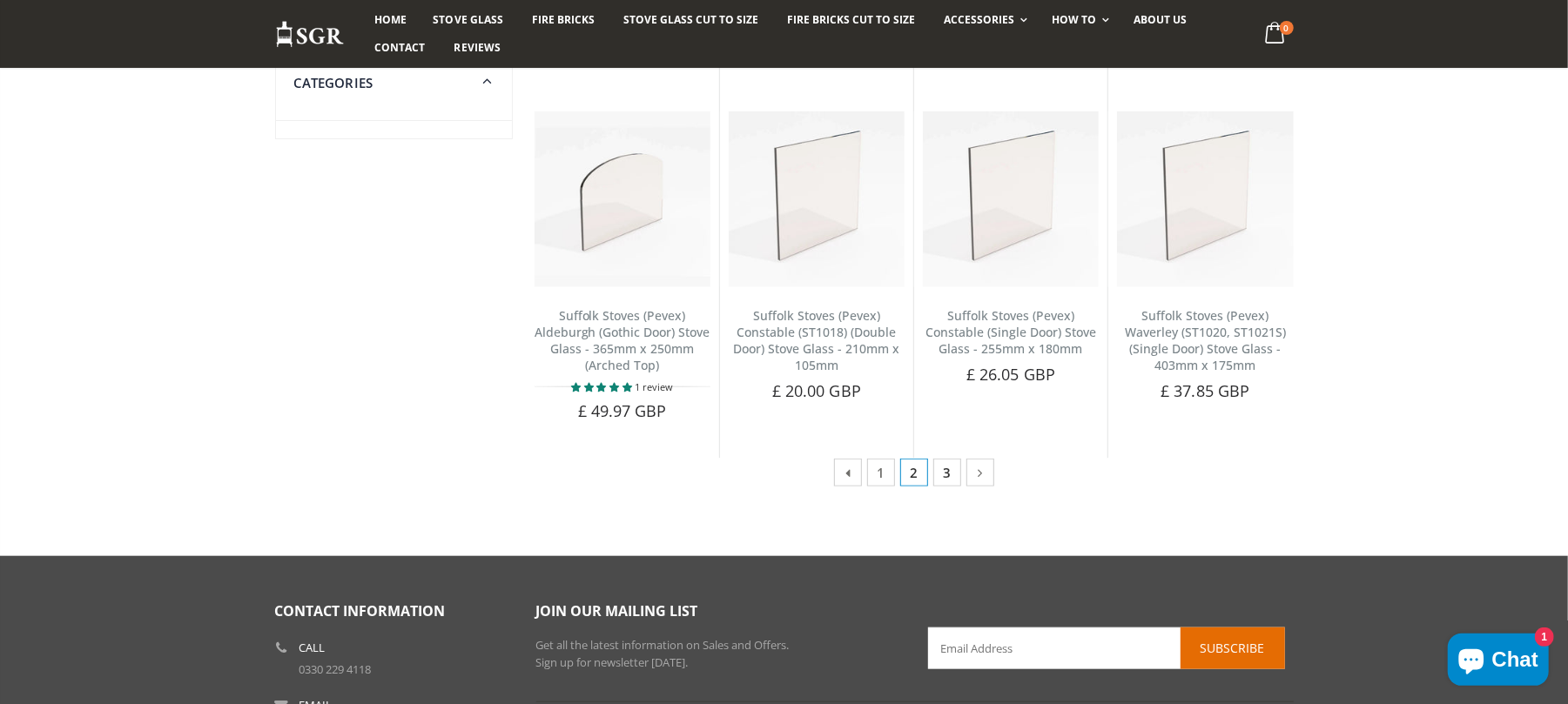
click at [952, 477] on link "3" at bounding box center [947, 472] width 28 height 28
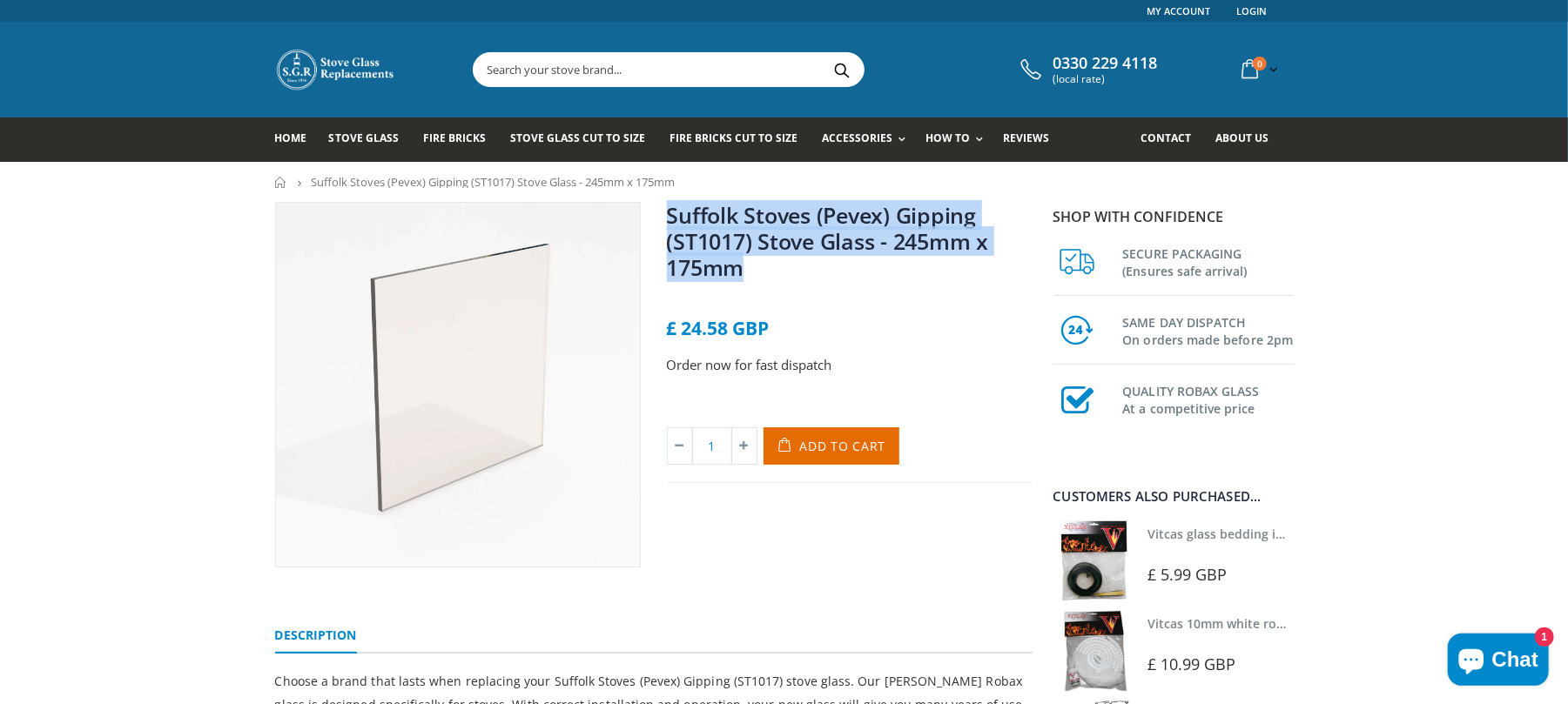
drag, startPoint x: 808, startPoint y: 279, endPoint x: 660, endPoint y: 213, distance: 162.0
click at [660, 213] on div "Suffolk Stoves (Pevex) Gipping (ST1017) Stove Glass - 245mm x 175mm No reviews …" at bounding box center [849, 384] width 392 height 365
copy link "Suffolk Stoves (Pevex) Gipping (ST1017) Stove Glass - 245mm x 175mm"
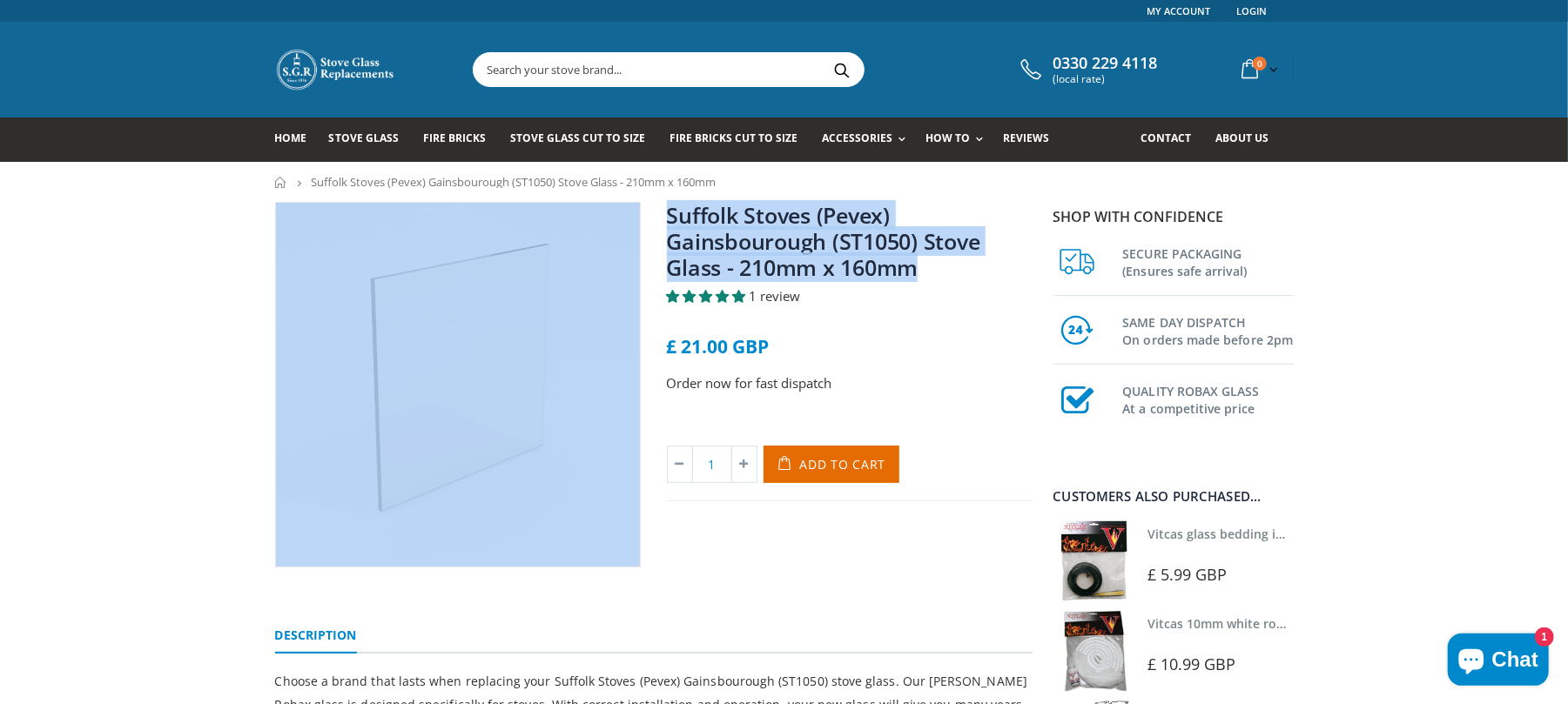
click at [639, 216] on div "Suffolk Stoves (Pevex) Gainsbourough (ST1050) Stove Glass - 210mm x 160mm 1 rev…" at bounding box center [654, 404] width 784 height 405
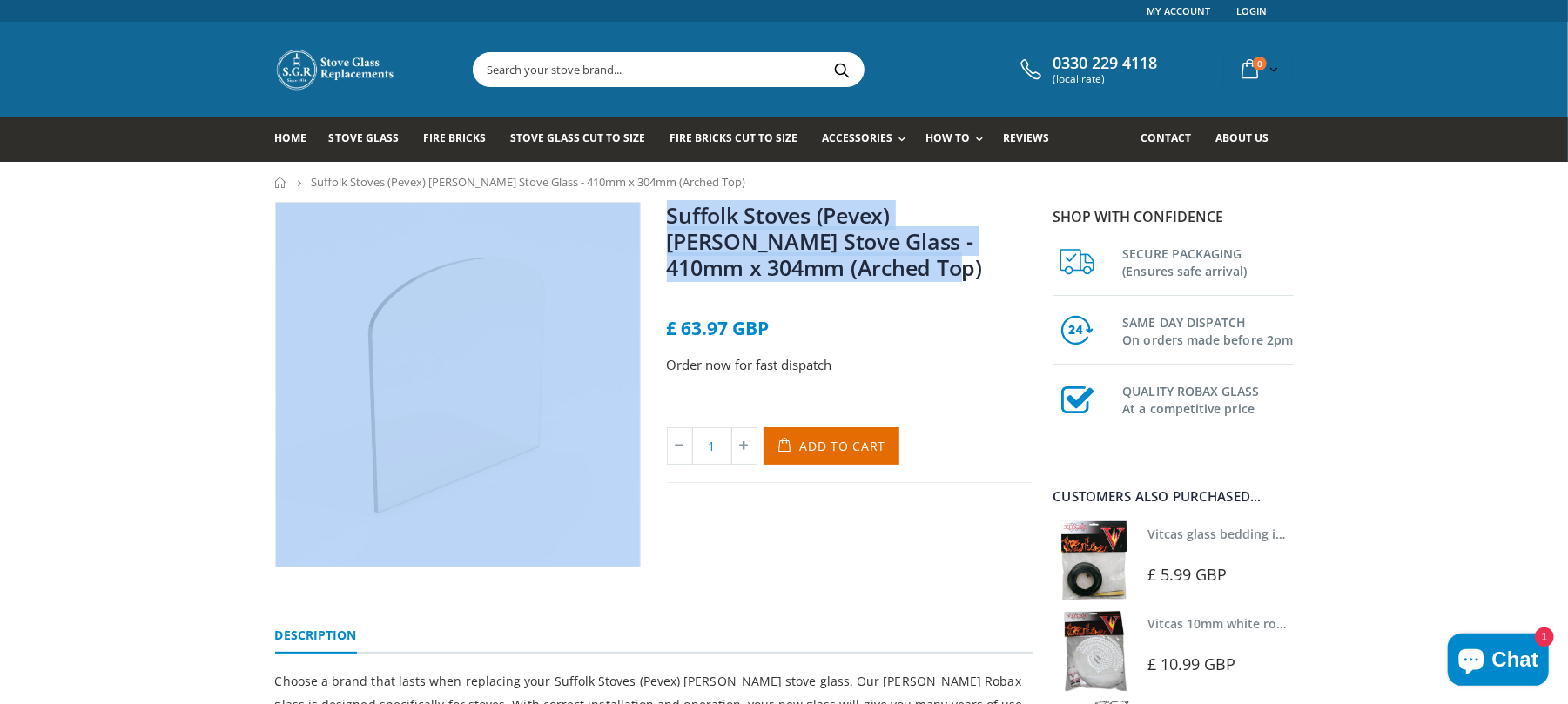
drag, startPoint x: 742, startPoint y: 262, endPoint x: 639, endPoint y: 232, distance: 107.3
click at [639, 232] on div "Suffolk Stoves (Pevex) [PERSON_NAME] Stove Glass - 410mm x 304mm (Arched Top) N…" at bounding box center [654, 404] width 784 height 405
copy div "Suffolk Stoves (Pevex) [PERSON_NAME] Stove Glass - 410mm x 304mm (Arched Top)"
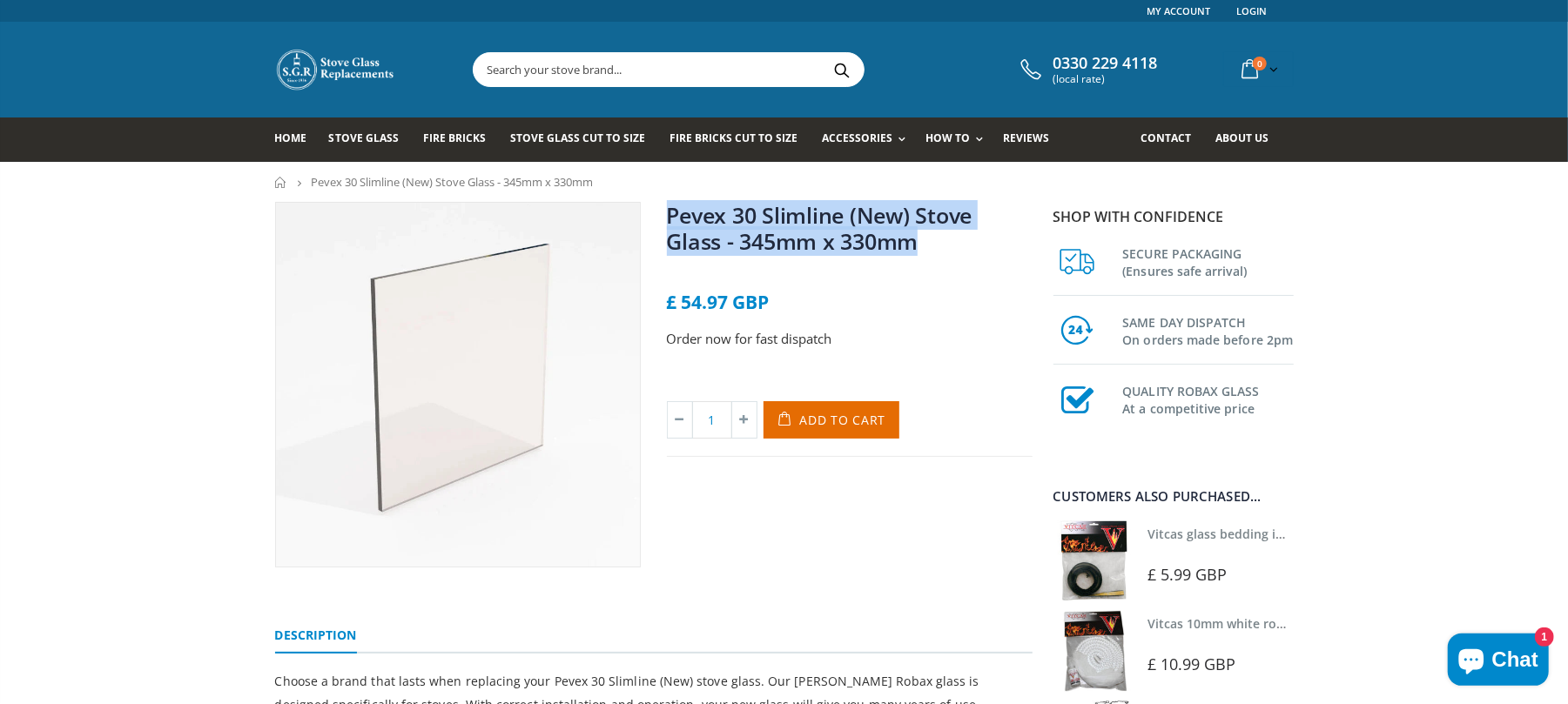
drag, startPoint x: 937, startPoint y: 255, endPoint x: 661, endPoint y: 213, distance: 279.2
click at [661, 213] on div "Pevex 30 Slimline (New) Stove Glass - 345mm x 330mm No reviews £ 54.97 GBP Orde…" at bounding box center [849, 384] width 392 height 365
copy link "Pevex 30 Slimline (New) Stove Glass - 345mm x 330mm"
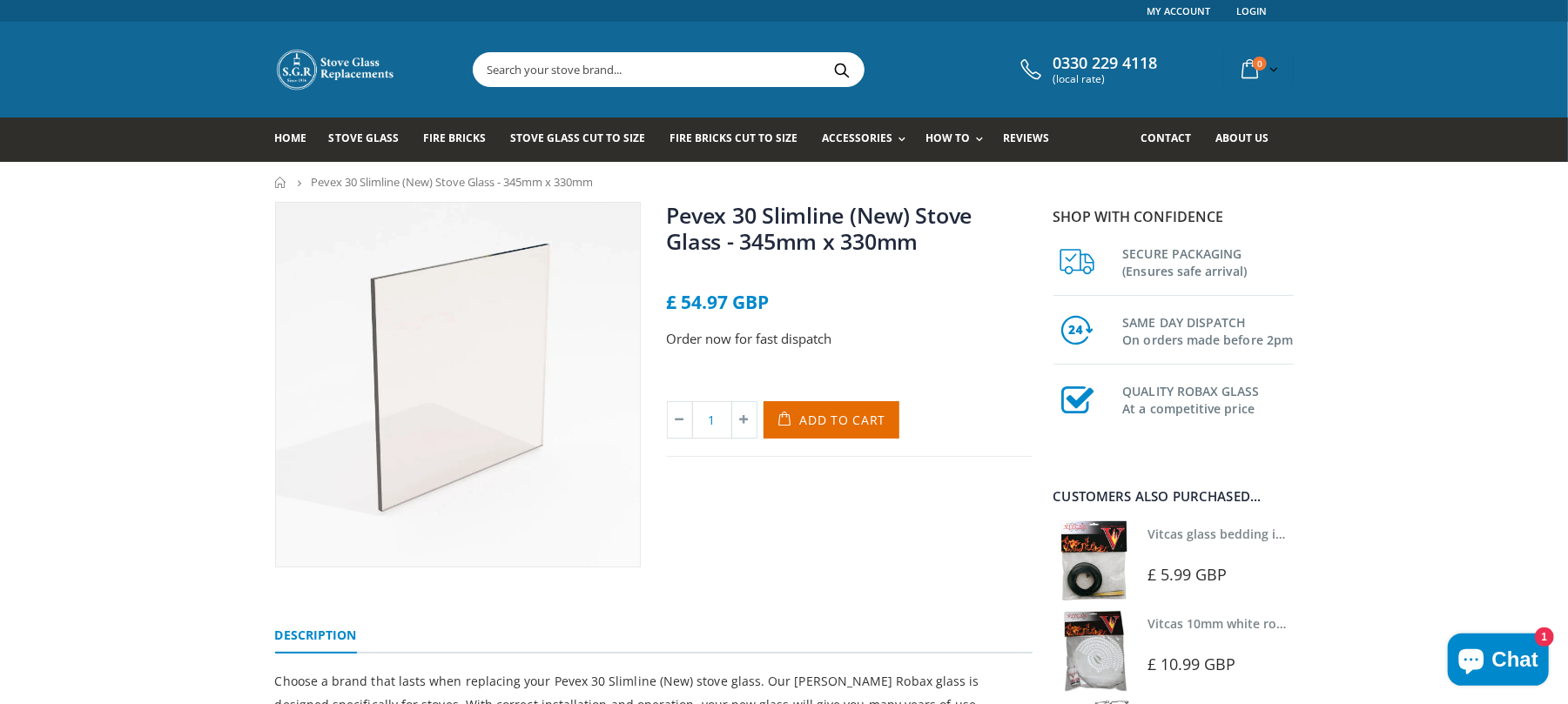
click at [715, 59] on input "text" at bounding box center [766, 69] width 585 height 33
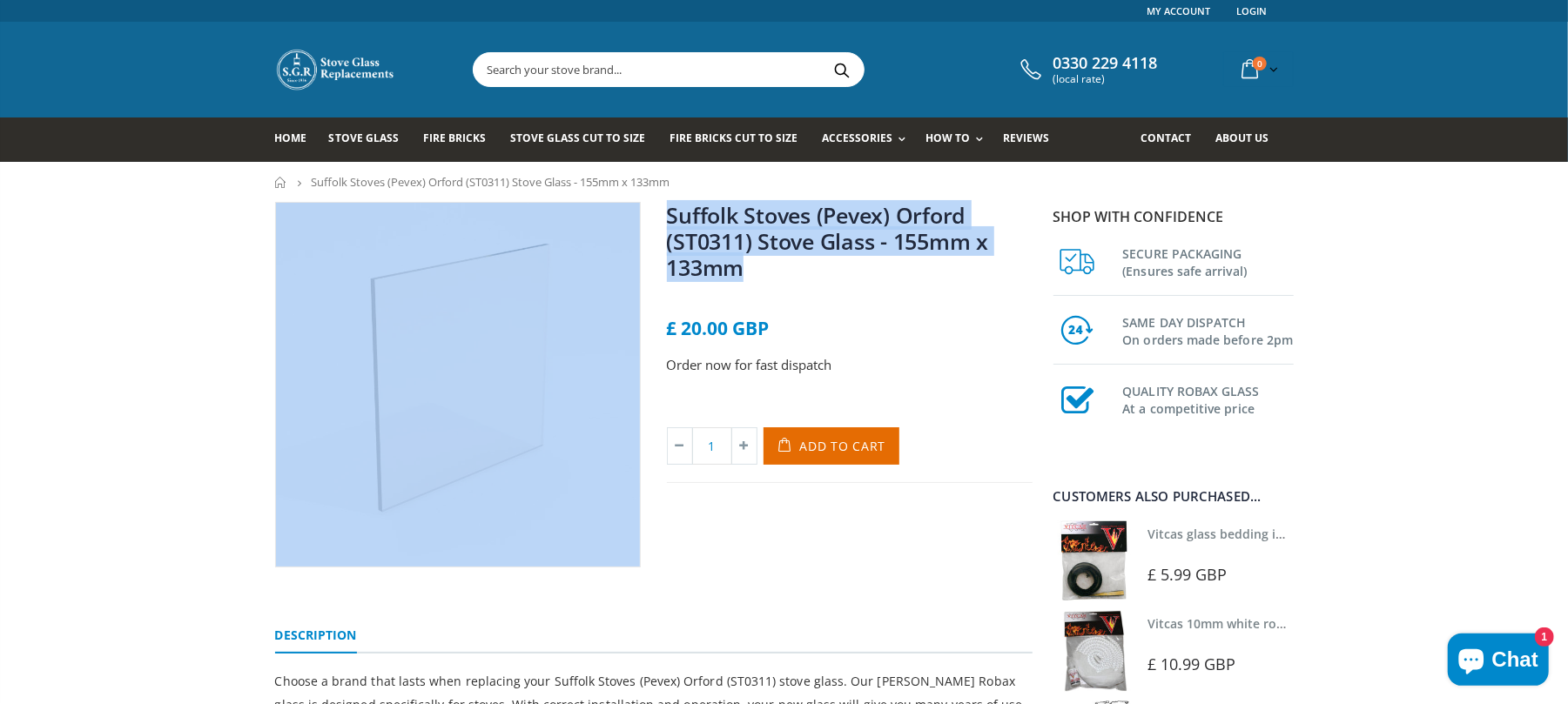
click at [648, 216] on div "Suffolk Stoves (Pevex) Orford (ST0311) Stove Glass - 155mm x 133mm No reviews £…" at bounding box center [654, 404] width 784 height 405
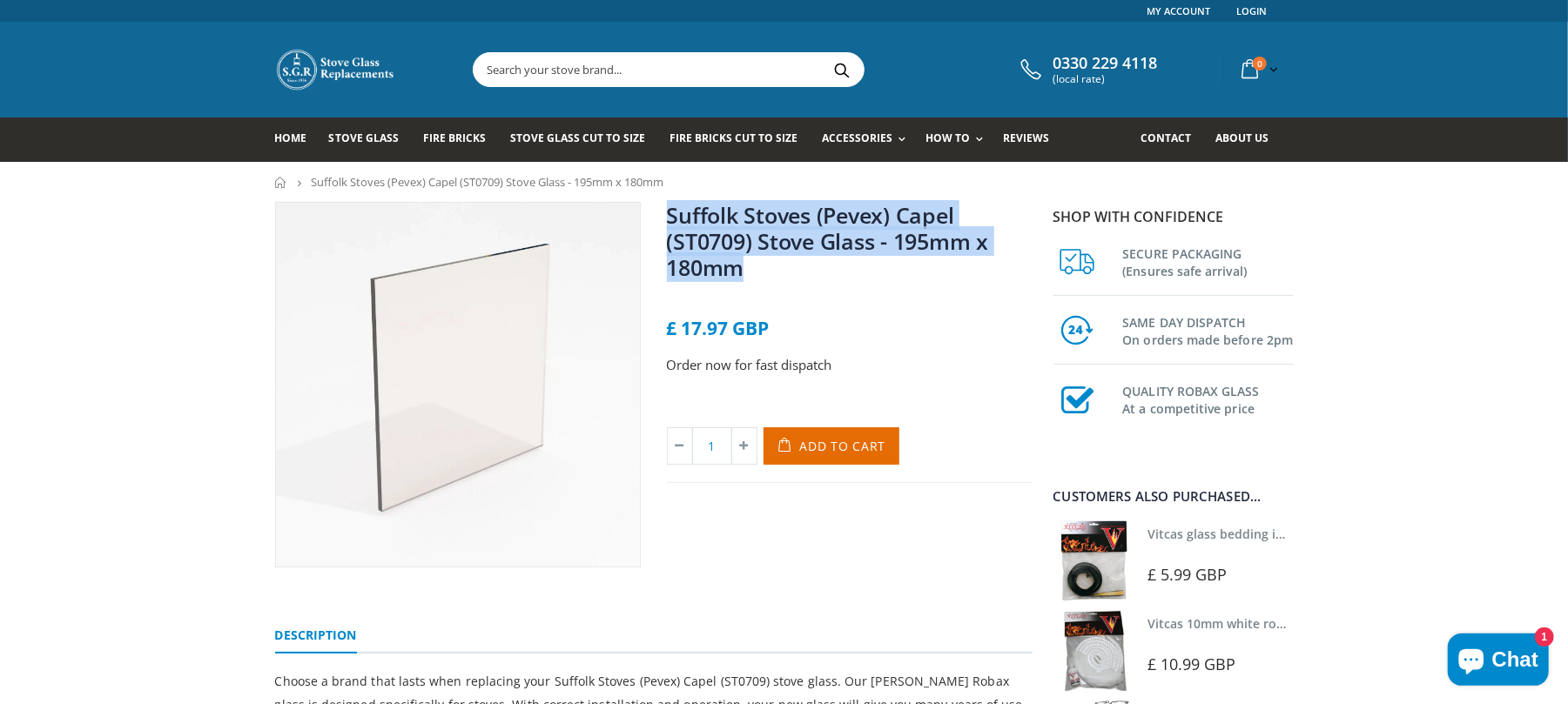
drag, startPoint x: 715, startPoint y: 248, endPoint x: 669, endPoint y: 224, distance: 51.9
click at [669, 224] on h1 "Suffolk Stoves (Pevex) Capel (ST0709) Stove Glass - 195mm x 180mm" at bounding box center [849, 244] width 365 height 86
copy link "Suffolk Stoves (Pevex) Capel (ST0709) Stove Glass - 195mm x 180mm"
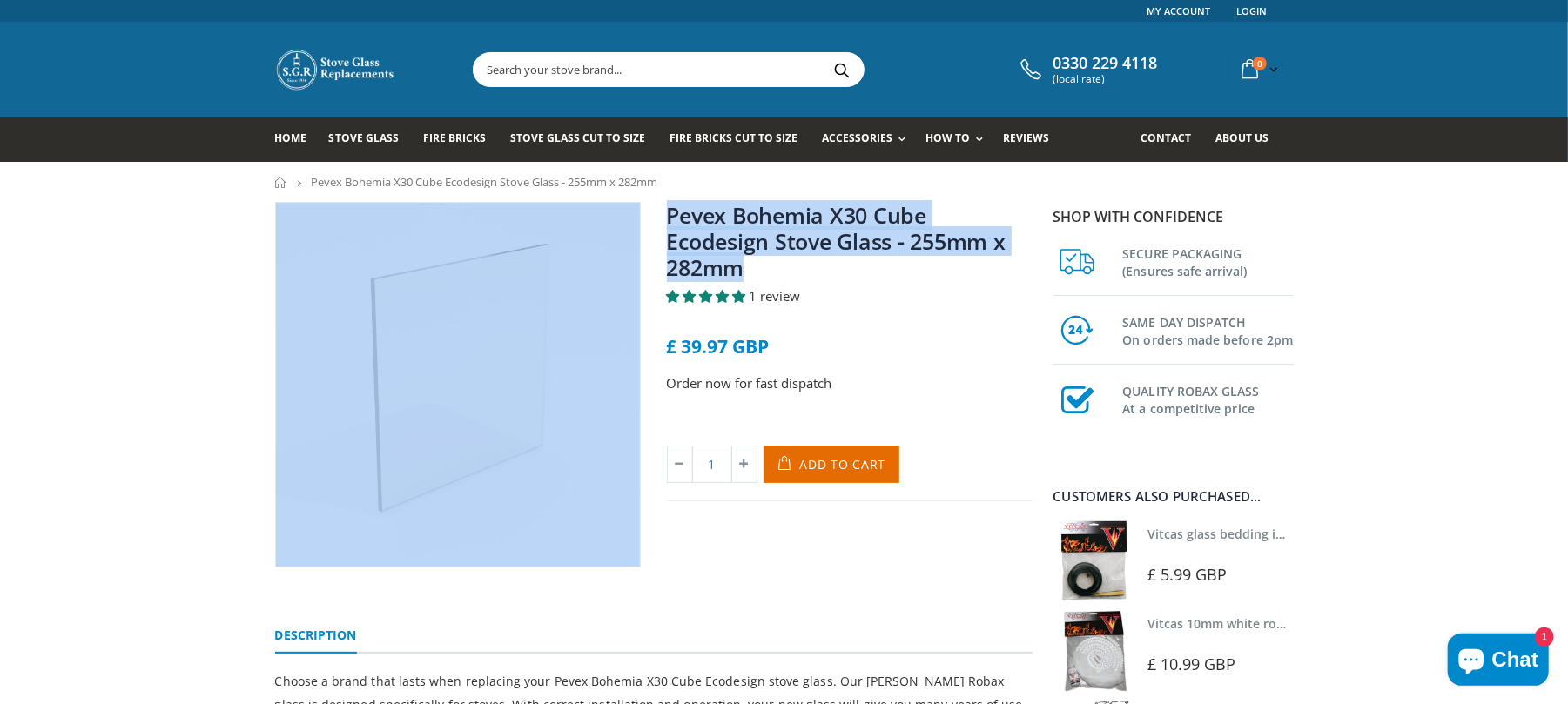
drag, startPoint x: 782, startPoint y: 259, endPoint x: 661, endPoint y: 224, distance: 126.0
click at [641, 223] on div "Pevex Bohemia X30 Cube Ecodesign Stove Glass - 255mm x 282mm 1 review £ 39.97 G…" at bounding box center [654, 404] width 784 height 405
copy div "Pevex Bohemia X30 Cube Ecodesign Stove Glass - 255mm x 282mm"
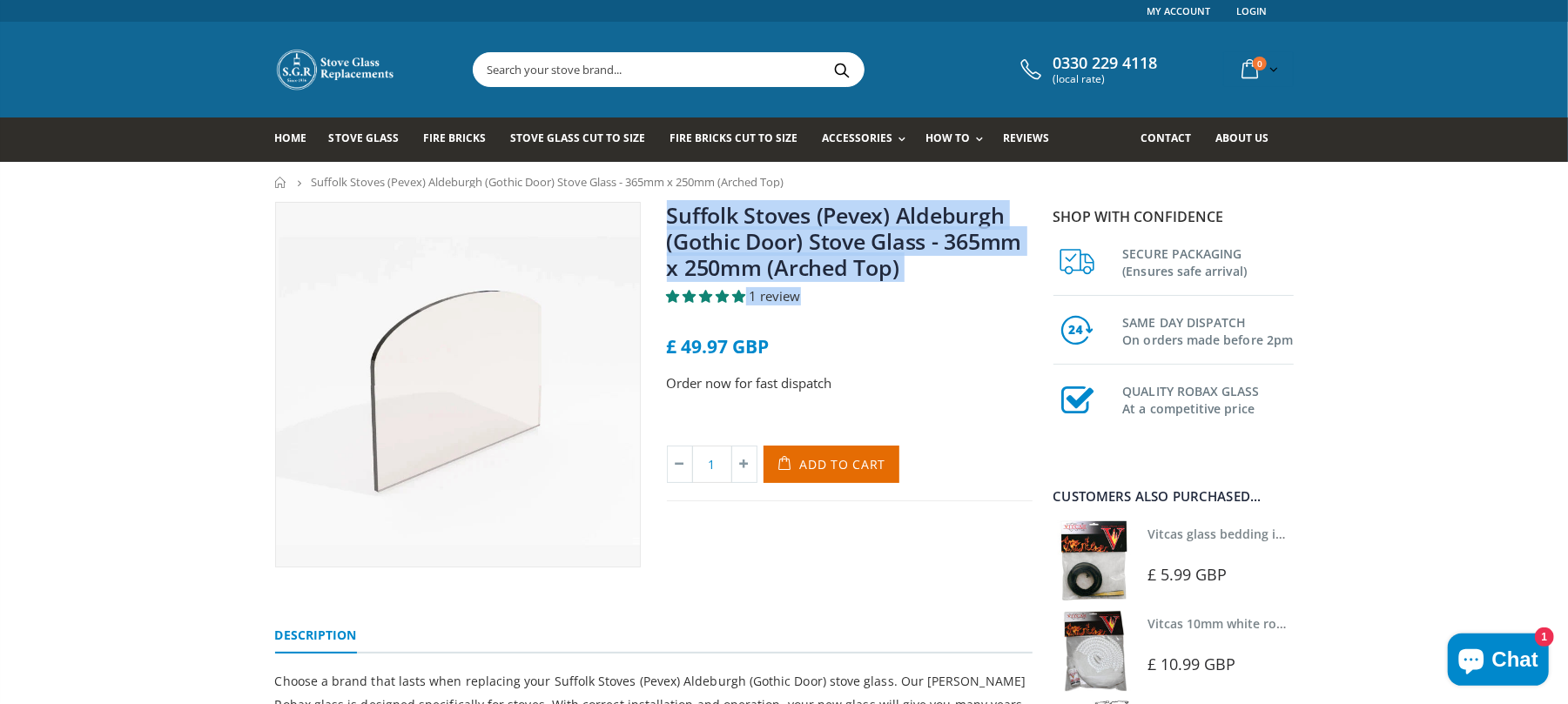
drag, startPoint x: 916, startPoint y: 286, endPoint x: 656, endPoint y: 224, distance: 267.3
click at [656, 224] on div "Suffolk Stoves (Pevex) Aldeburgh (Gothic Door) Stove Glass - 365mm x 250mm (Arc…" at bounding box center [849, 384] width 392 height 365
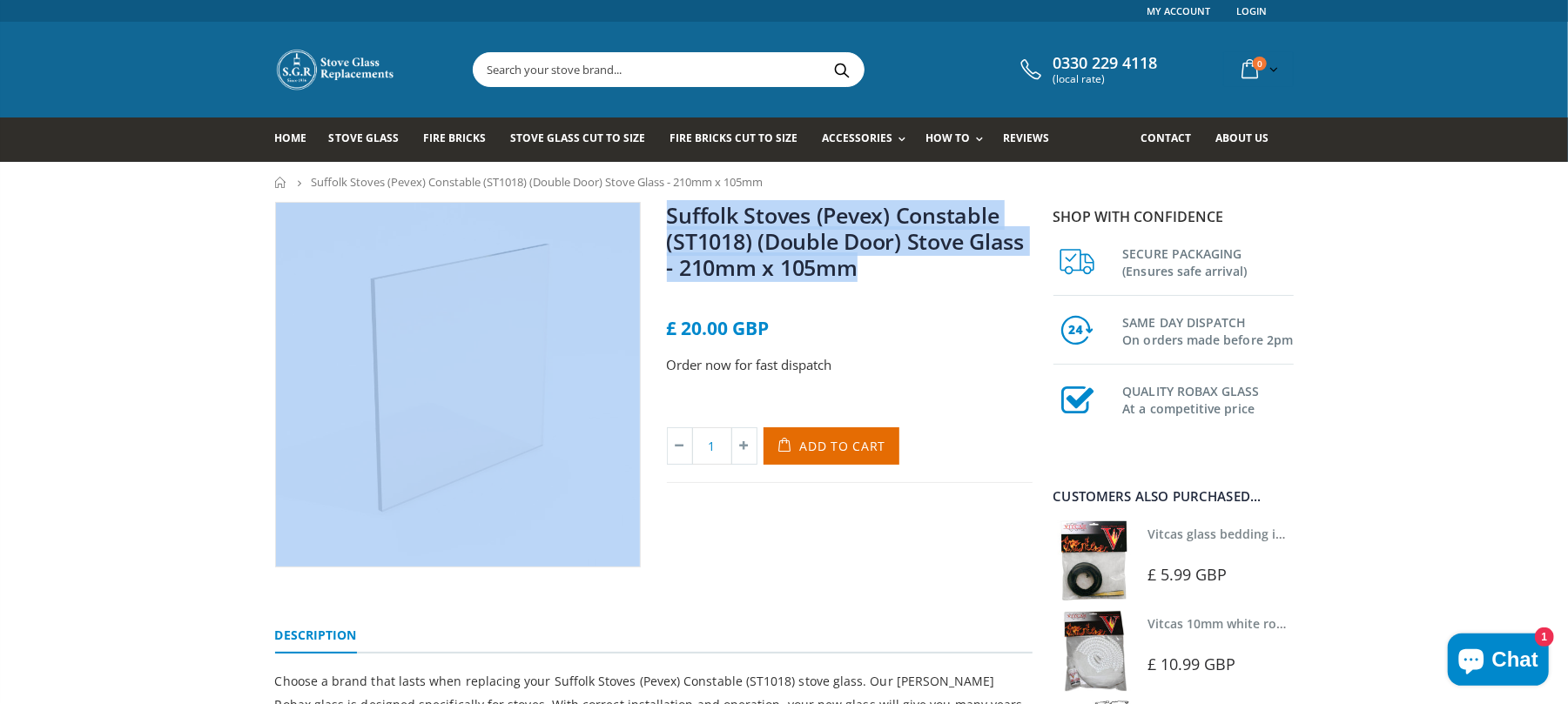
click at [631, 211] on div "Suffolk Stoves (Pevex) Constable (ST1018) (Double Door) Stove Glass - 210mm x 1…" at bounding box center [654, 404] width 784 height 405
drag, startPoint x: 870, startPoint y: 285, endPoint x: 632, endPoint y: 216, distance: 247.8
click at [632, 216] on div "Suffolk Stoves (Pevex) Constable (Single Door) Stove Glass - 255mm x 180mm No r…" at bounding box center [654, 404] width 784 height 405
copy div "Suffolk Stoves (Pevex) Constable (Single Door) Stove Glass - 255mm x 180mm"
click at [725, 66] on input "text" at bounding box center [766, 69] width 585 height 33
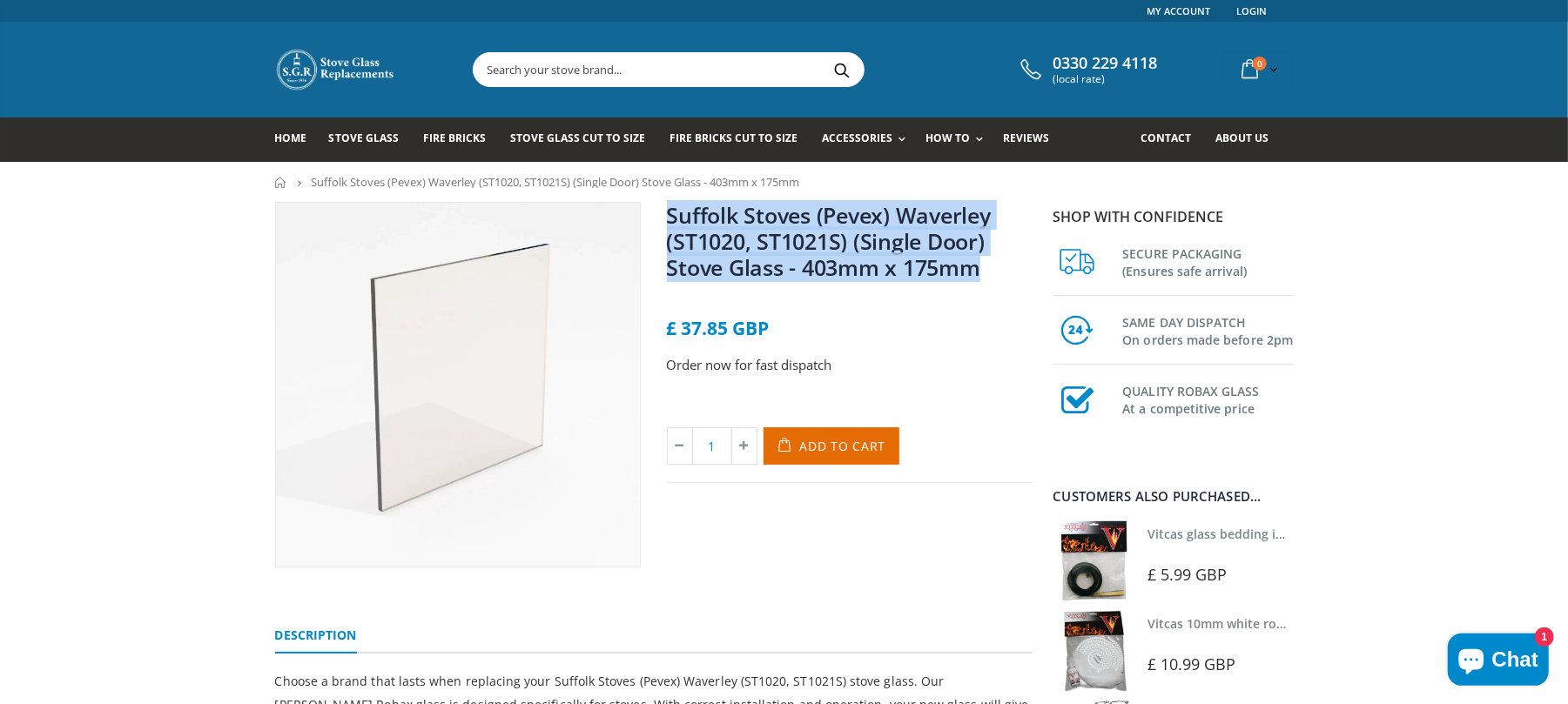
drag, startPoint x: 1007, startPoint y: 280, endPoint x: 660, endPoint y: 213, distance: 353.4
click at [660, 213] on div "Suffolk Stoves (Pevex) Waverley (ST1020, ST1021S) (Single Door) Stove Glass - 4…" at bounding box center [849, 384] width 392 height 365
copy link "Suffolk Stoves (Pevex) Waverley (ST1020, ST1021S) (Single Door) Stove Glass - 4…"
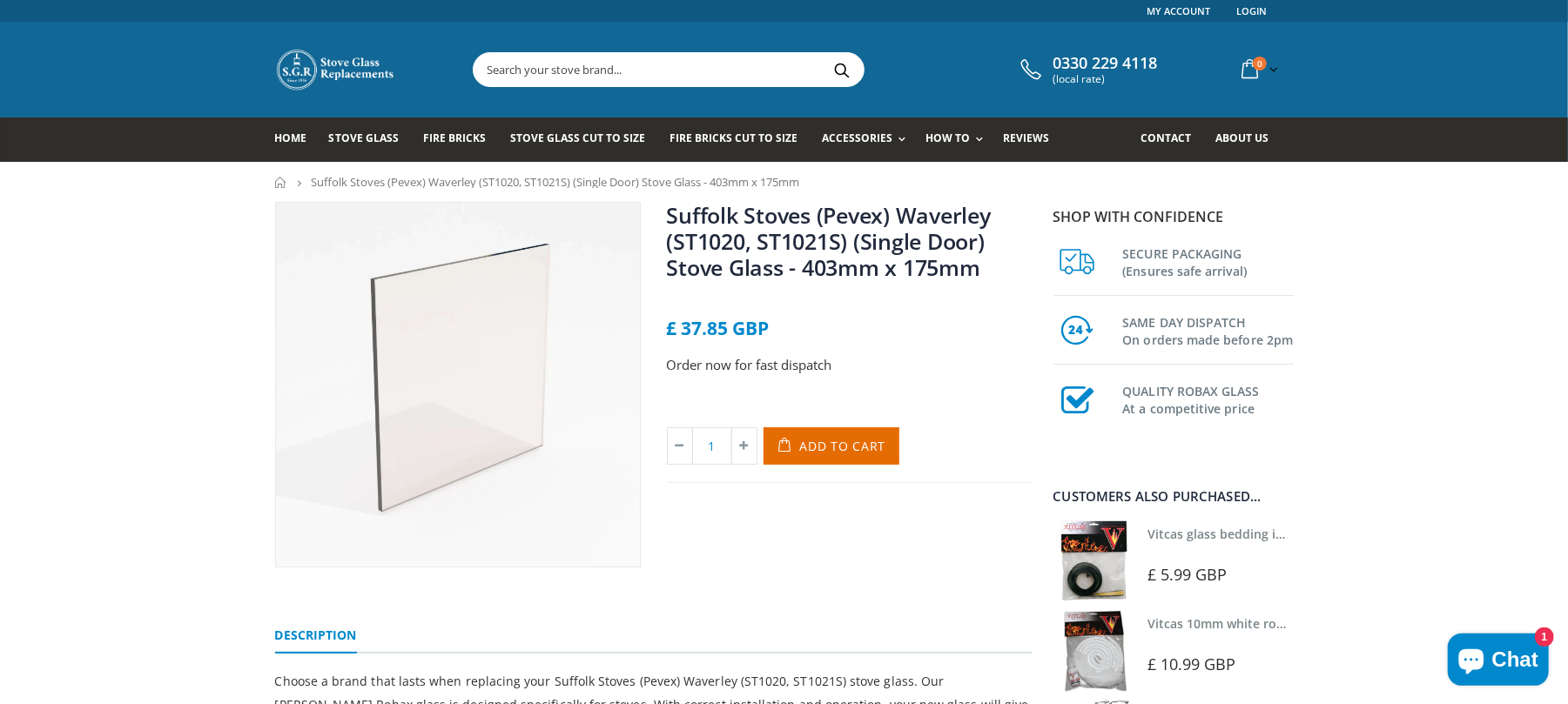
click at [962, 360] on p "Order now for fast dispatch" at bounding box center [849, 364] width 365 height 20
drag, startPoint x: 970, startPoint y: 271, endPoint x: 802, endPoint y: 272, distance: 168.0
click at [802, 272] on h1 "Suffolk Stoves (Pevex) Waverley (ST1020, ST1021S) (Single Door) Stove Glass - 4…" at bounding box center [849, 244] width 365 height 86
copy link "403mm x 175mm"
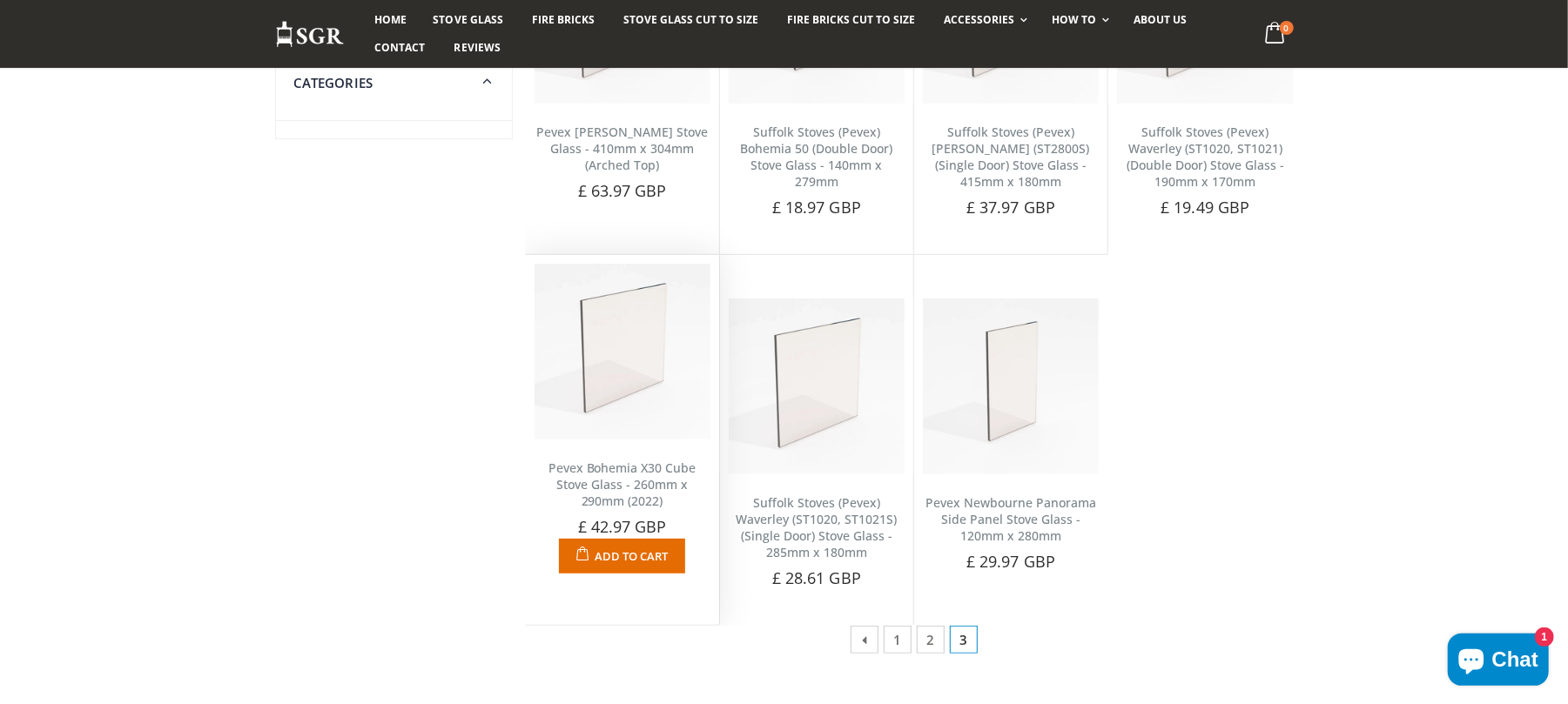
scroll to position [232, 0]
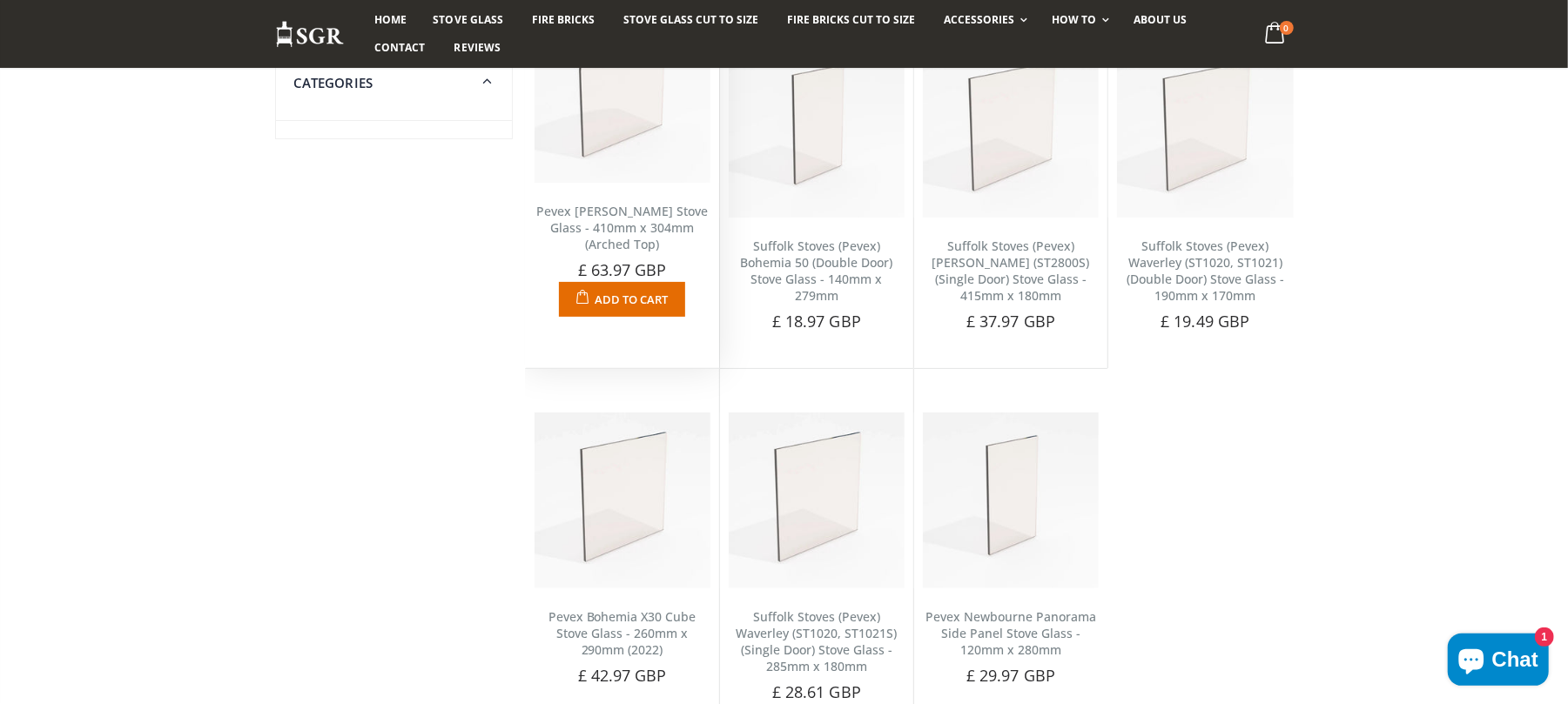
click at [655, 188] on div "Pevex [PERSON_NAME] Stove Glass - 410mm x 304mm (Arched Top) No reviews Choose …" at bounding box center [622, 249] width 193 height 134
click at [641, 219] on link "Pevex [PERSON_NAME] Stove Glass - 410mm x 304mm (Arched Top)" at bounding box center [622, 227] width 171 height 50
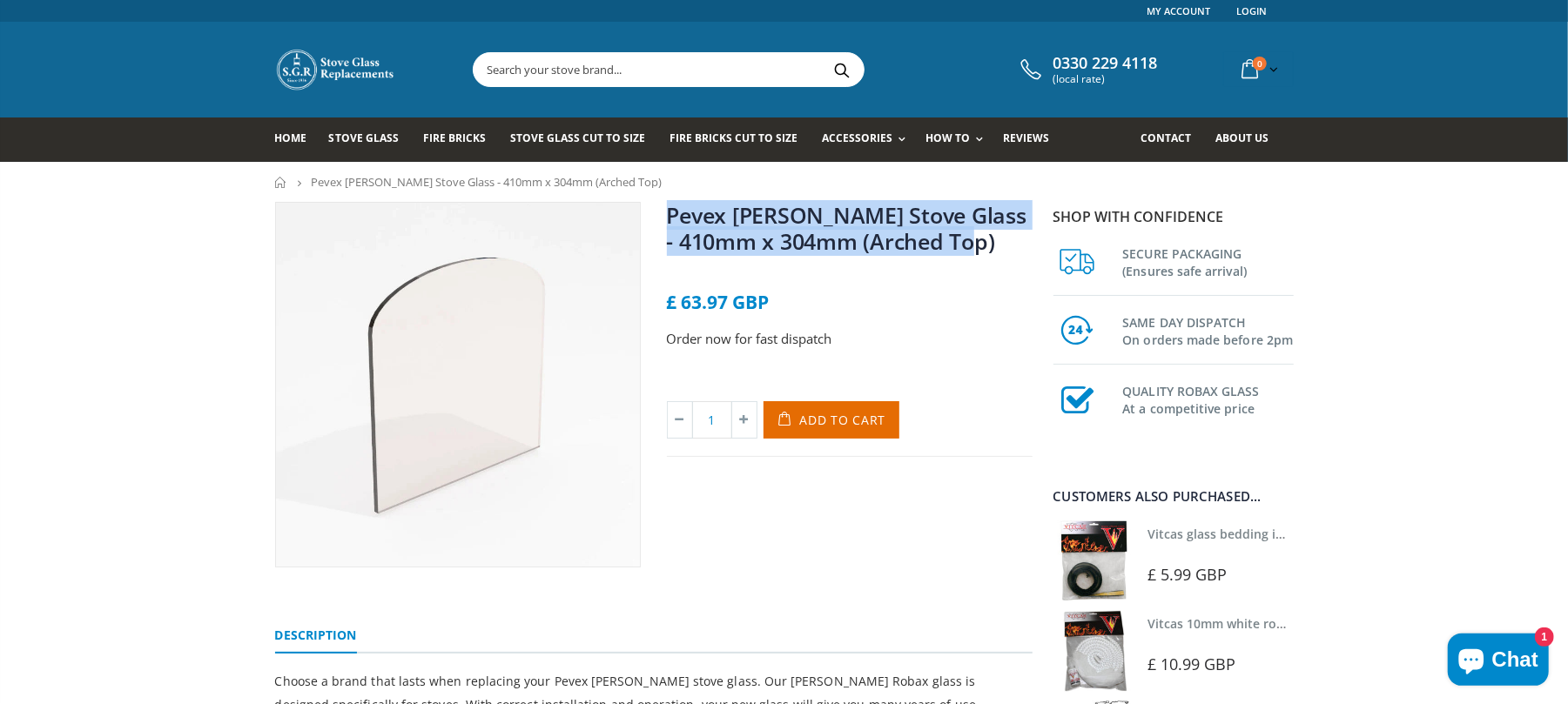
drag, startPoint x: 855, startPoint y: 234, endPoint x: 667, endPoint y: 205, distance: 190.2
click at [667, 205] on h1 "Pevex Brackenbury Stove Glass - 410mm x 304mm (Arched Top)" at bounding box center [849, 231] width 365 height 59
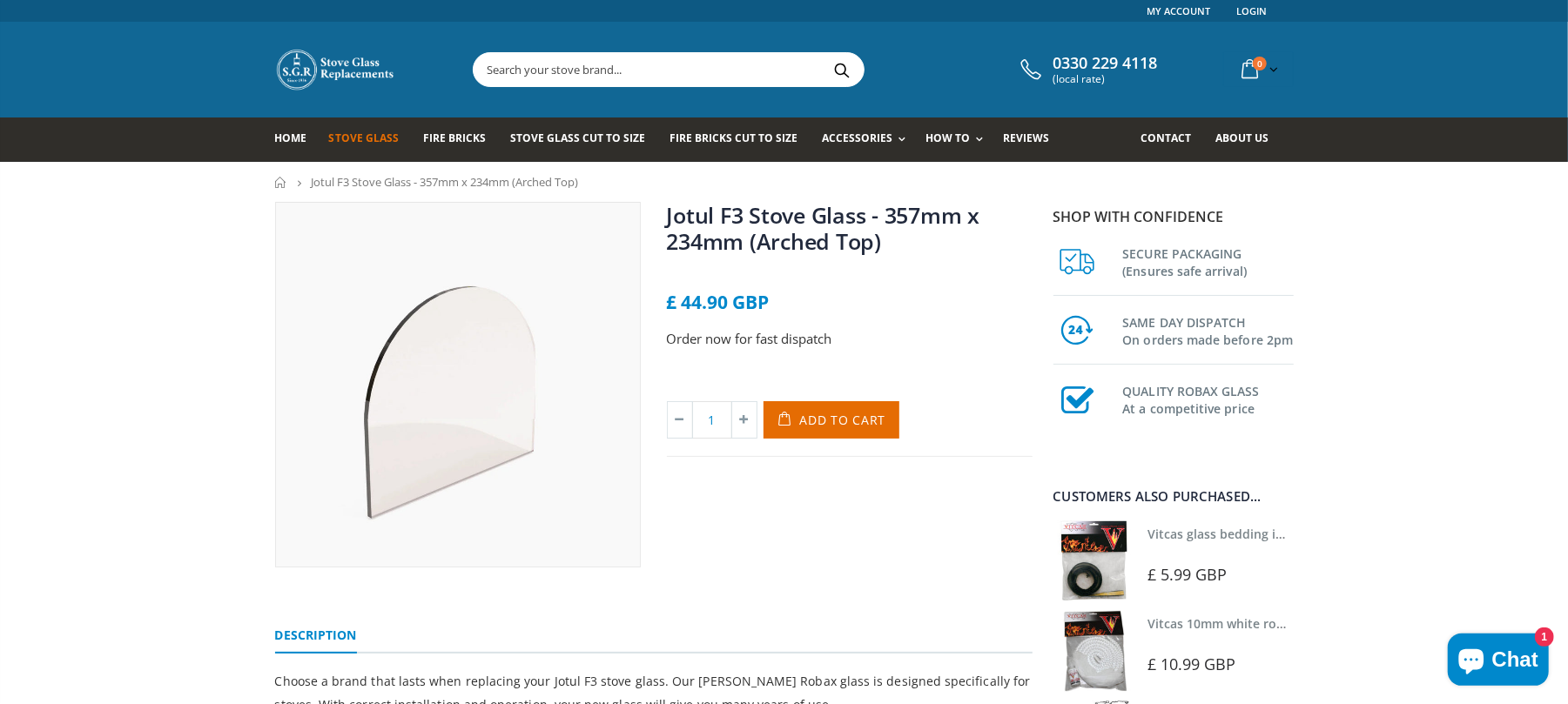
click at [343, 147] on link "Stove Glass" at bounding box center [370, 139] width 83 height 44
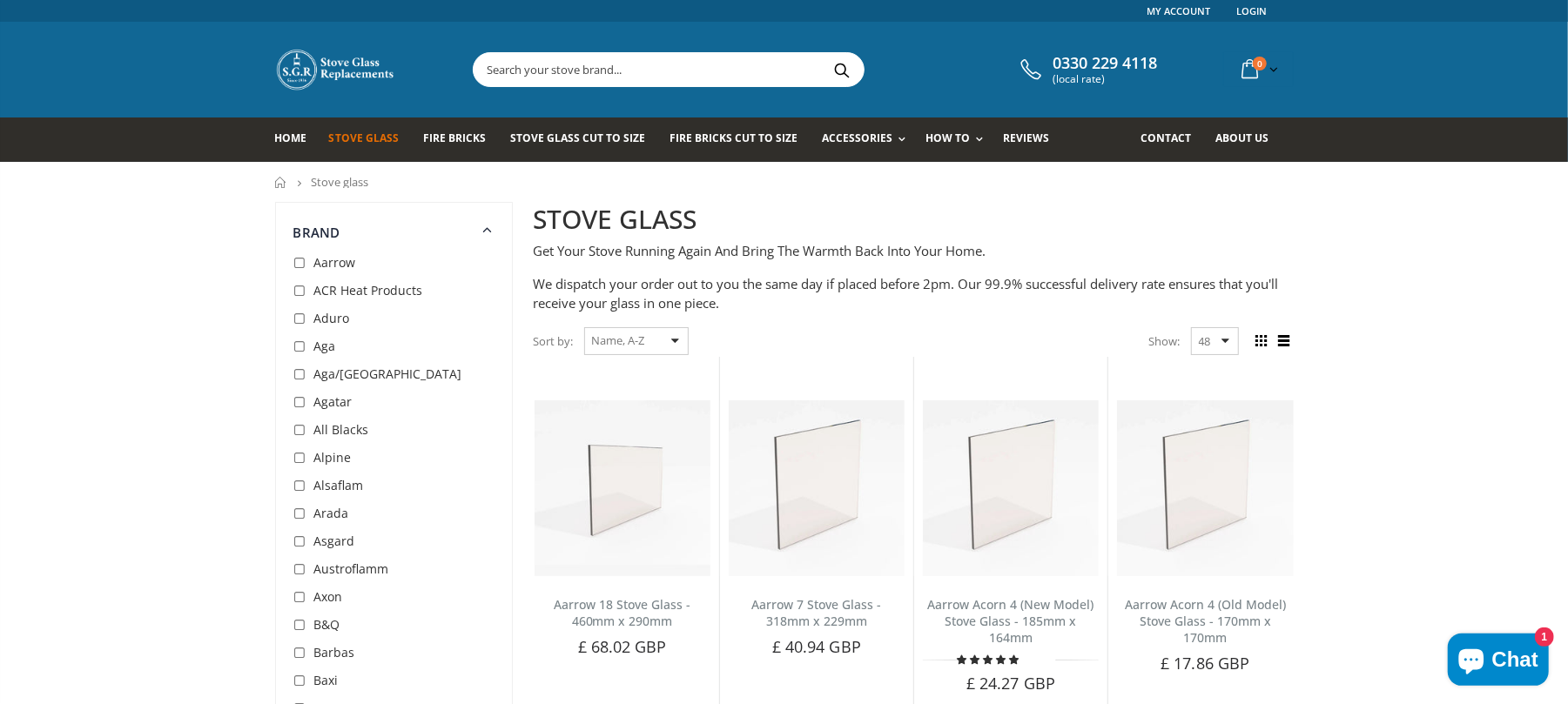
click at [770, 76] on input "text" at bounding box center [766, 69] width 585 height 33
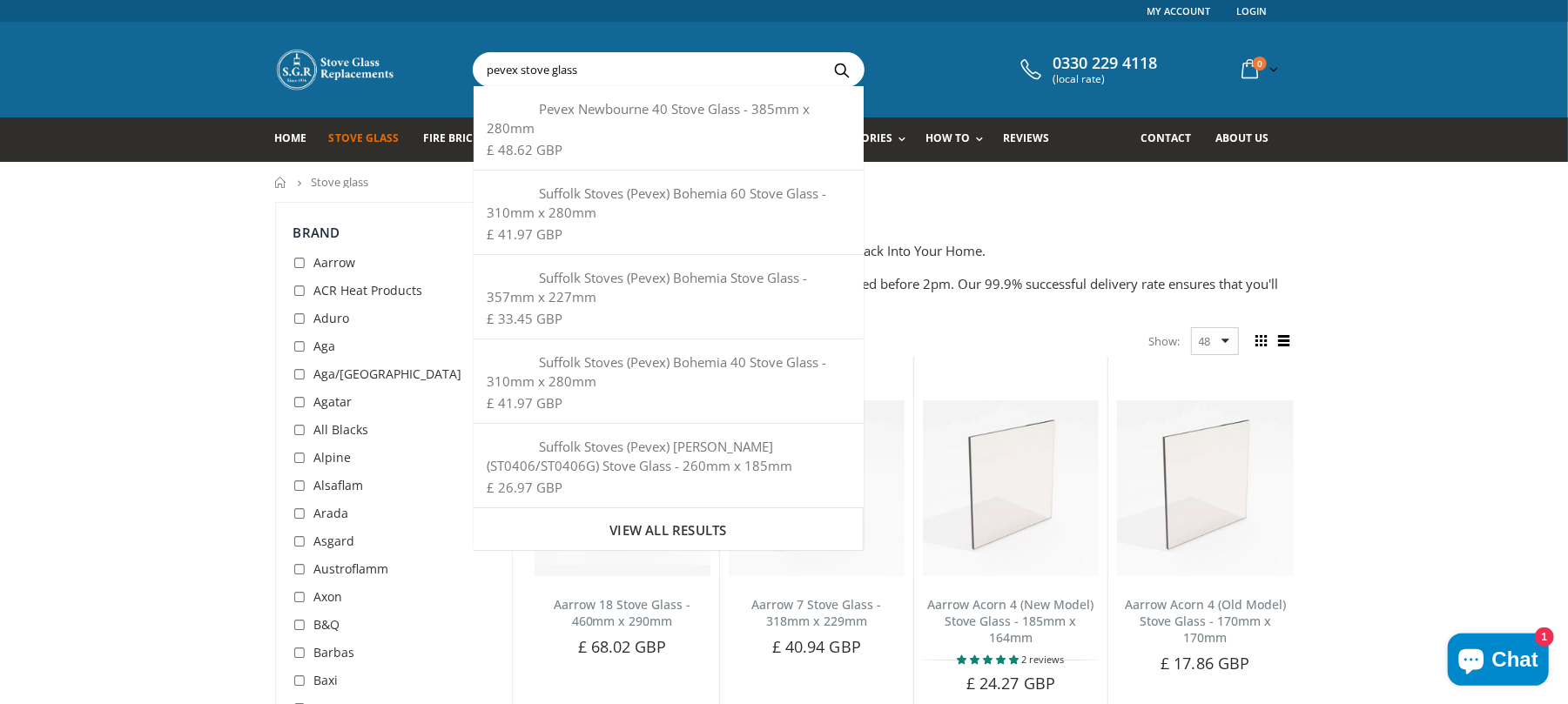
type input "pevex stove glass"
click at [822, 53] on button "Search" at bounding box center [842, 69] width 40 height 33
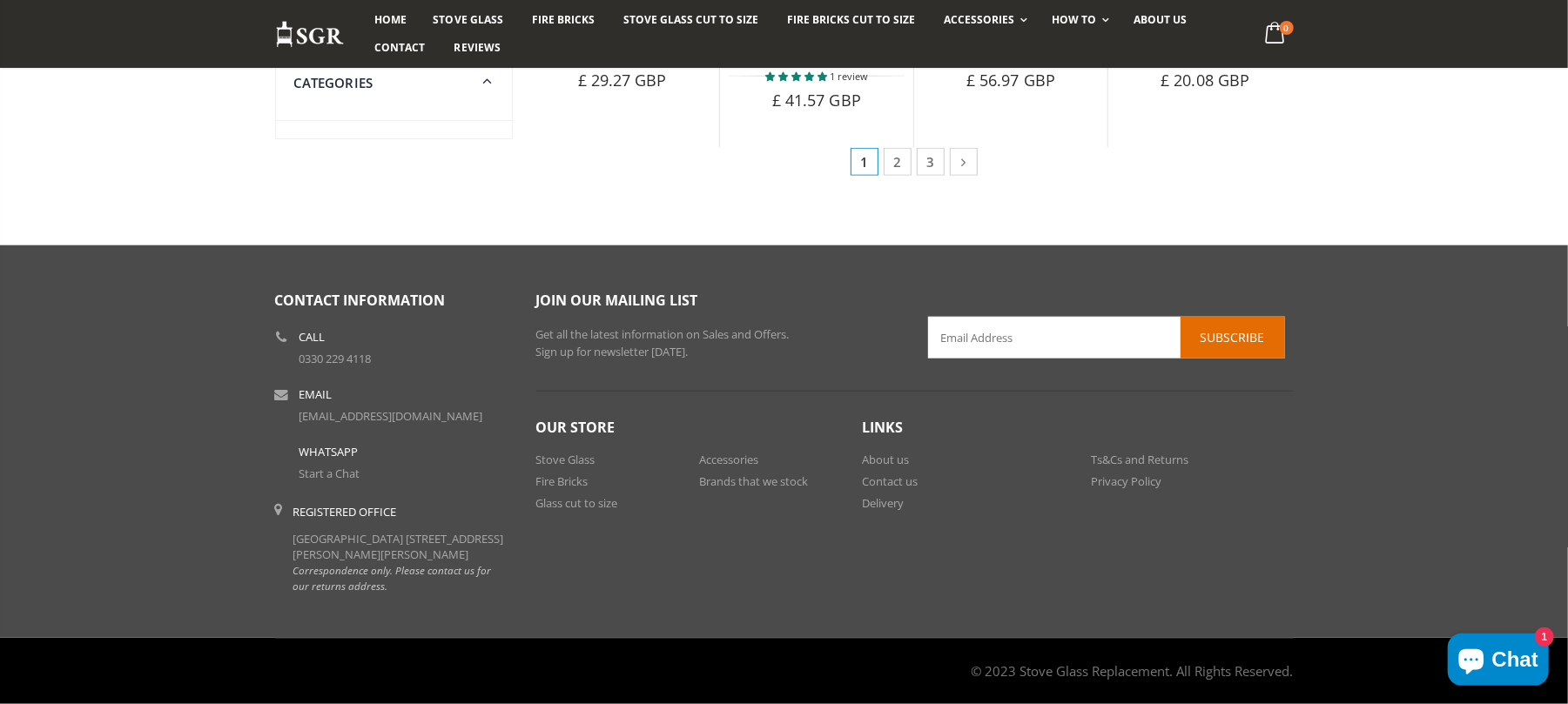
scroll to position [1025, 0]
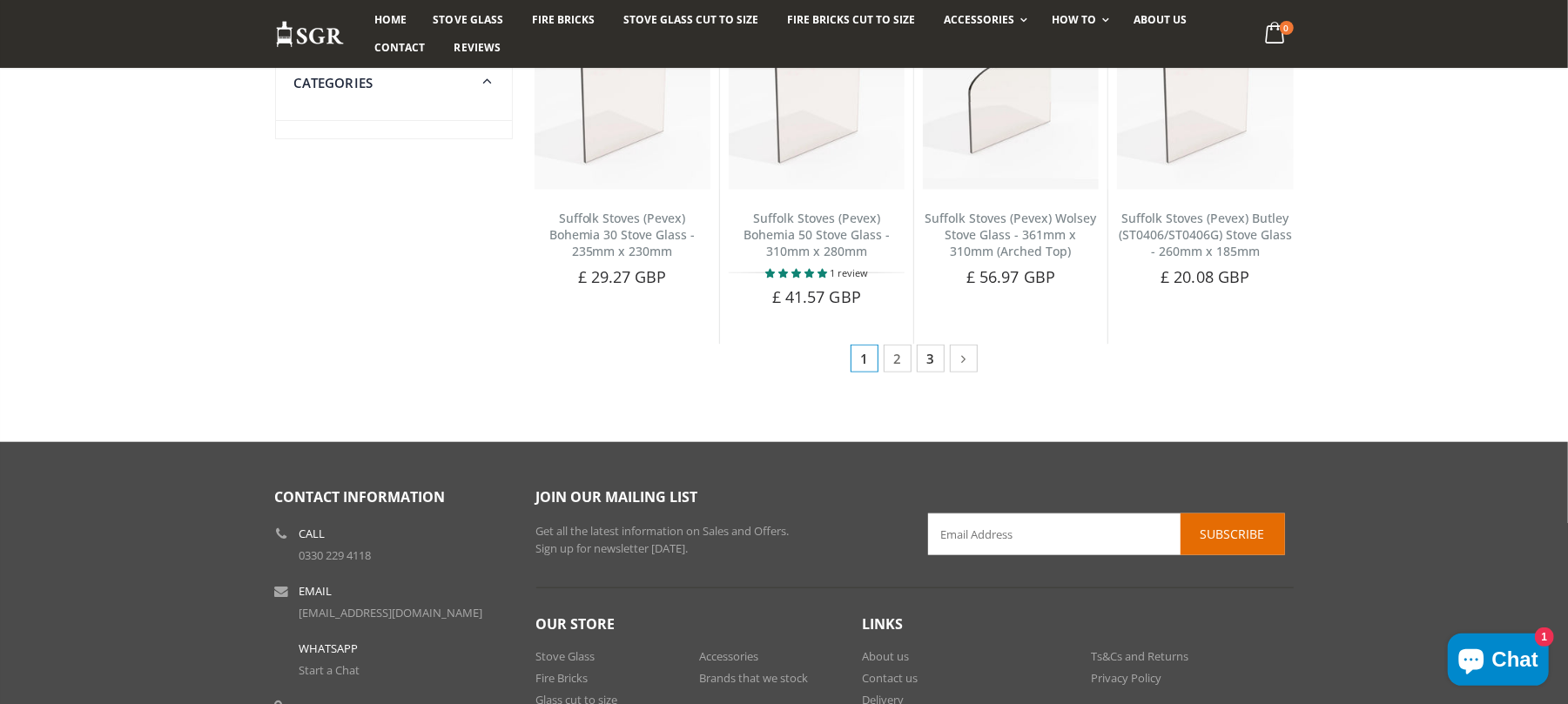
click at [927, 344] on link "3" at bounding box center [930, 359] width 28 height 28
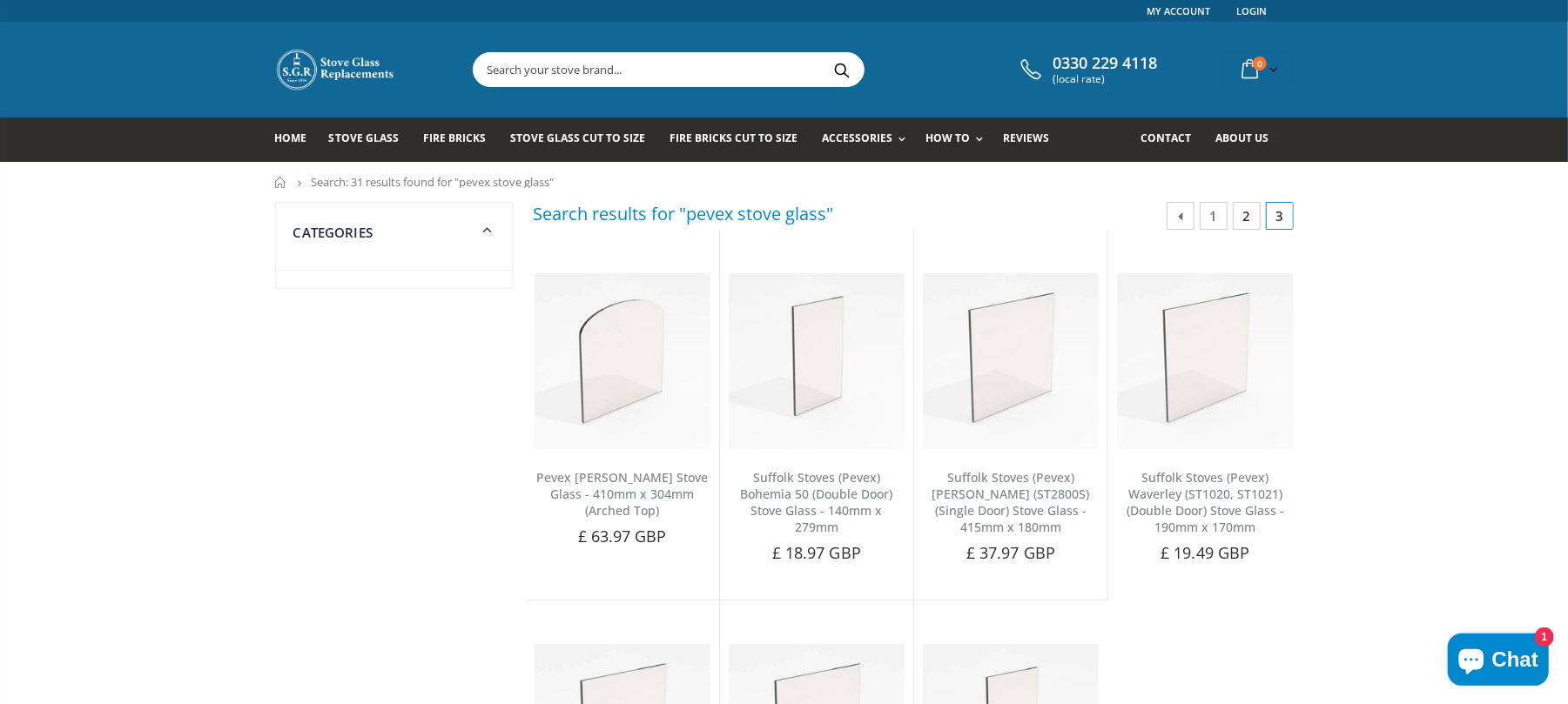
click at [1237, 213] on link "2" at bounding box center [1247, 216] width 28 height 28
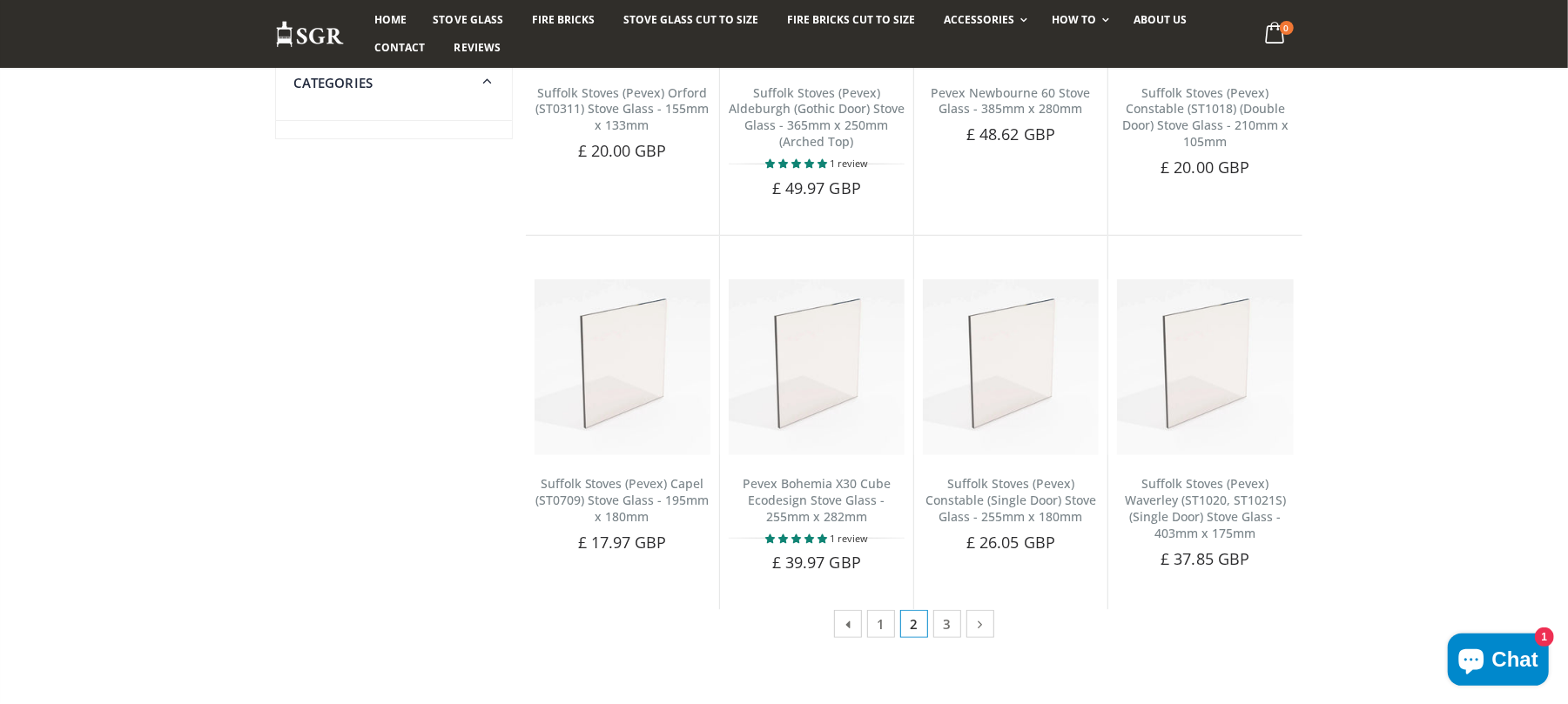
scroll to position [892, 0]
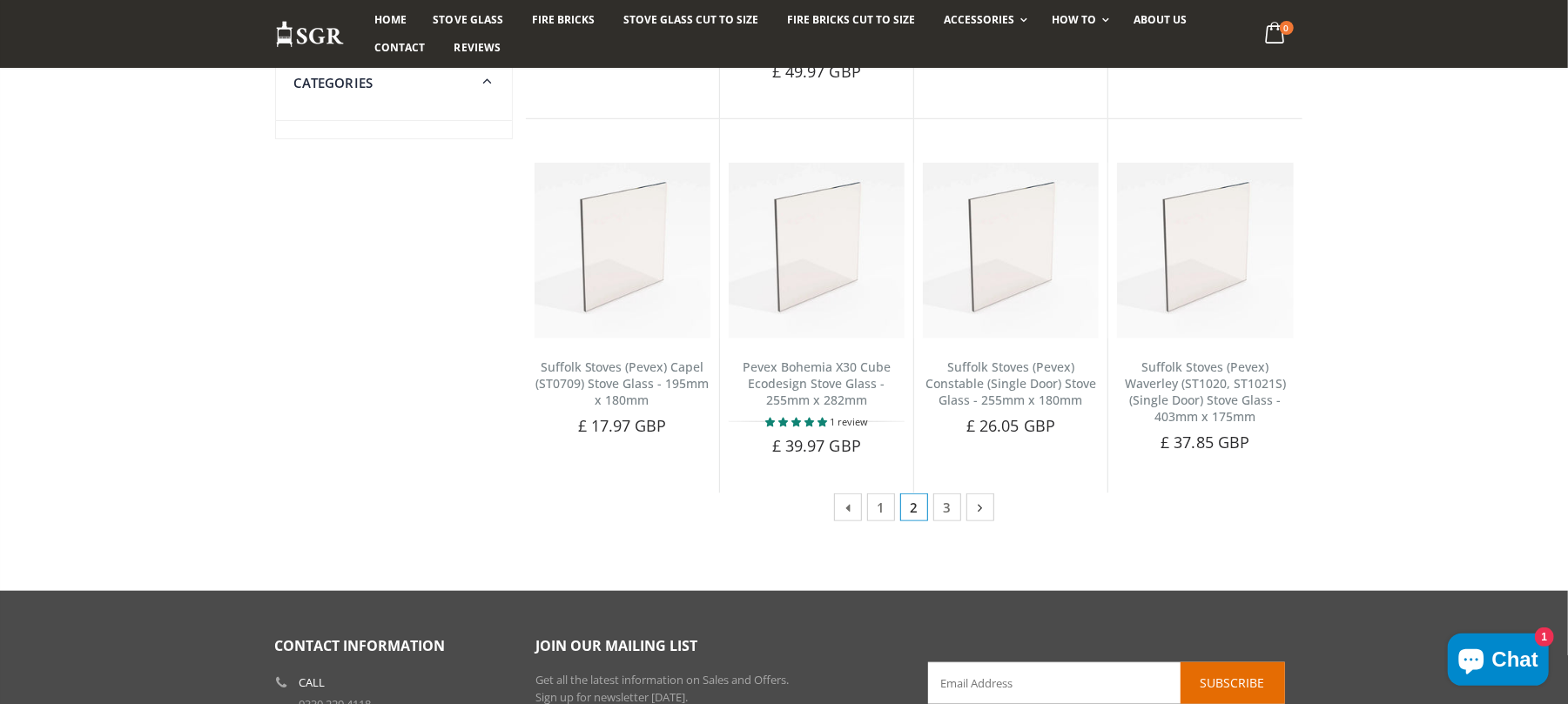
click at [977, 512] on icon at bounding box center [980, 507] width 18 height 17
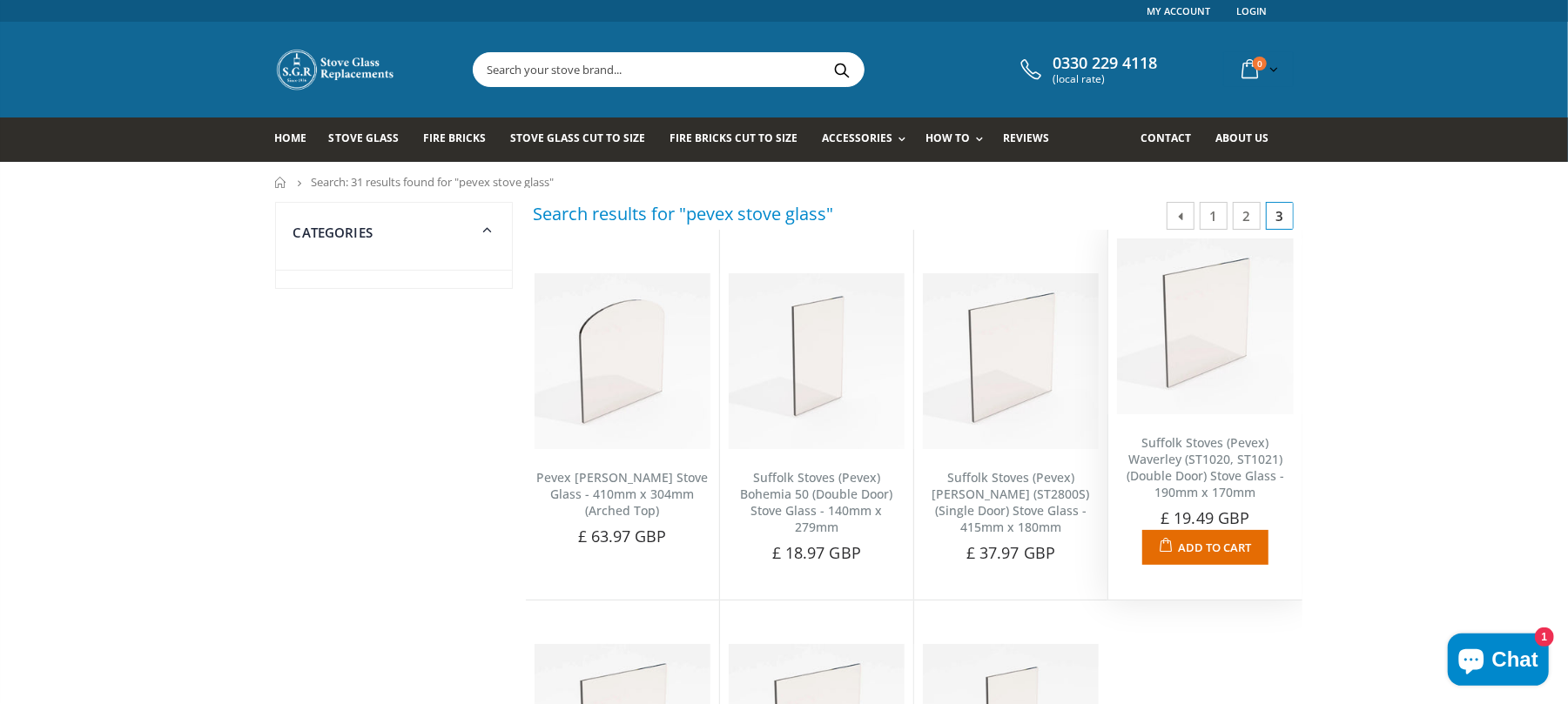
click at [1216, 461] on link "Suffolk Stoves (Pevex) Waverley (ST1020, ST1021) (Double Door) Stove Glass - 19…" at bounding box center [1204, 467] width 157 height 66
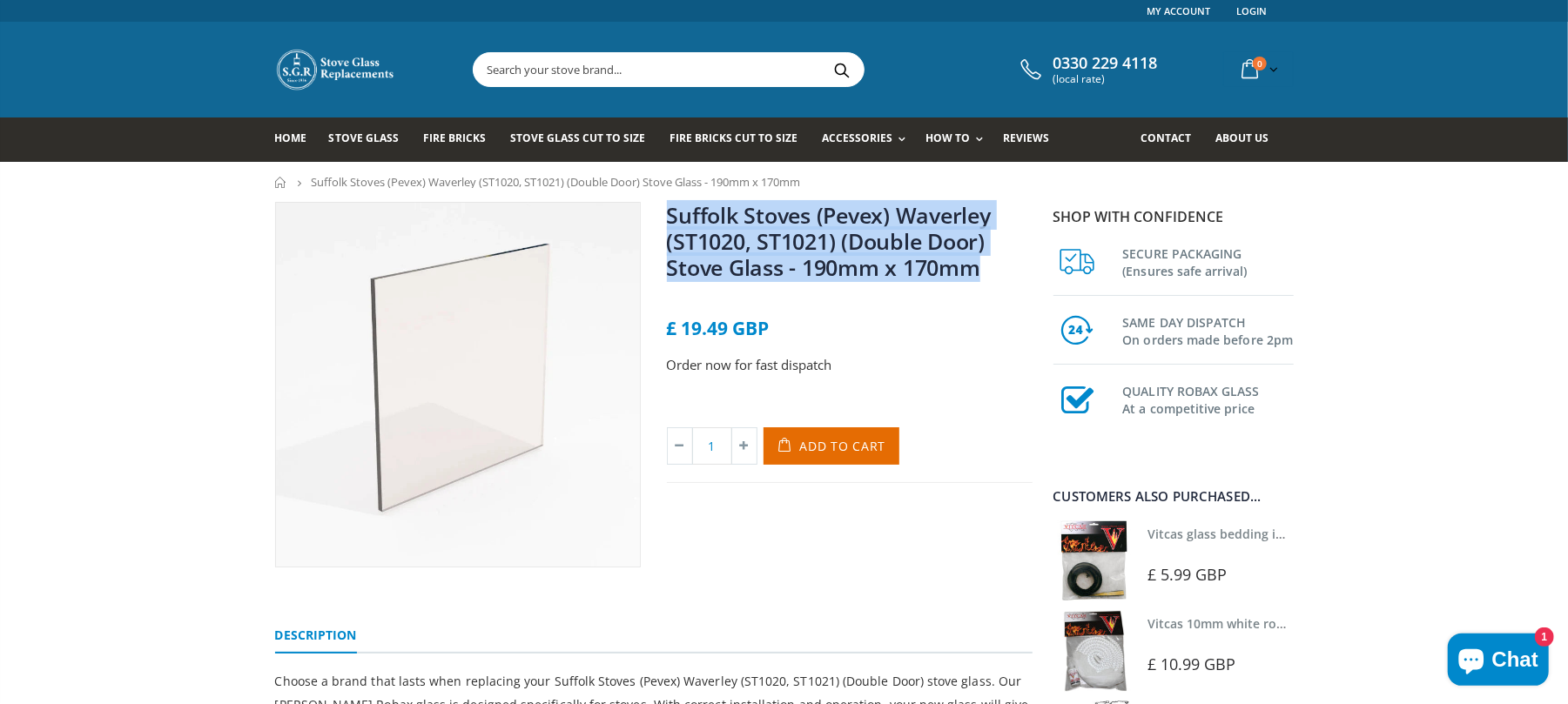
drag, startPoint x: 989, startPoint y: 268, endPoint x: 686, endPoint y: 217, distance: 307.3
click at [667, 217] on h1 "Suffolk Stoves (Pevex) Waverley (ST1020, ST1021) (Double Door) Stove Glass - 19…" at bounding box center [849, 244] width 365 height 86
copy link "Suffolk Stoves (Pevex) Waverley (ST1020, ST1021) (Double Door) Stove Glass - 19…"
